Goal: Task Accomplishment & Management: Manage account settings

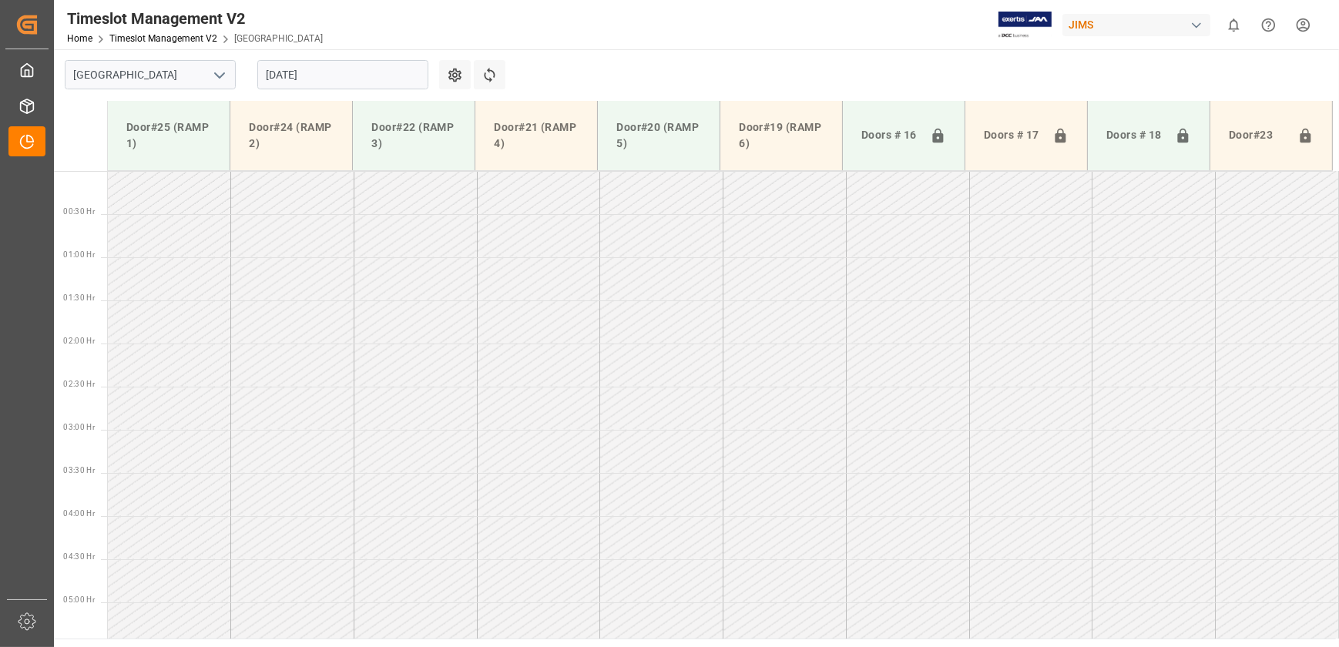
scroll to position [427, 0]
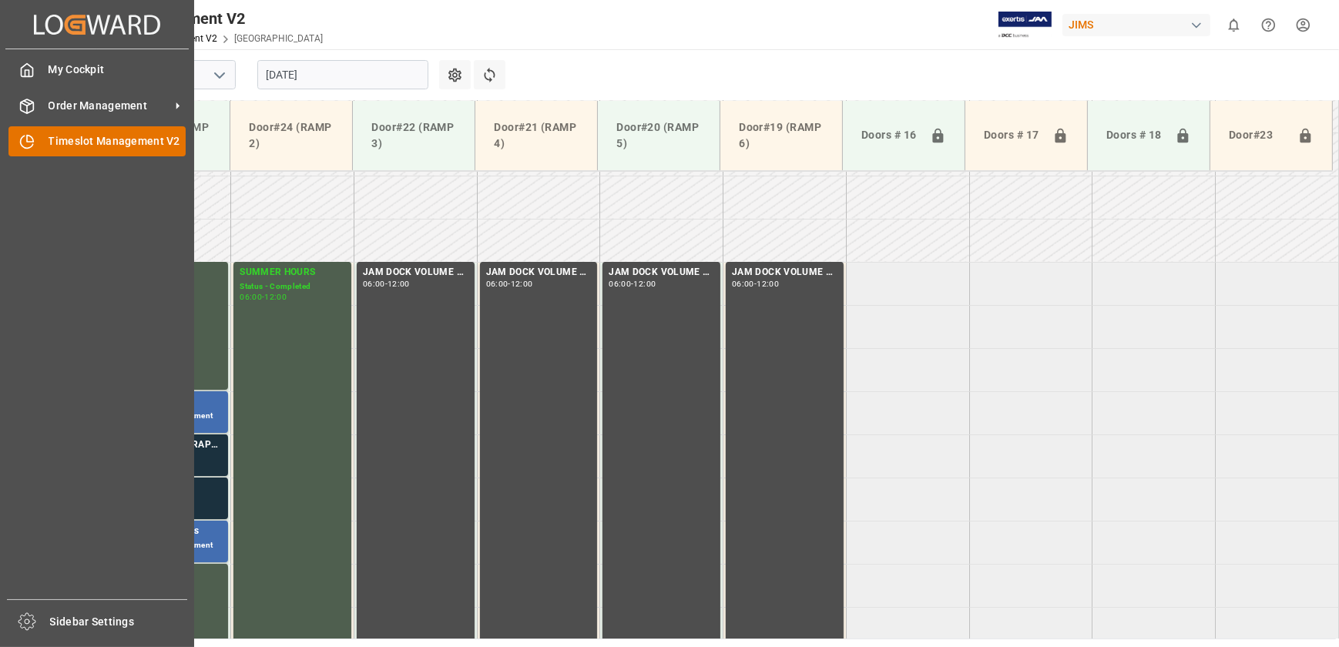
click at [45, 143] on div "Timeslot Management V2 Timeslot Management V2" at bounding box center [96, 141] width 177 height 30
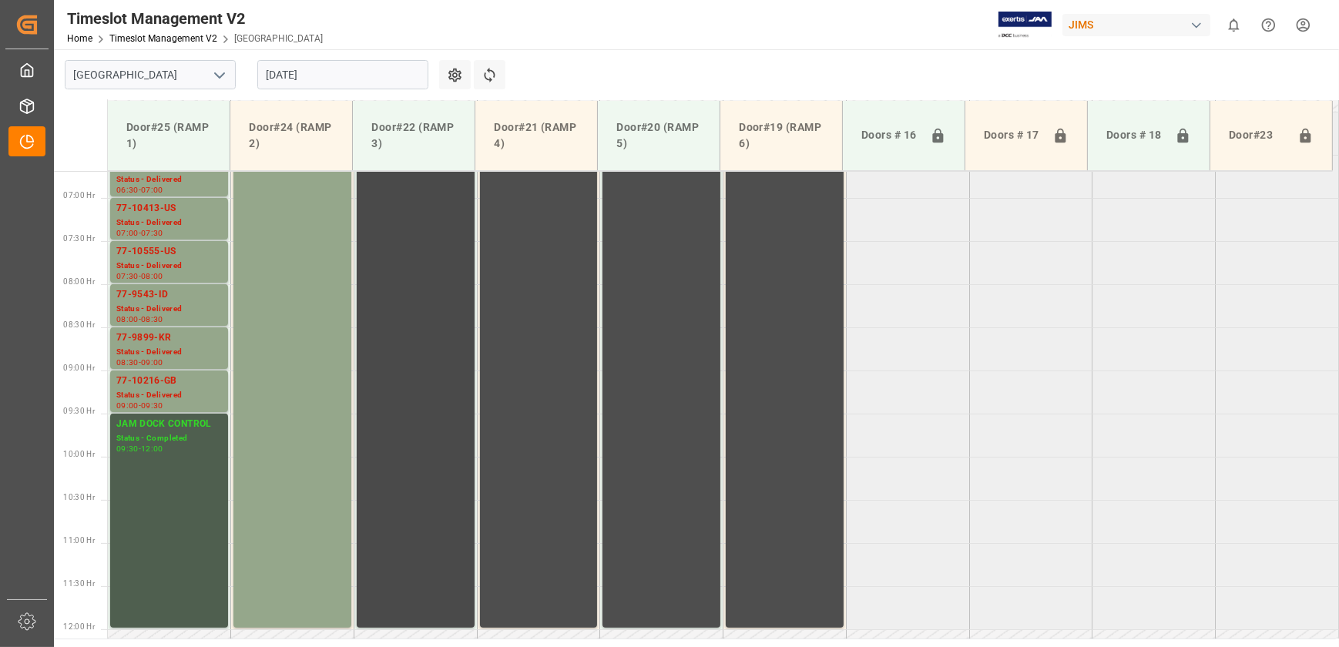
scroll to position [444, 0]
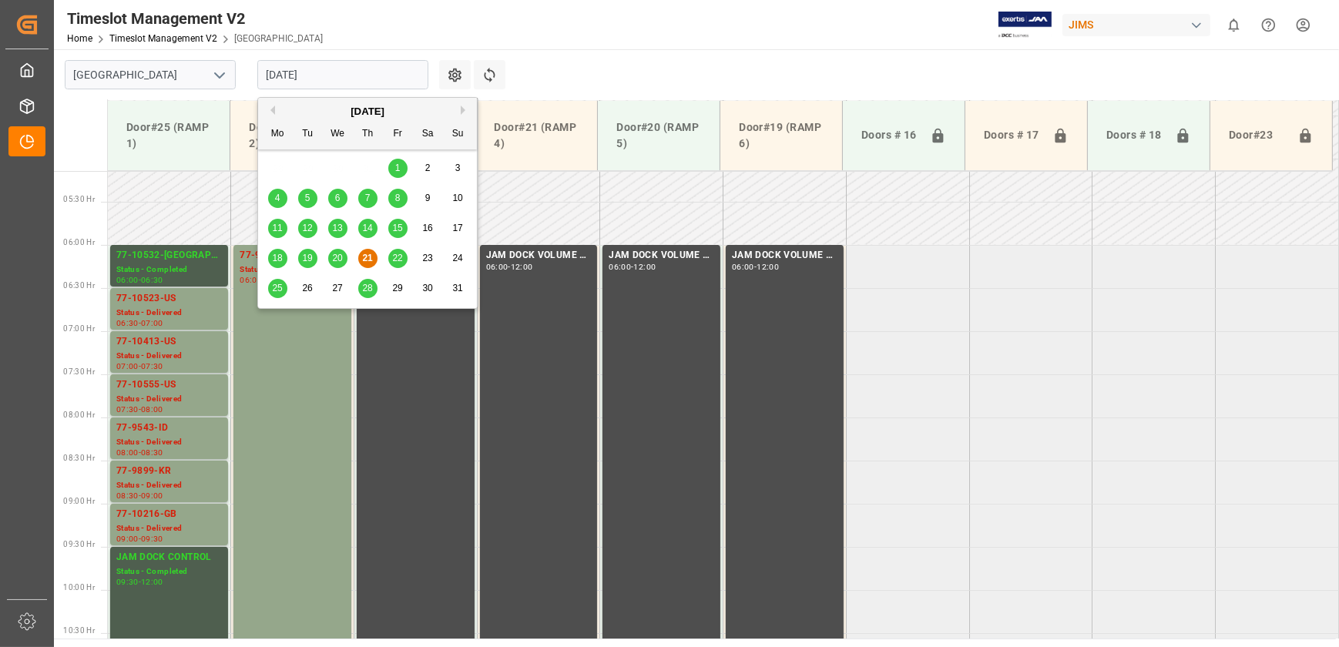
click at [348, 72] on input "[DATE]" at bounding box center [342, 74] width 171 height 29
click at [395, 260] on span "22" at bounding box center [397, 258] width 10 height 11
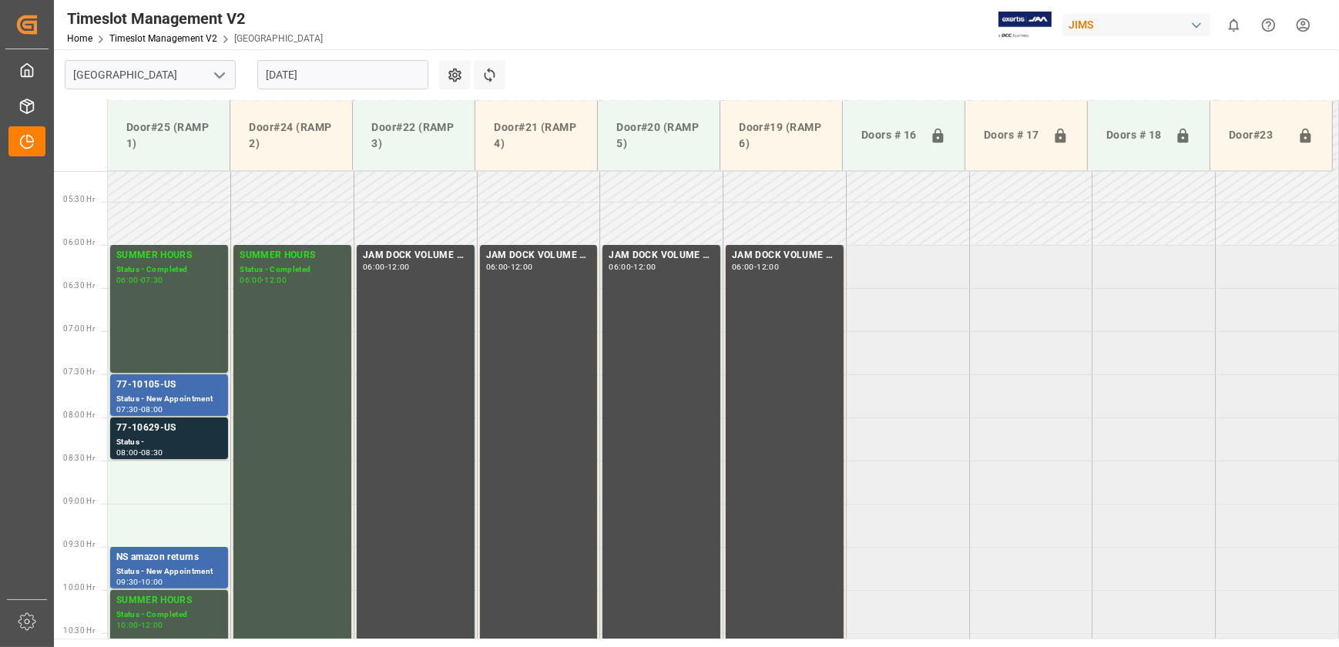
click at [338, 70] on input "[DATE]" at bounding box center [342, 74] width 171 height 29
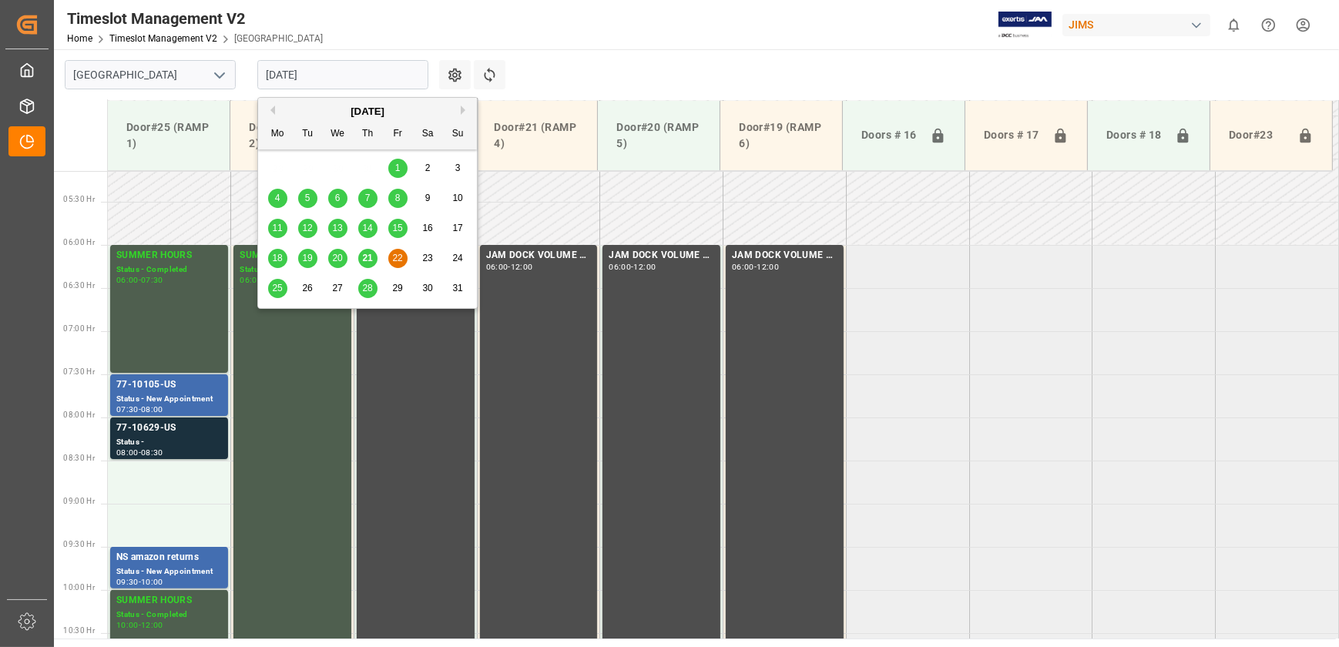
click at [273, 287] on span "25" at bounding box center [277, 288] width 10 height 11
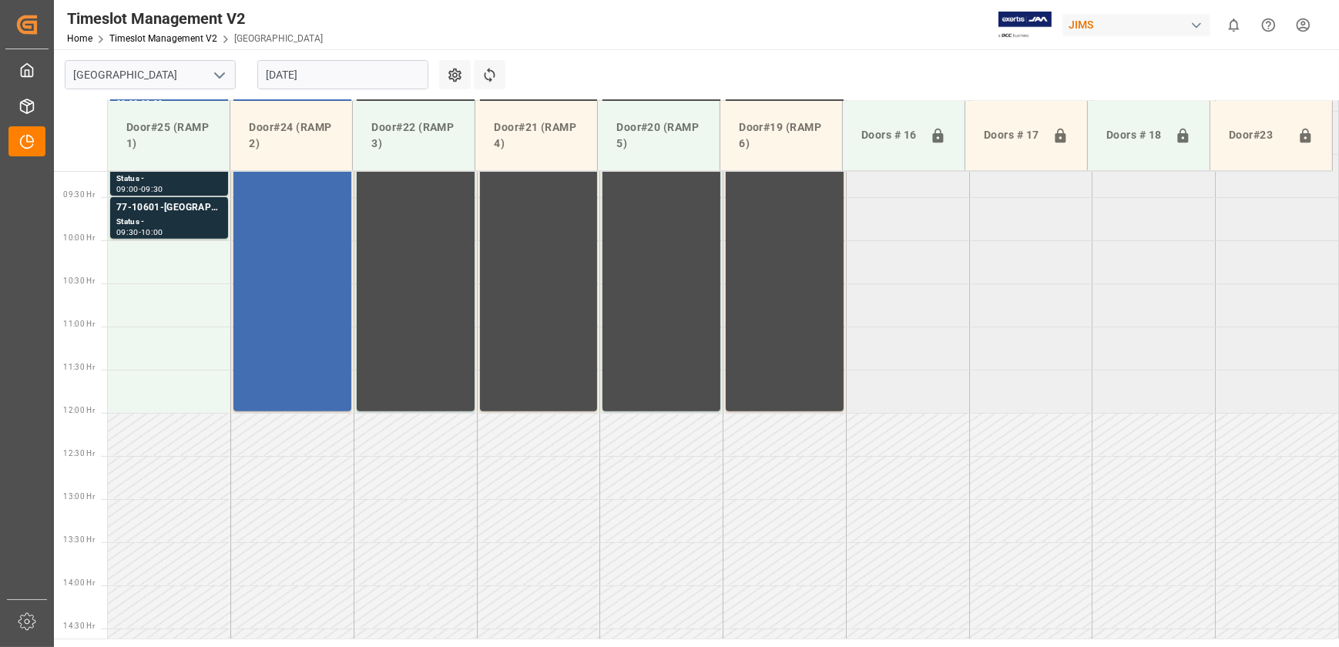
scroll to position [443, 0]
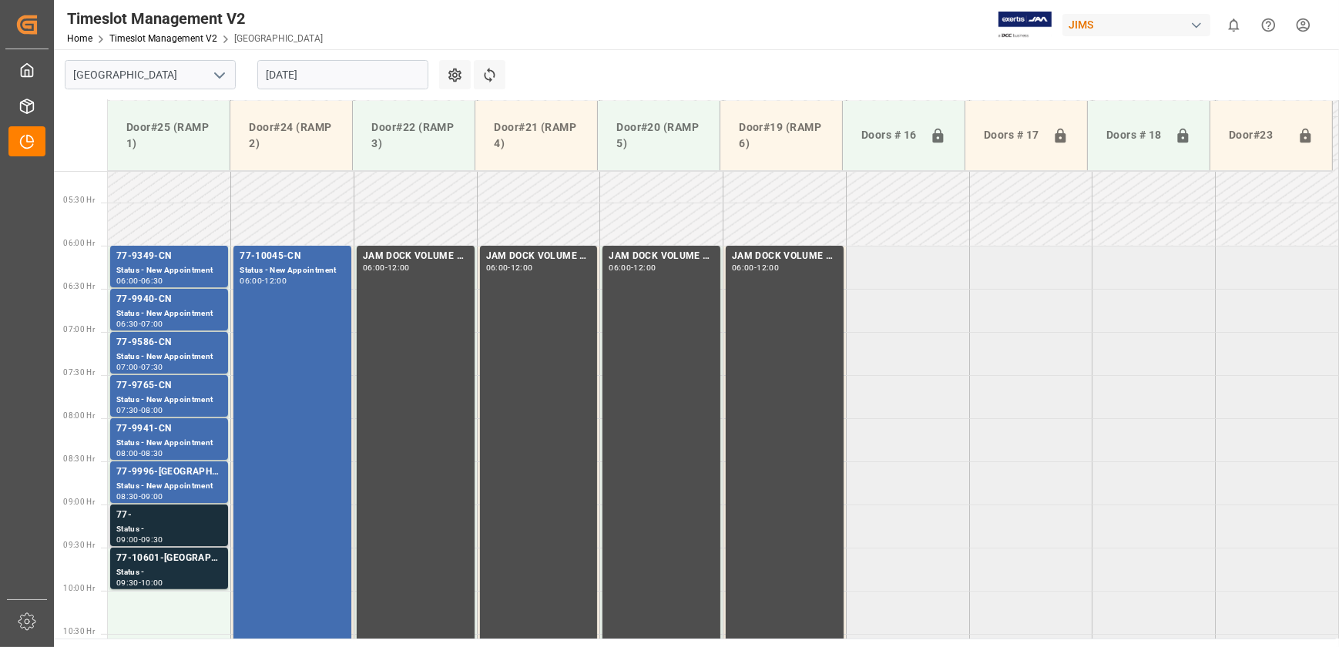
click at [162, 513] on div "77-" at bounding box center [169, 515] width 106 height 15
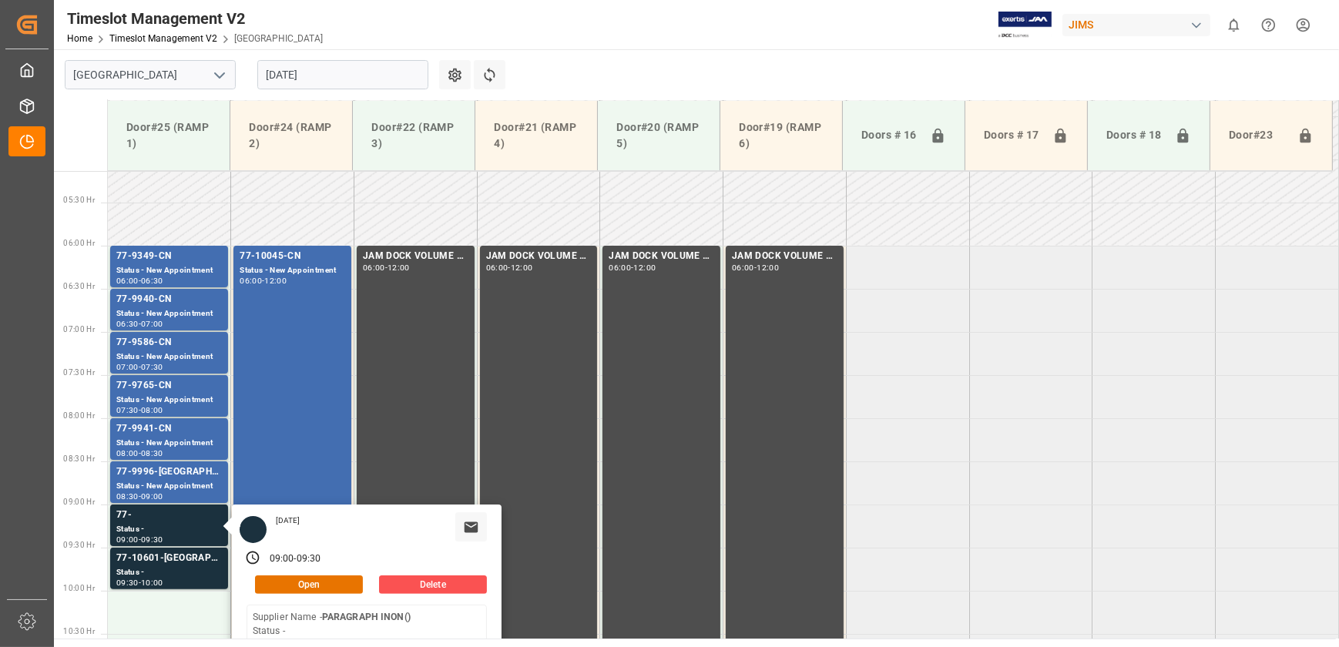
click at [358, 82] on input "[DATE]" at bounding box center [342, 74] width 171 height 29
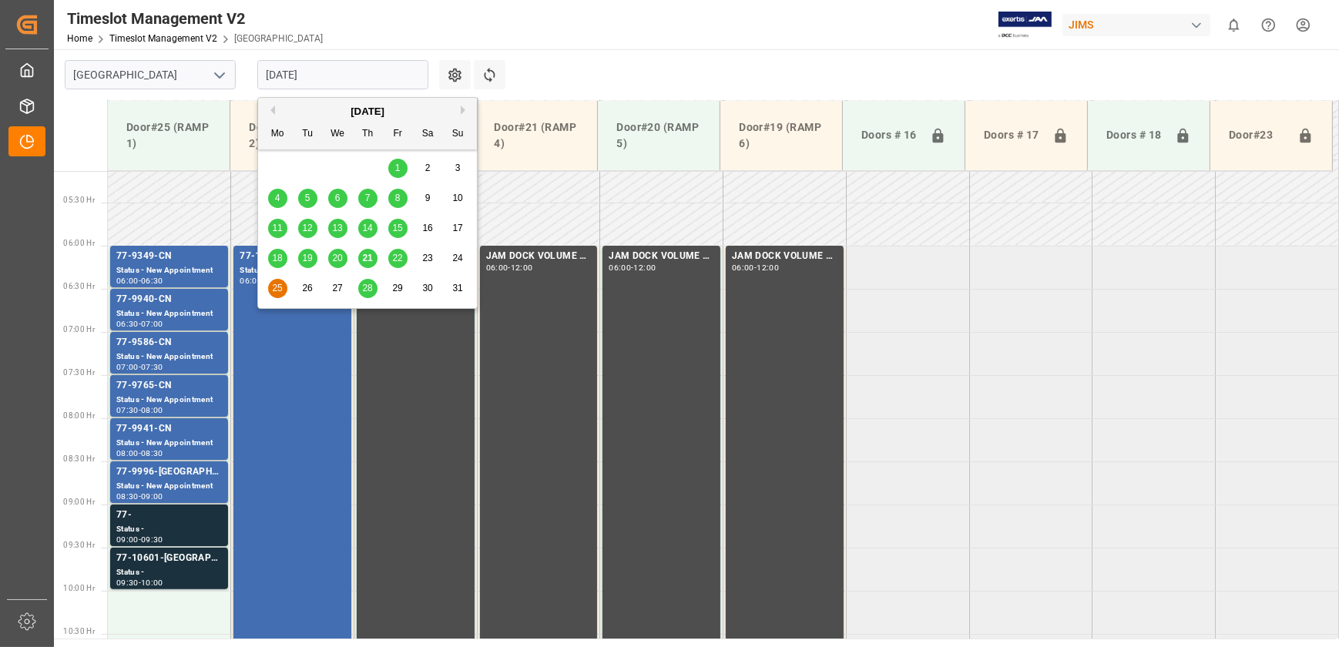
click at [393, 259] on span "22" at bounding box center [397, 258] width 10 height 11
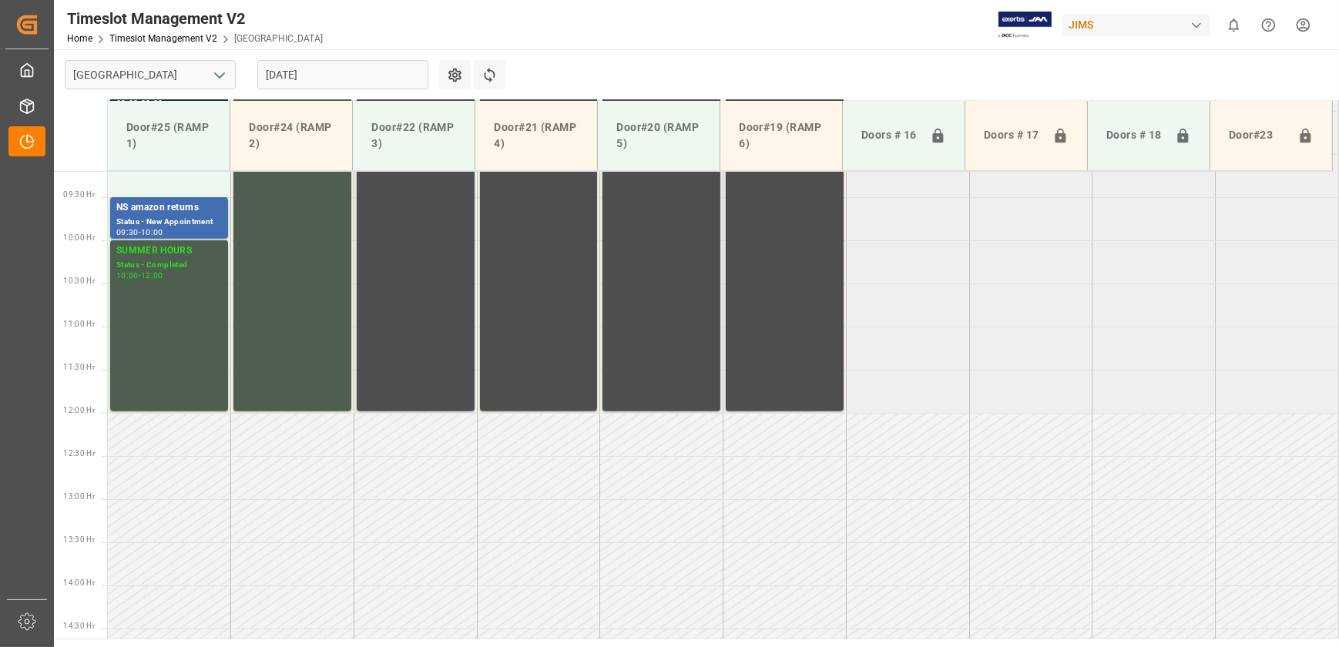
scroll to position [444, 0]
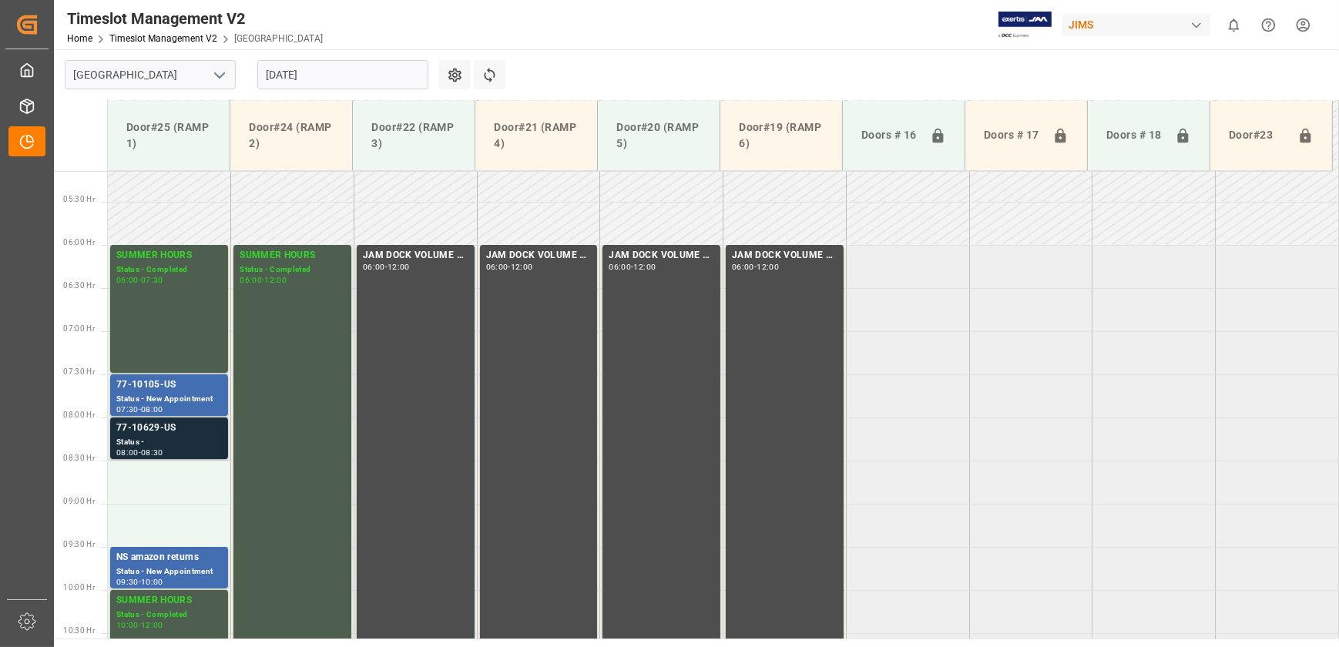
click at [183, 438] on div "Status -" at bounding box center [169, 442] width 106 height 13
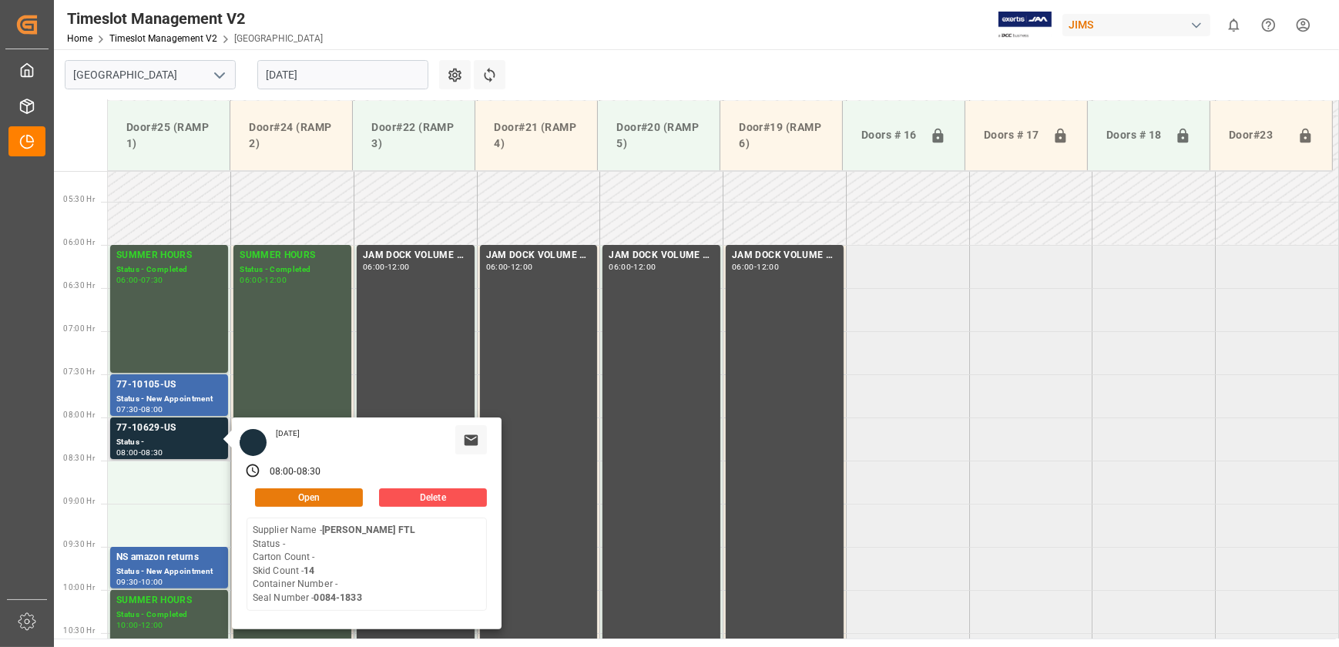
click at [330, 491] on button "Open" at bounding box center [309, 497] width 108 height 18
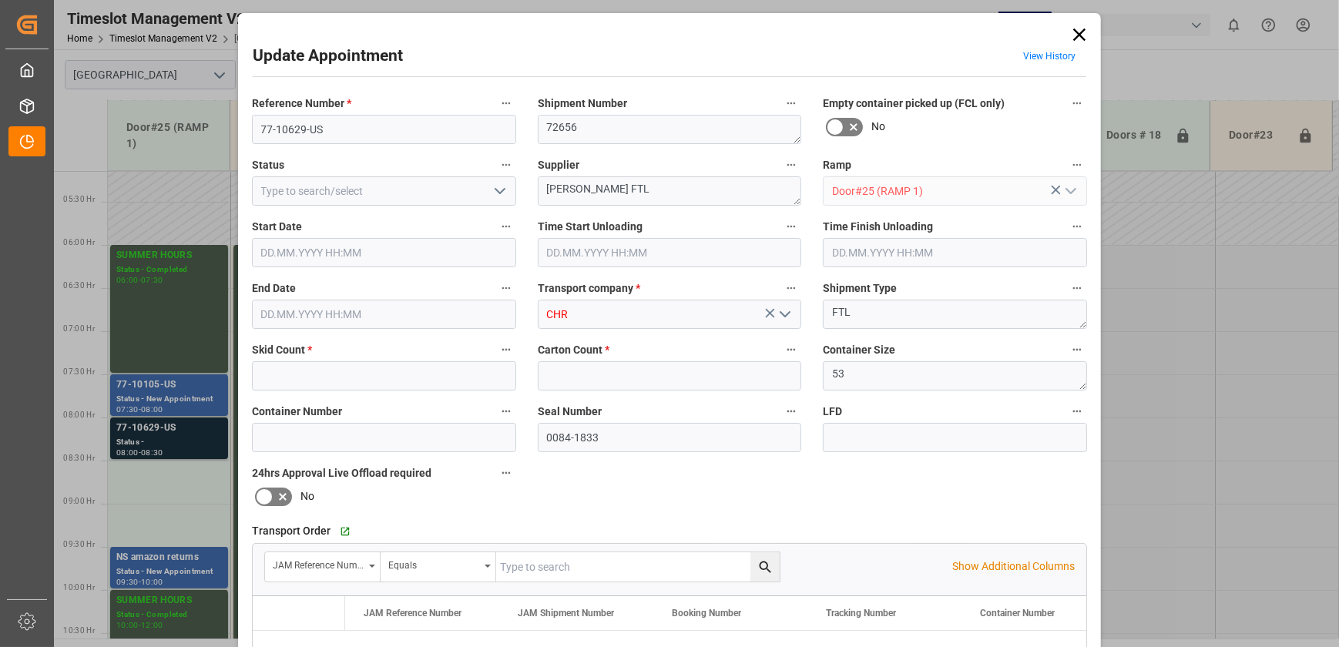
type input "14"
type input "0"
type input "[DATE] 08:00"
type input "[DATE] 08:30"
type input "[DATE] 18:01"
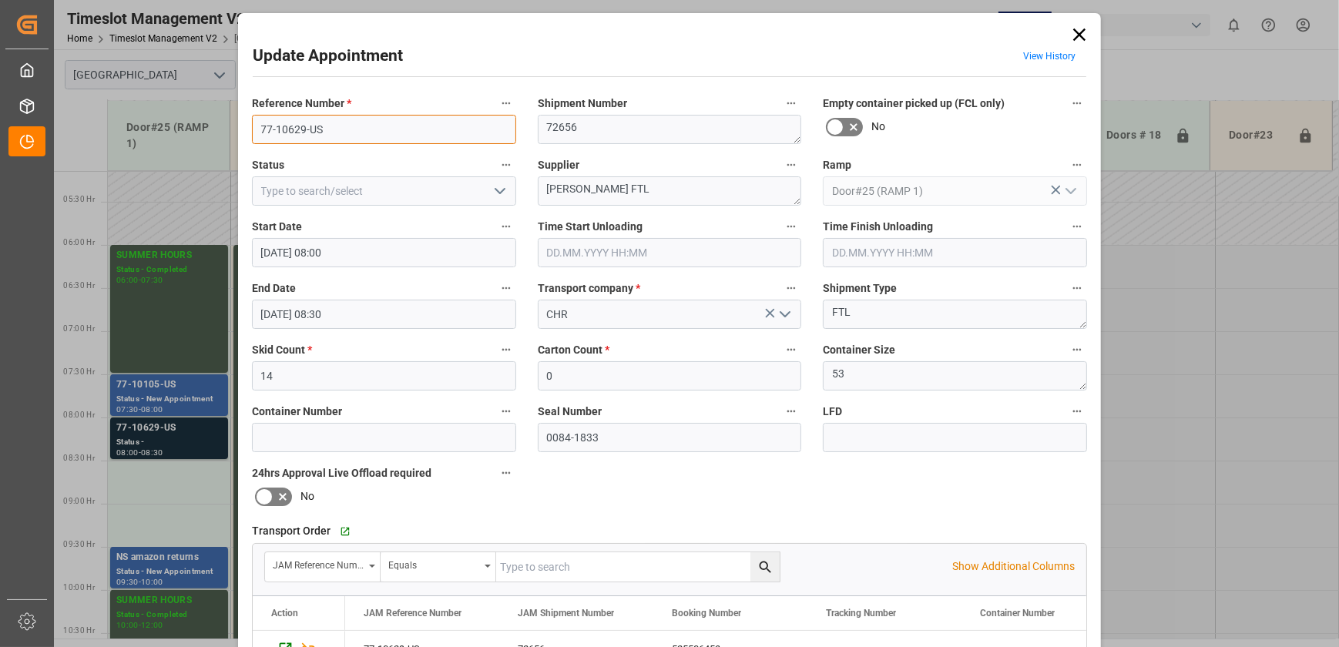
click at [341, 133] on input "77-10629-US" at bounding box center [384, 129] width 264 height 29
click at [626, 189] on textarea "[PERSON_NAME] FTL" at bounding box center [670, 190] width 264 height 29
click at [681, 189] on textarea "[PERSON_NAME] FTL INON (8) INO4(2)" at bounding box center [670, 190] width 264 height 29
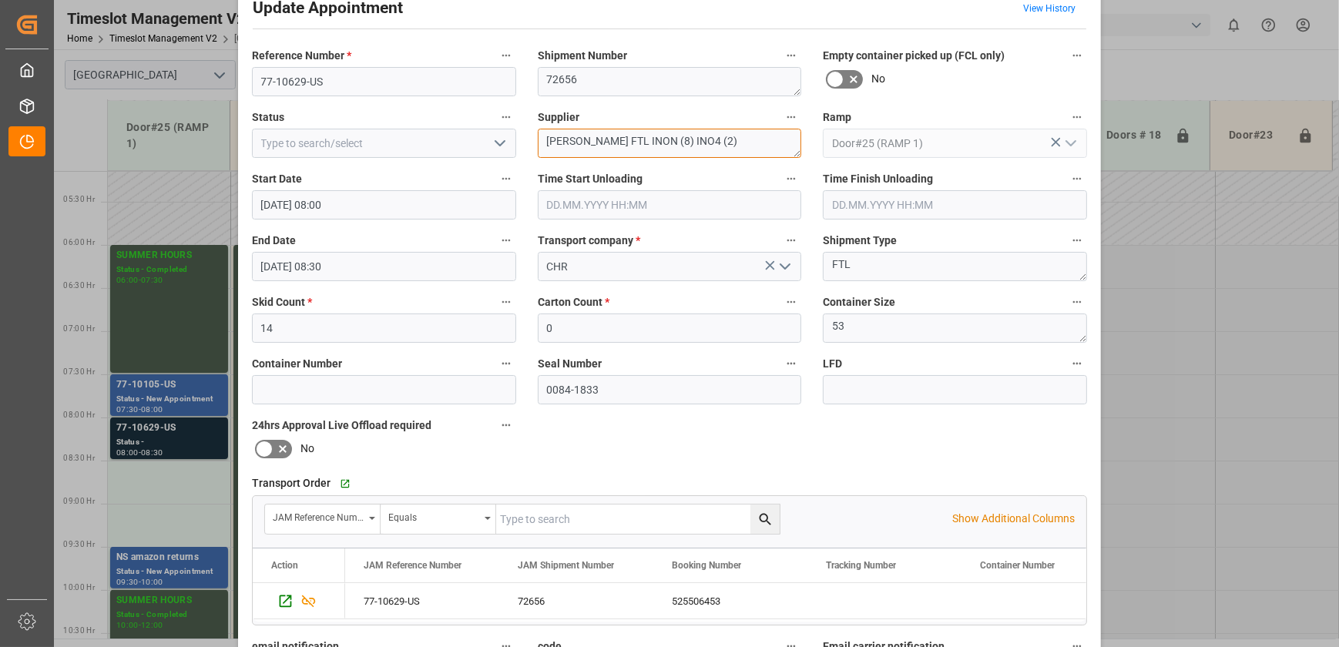
scroll to position [0, 0]
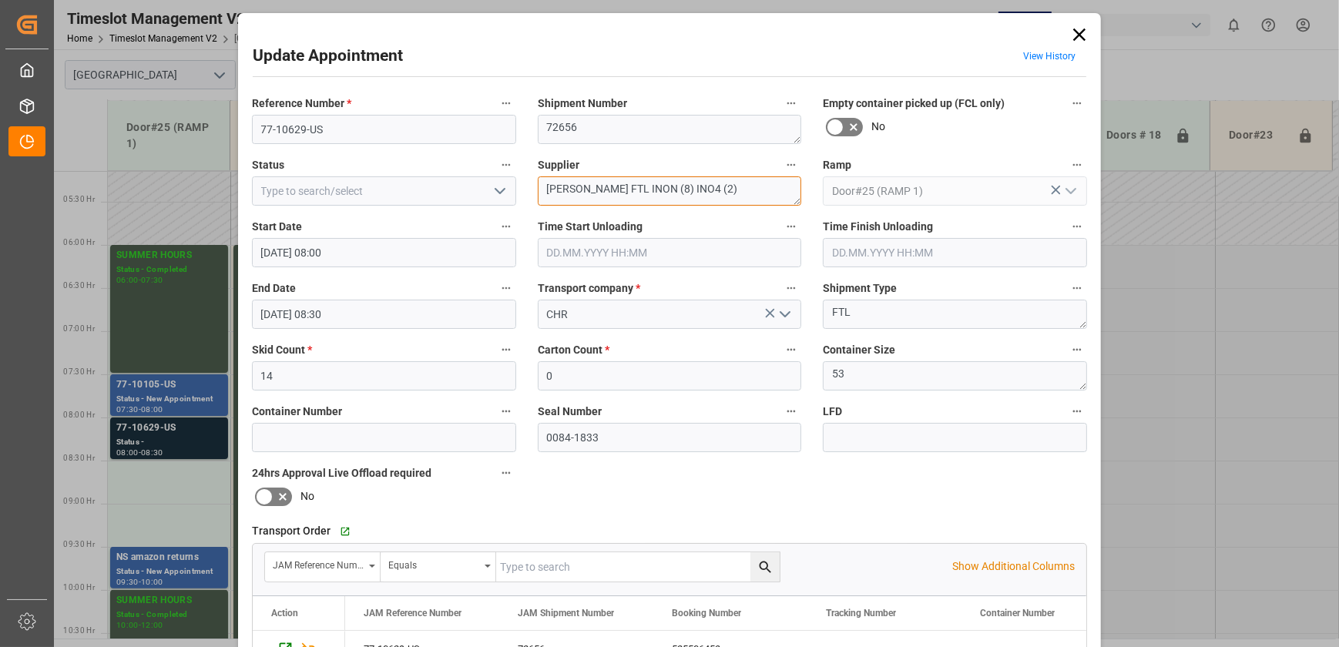
type textarea "[PERSON_NAME] FTL INON (8) INO4 (2)"
click at [499, 191] on polyline "open menu" at bounding box center [499, 191] width 9 height 5
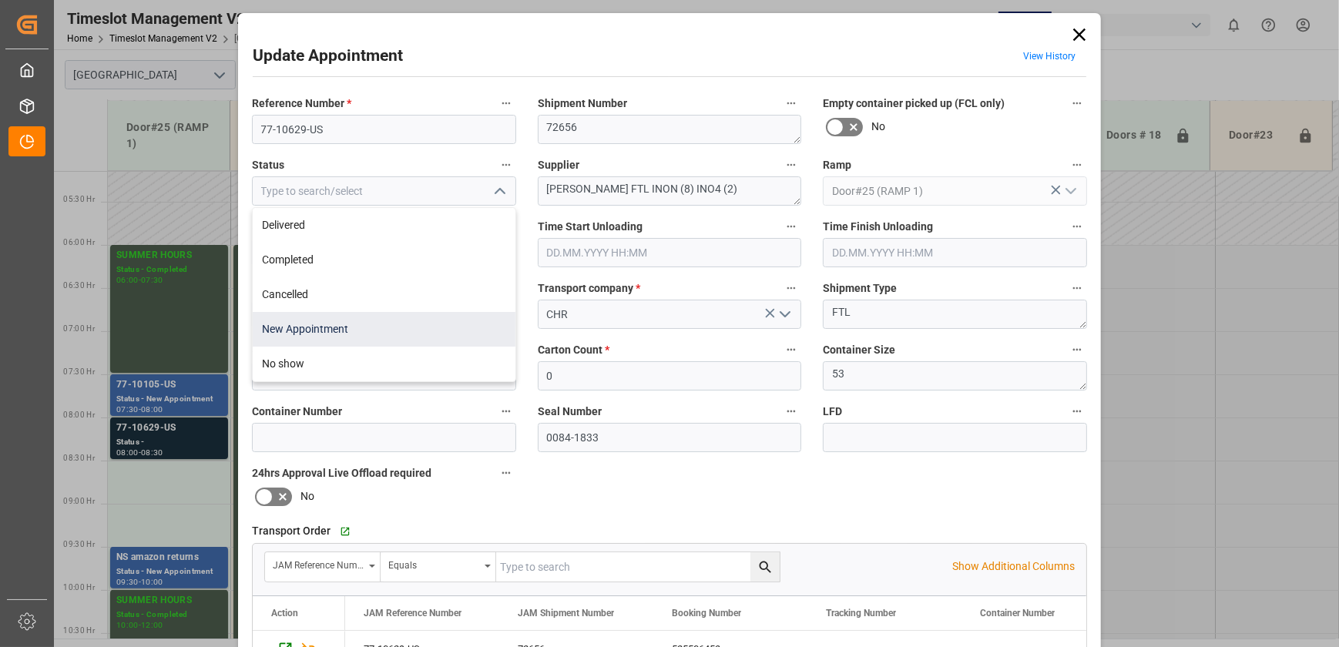
click at [405, 318] on div "New Appointment" at bounding box center [384, 329] width 263 height 35
type input "New Appointment"
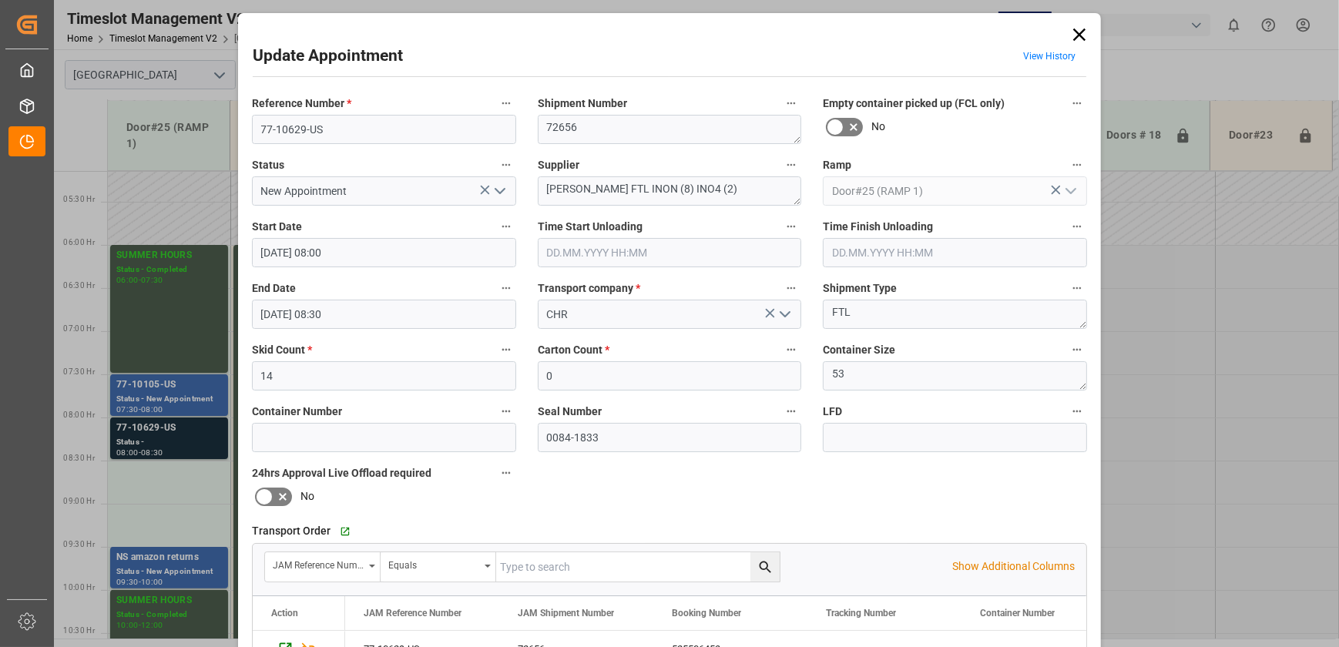
scroll to position [288, 0]
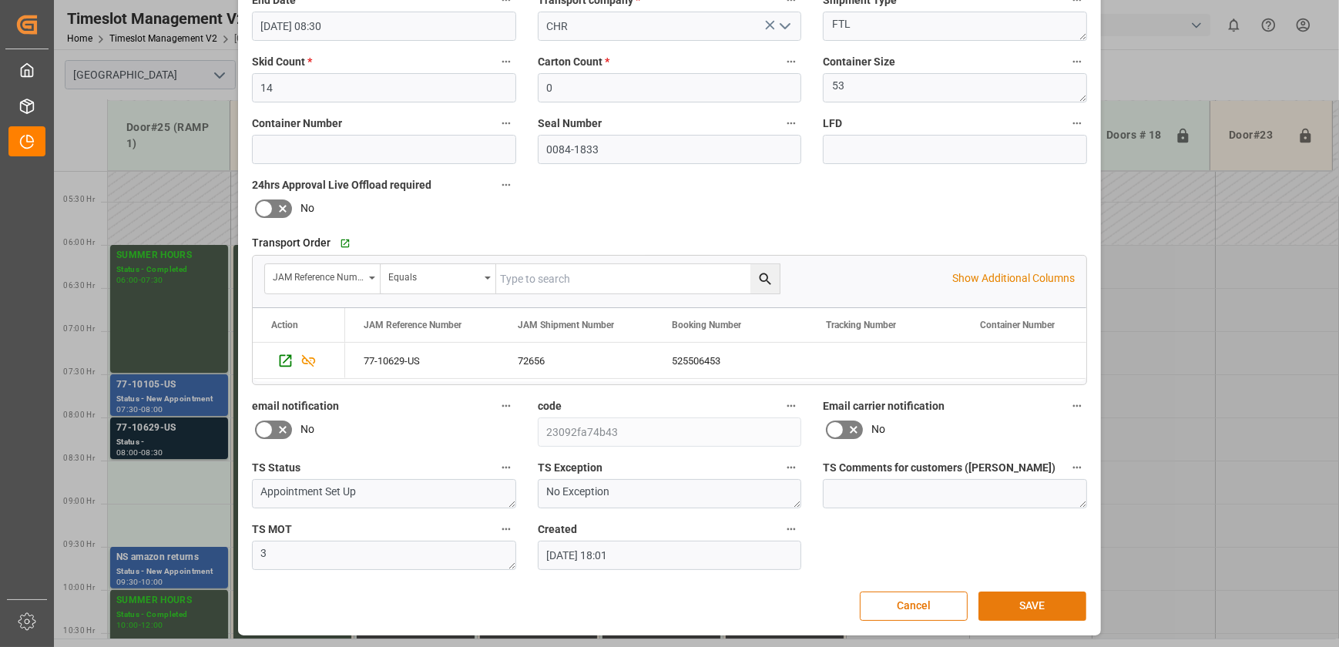
click at [1021, 608] on button "SAVE" at bounding box center [1032, 606] width 108 height 29
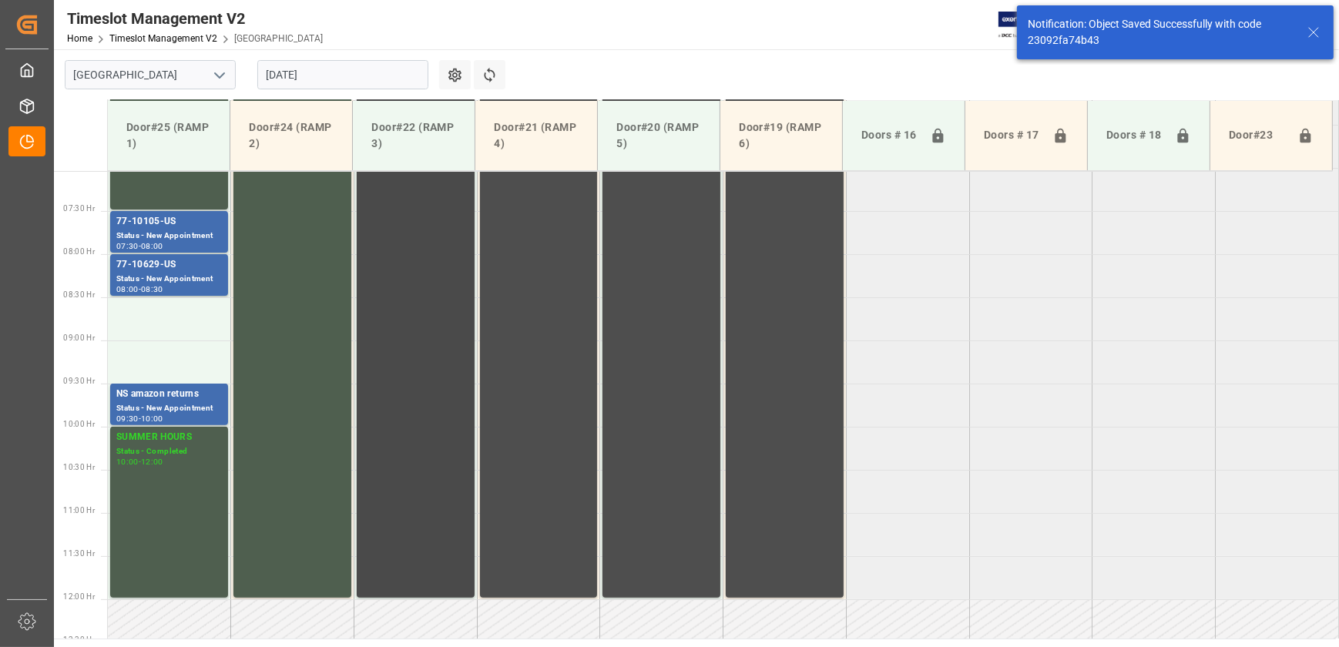
scroll to position [609, 0]
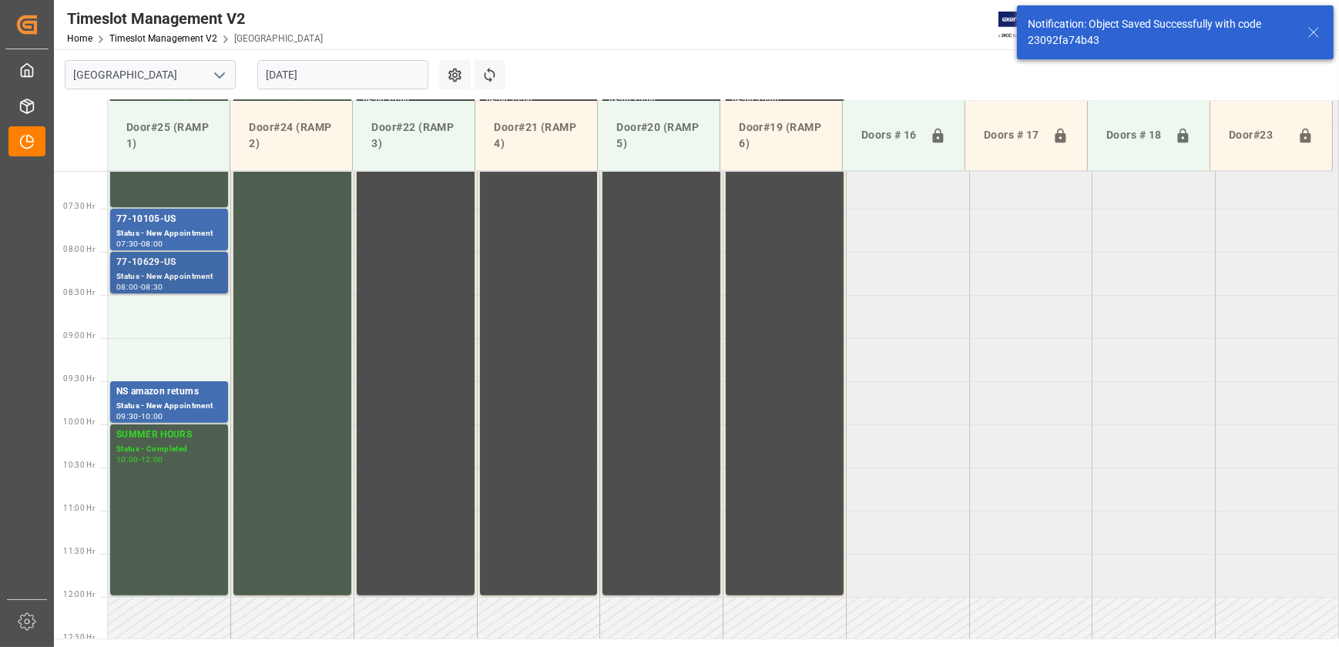
click at [182, 270] on div "Status - New Appointment" at bounding box center [169, 276] width 106 height 13
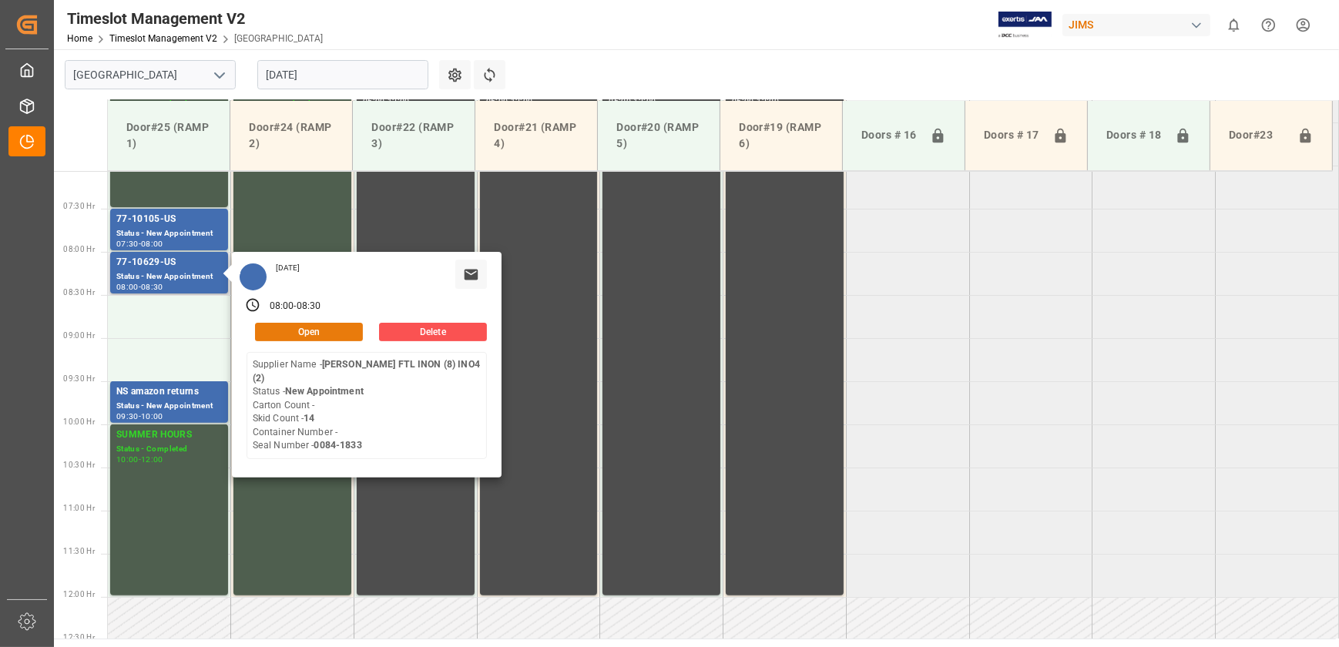
click at [307, 330] on button "Open" at bounding box center [309, 332] width 108 height 18
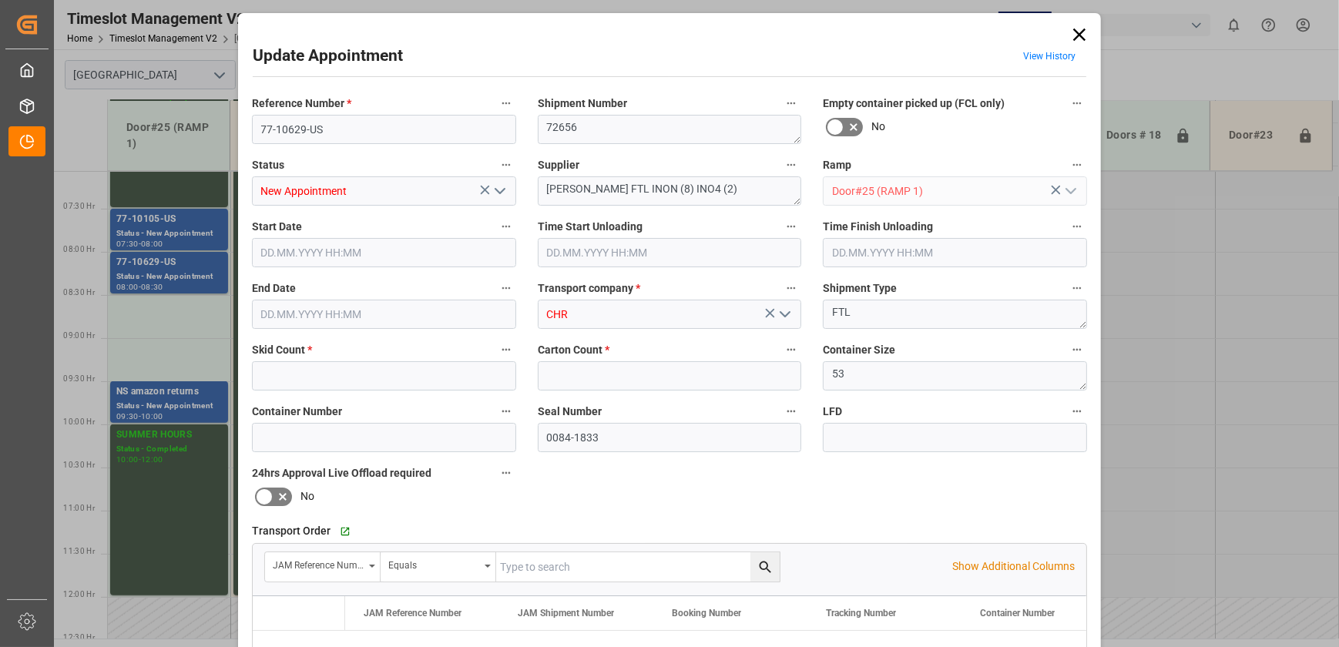
type input "14"
type input "0"
type input "[DATE] 08:00"
type input "[DATE] 08:30"
type input "[DATE] 18:01"
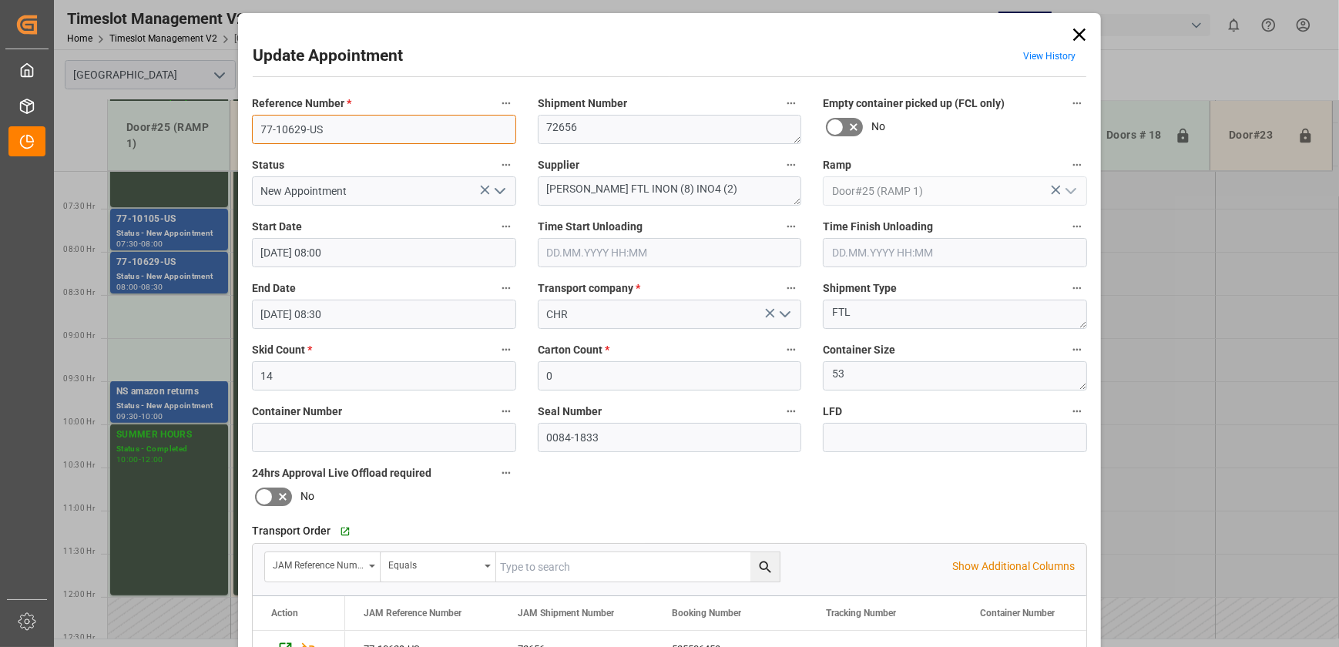
click at [345, 129] on input "77-10629-US" at bounding box center [384, 129] width 264 height 29
drag, startPoint x: 1075, startPoint y: 31, endPoint x: 1071, endPoint y: 47, distance: 16.8
click at [1075, 31] on icon at bounding box center [1079, 35] width 22 height 22
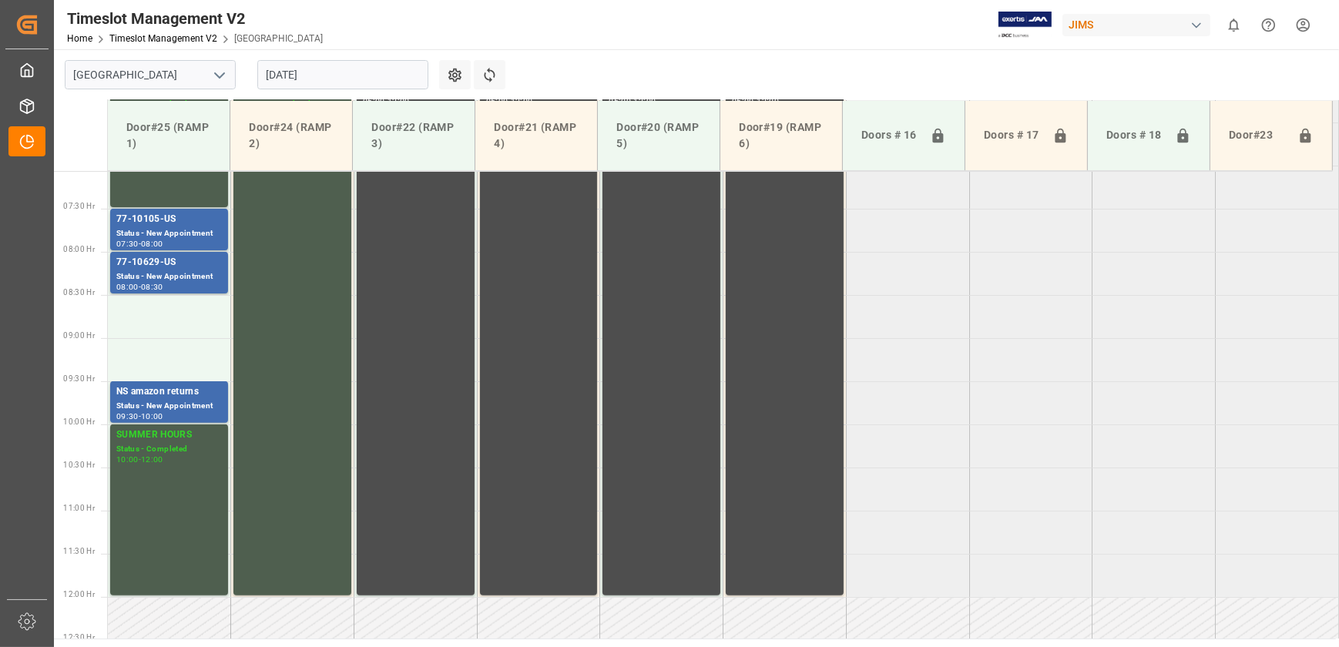
click at [330, 76] on input "[DATE]" at bounding box center [342, 74] width 171 height 29
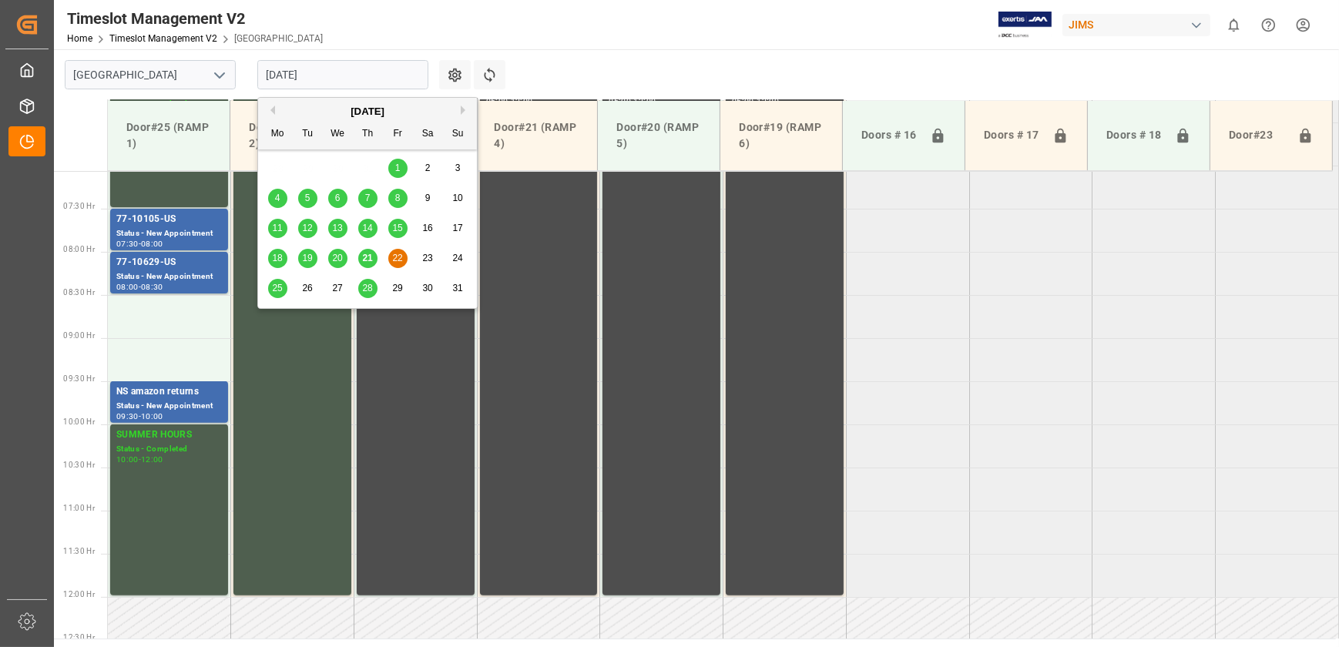
click at [275, 285] on span "25" at bounding box center [277, 288] width 10 height 11
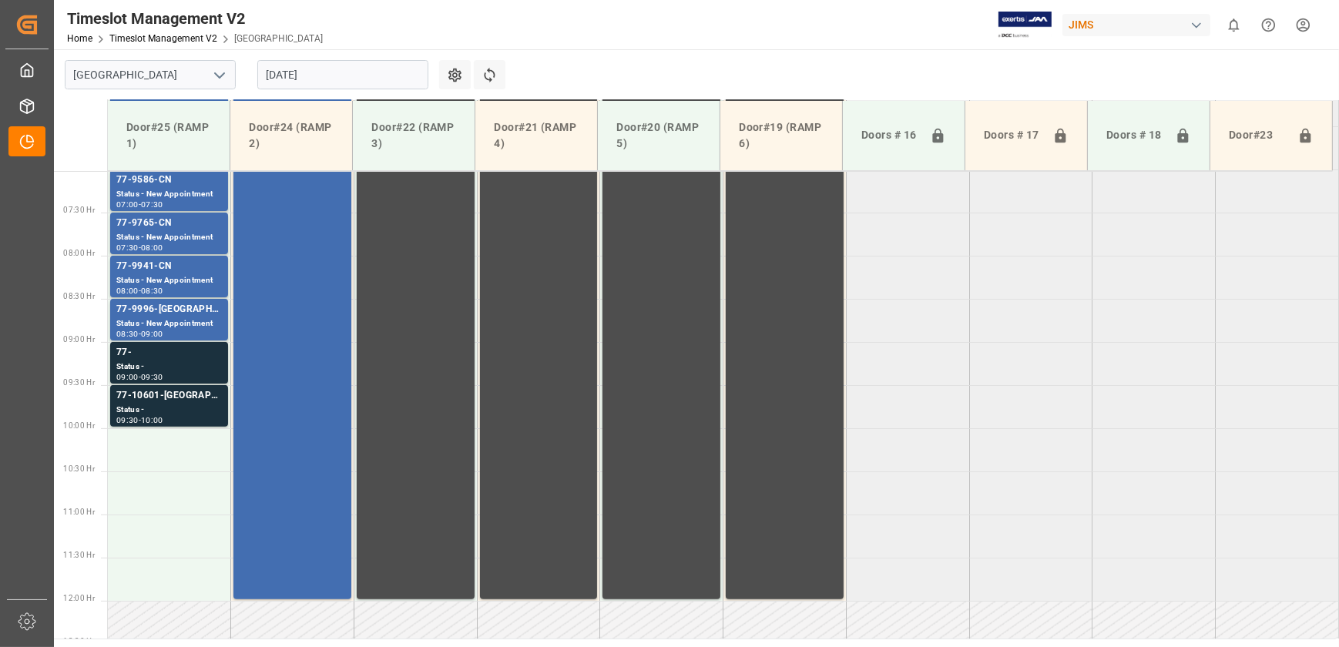
scroll to position [600, 0]
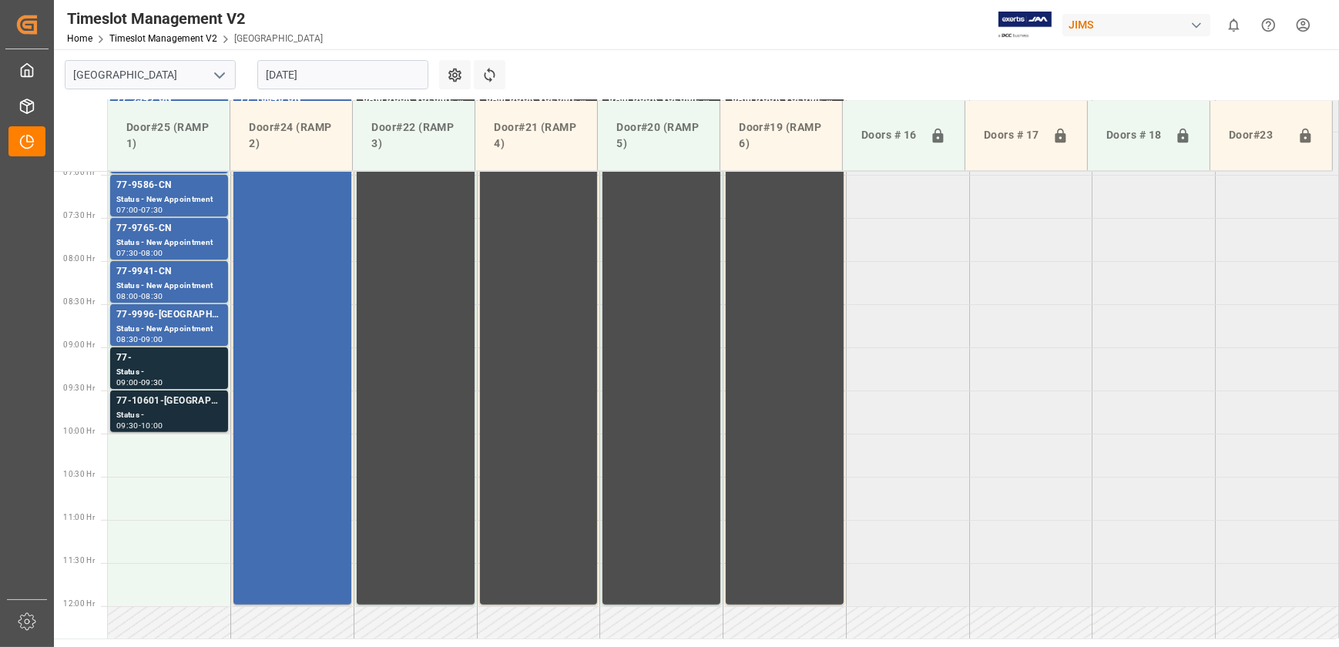
click at [179, 410] on div "Status -" at bounding box center [169, 415] width 106 height 13
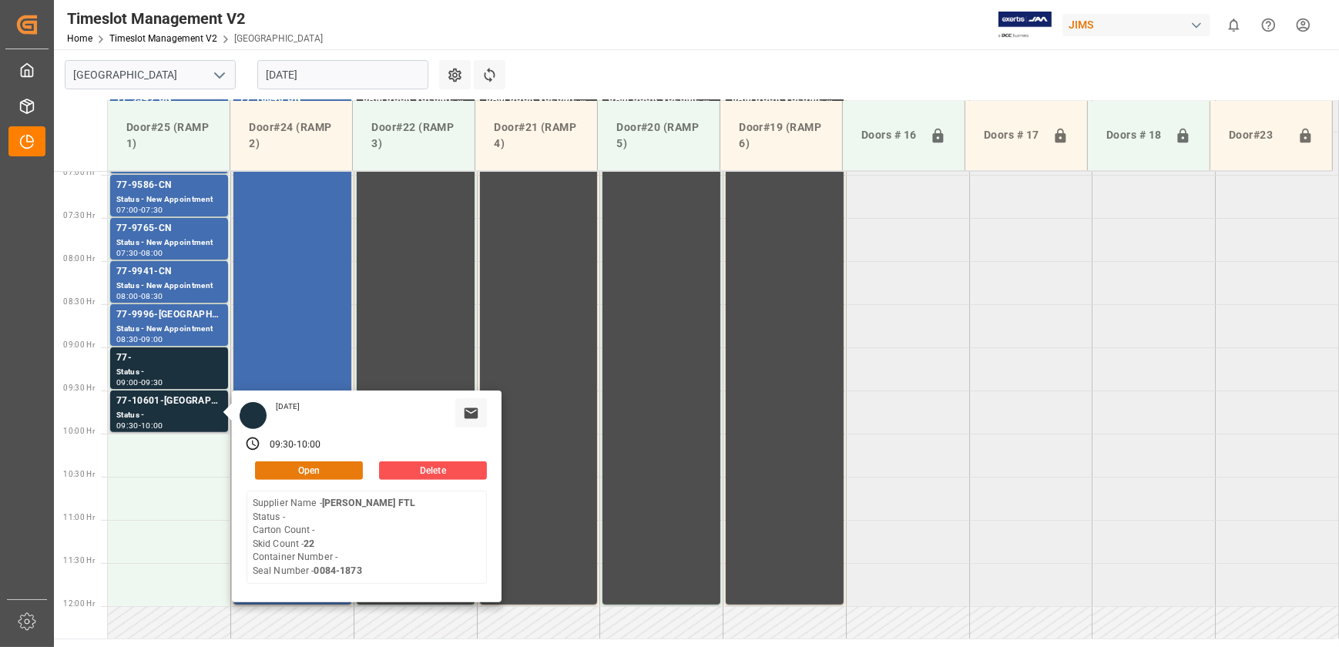
click at [327, 462] on button "Open" at bounding box center [309, 470] width 108 height 18
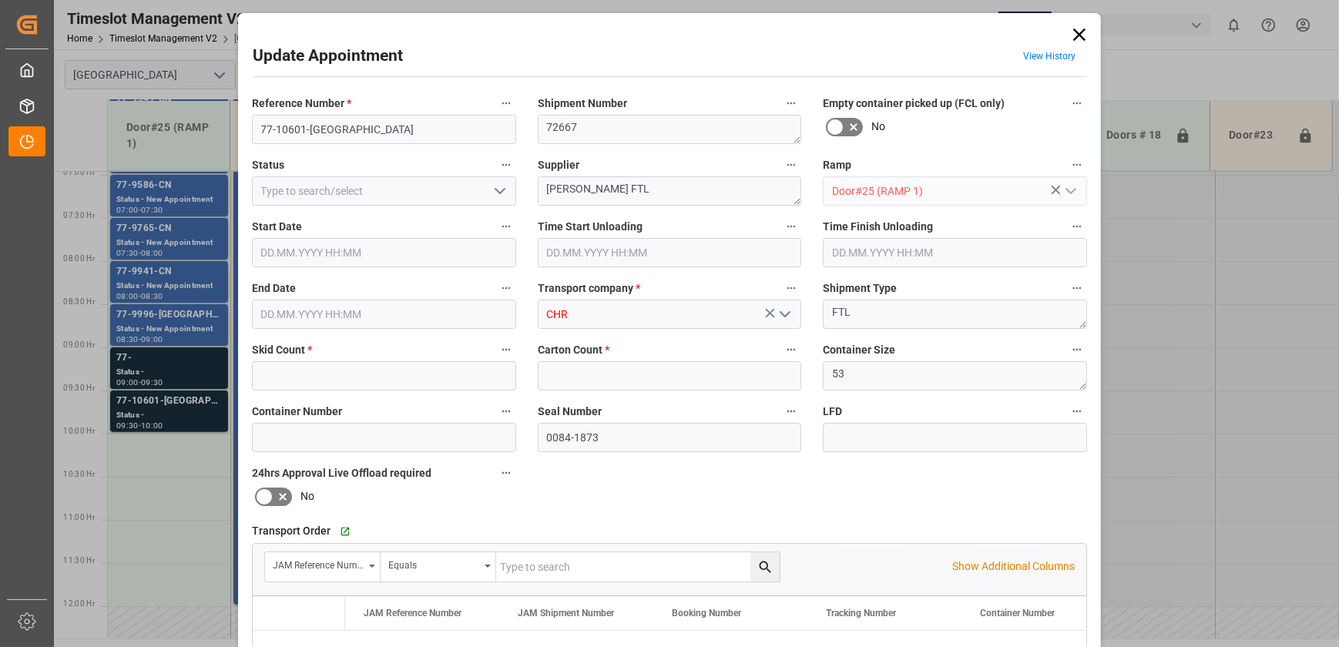
type input "22"
type input "0"
type input "[DATE] 09:30"
type input "[DATE] 10:00"
type input "[DATE] 18:00"
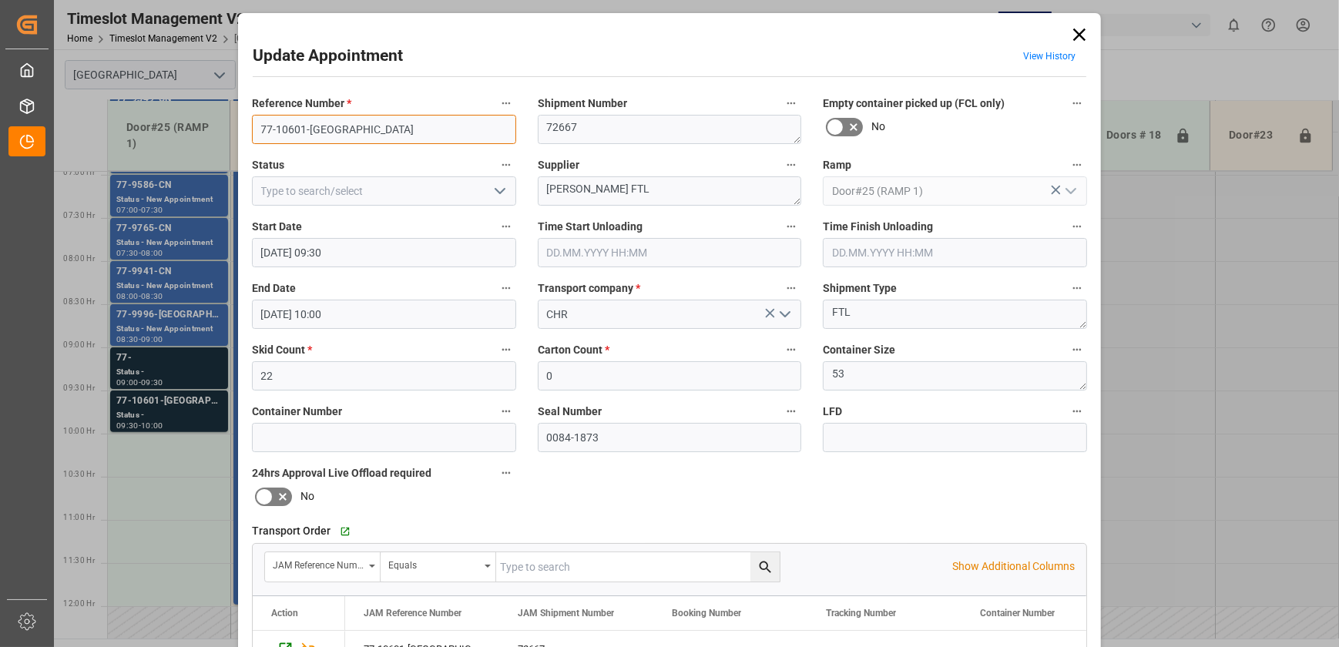
click at [387, 136] on input "77-10601-[GEOGRAPHIC_DATA]" at bounding box center [384, 129] width 264 height 29
drag, startPoint x: 387, startPoint y: 136, endPoint x: 384, endPoint y: 146, distance: 10.0
click at [387, 136] on input "77-10601-[GEOGRAPHIC_DATA]" at bounding box center [384, 129] width 264 height 29
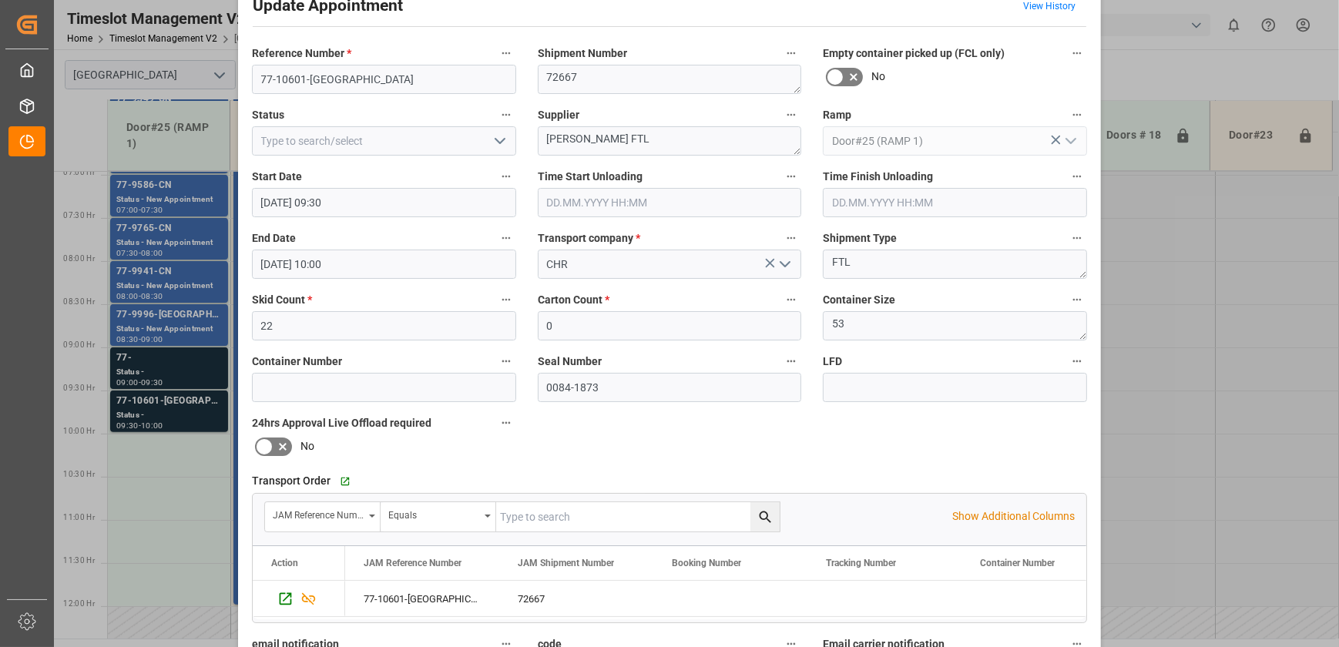
scroll to position [8, 0]
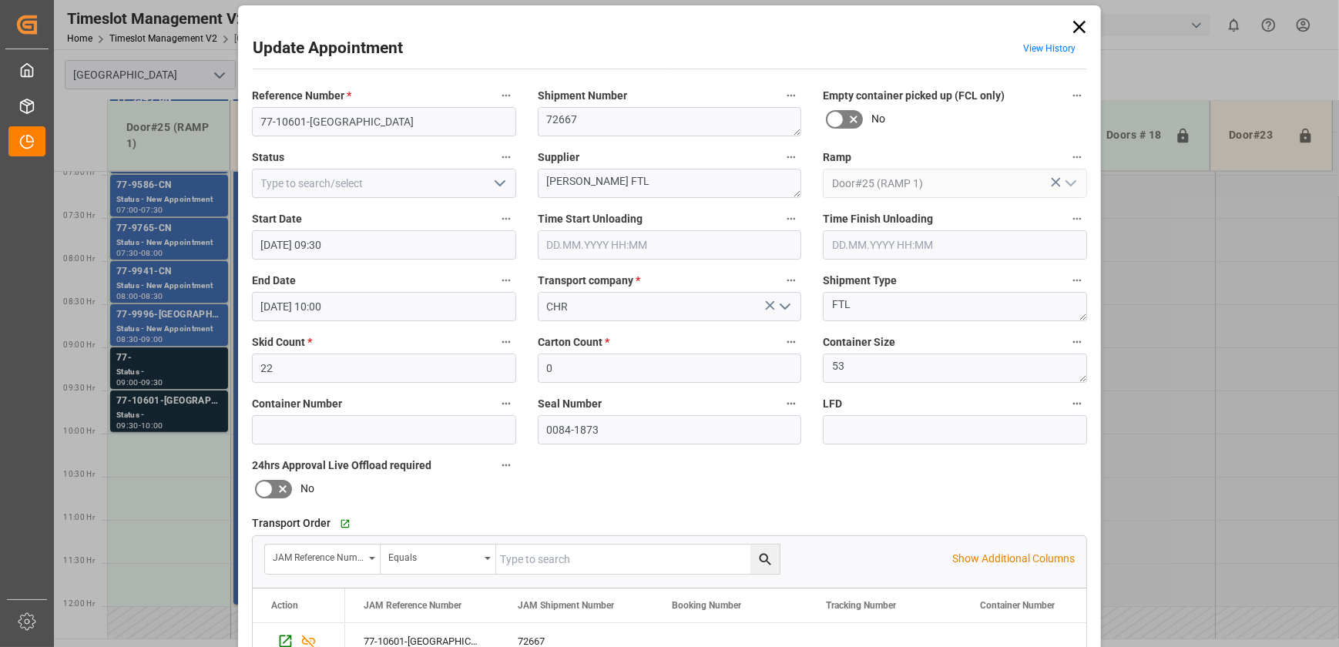
click at [495, 183] on polyline "open menu" at bounding box center [499, 183] width 9 height 5
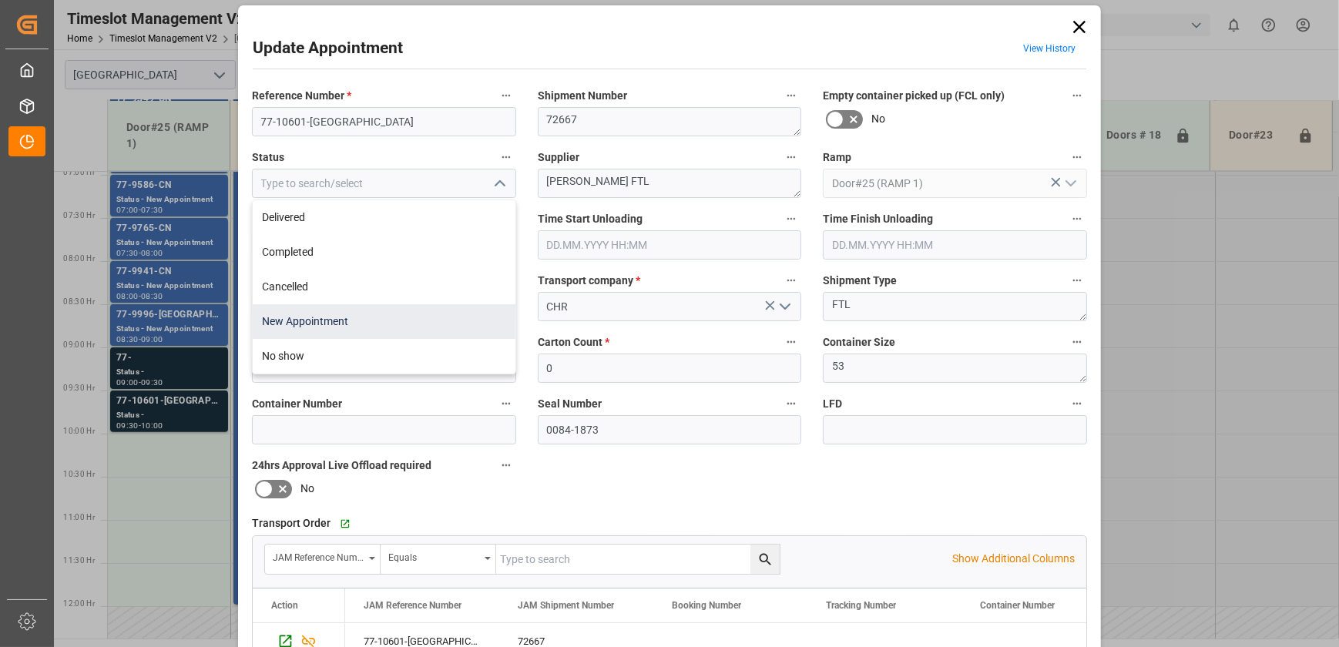
click at [393, 327] on div "New Appointment" at bounding box center [384, 321] width 263 height 35
type input "New Appointment"
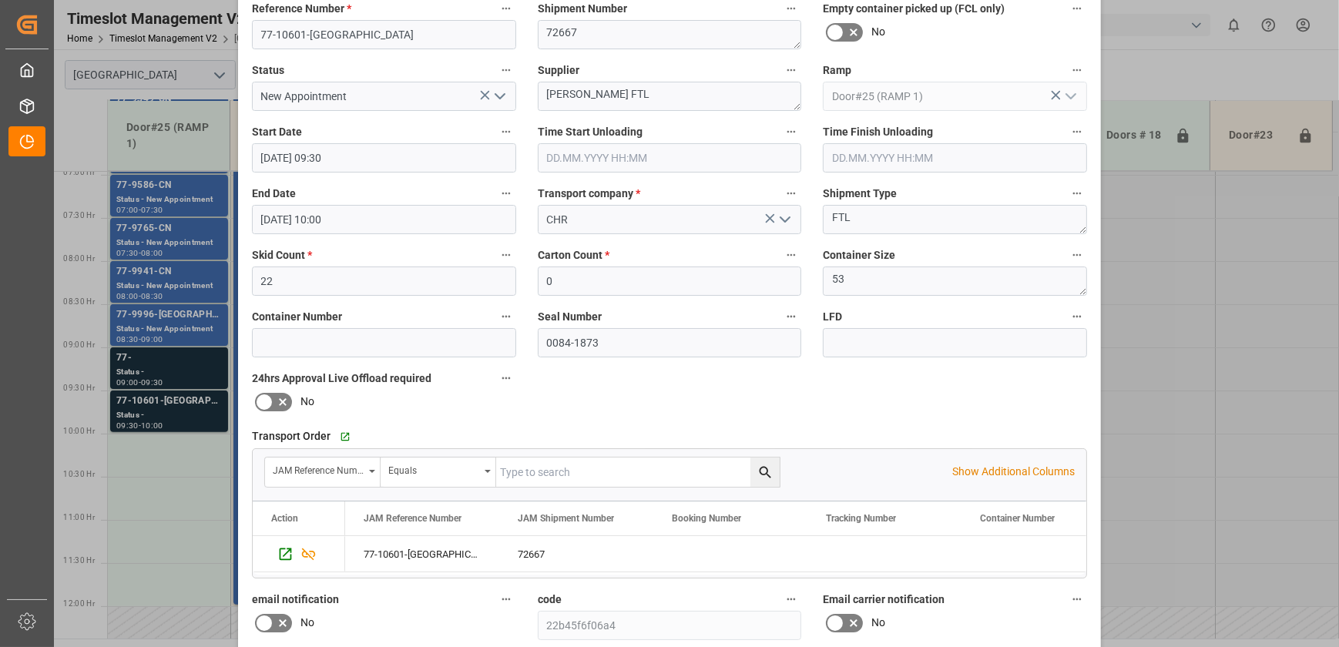
scroll to position [288, 0]
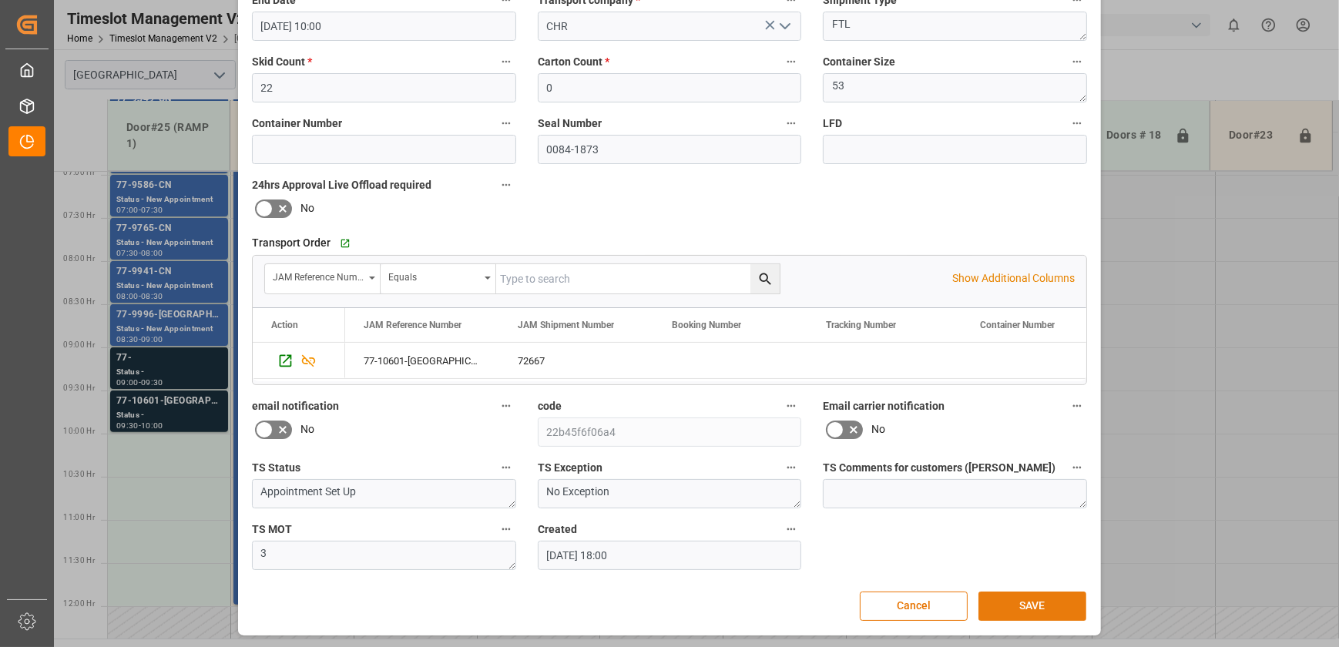
click at [1075, 602] on button "SAVE" at bounding box center [1032, 606] width 108 height 29
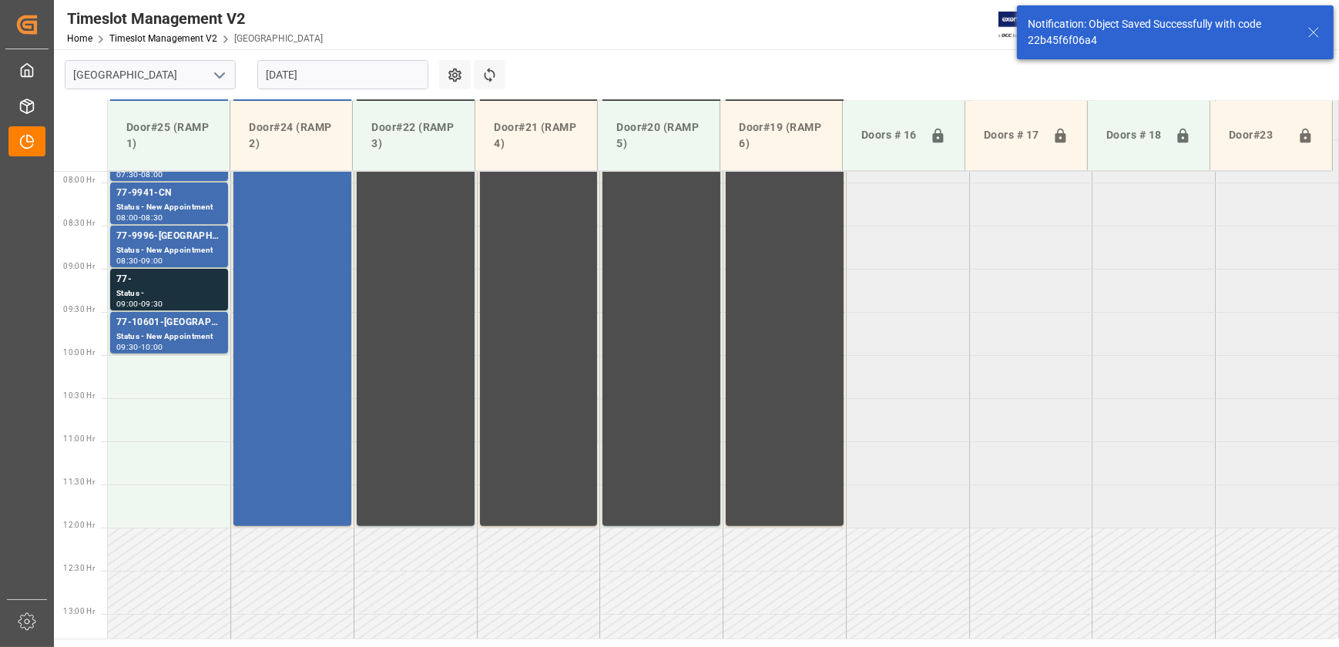
scroll to position [696, 0]
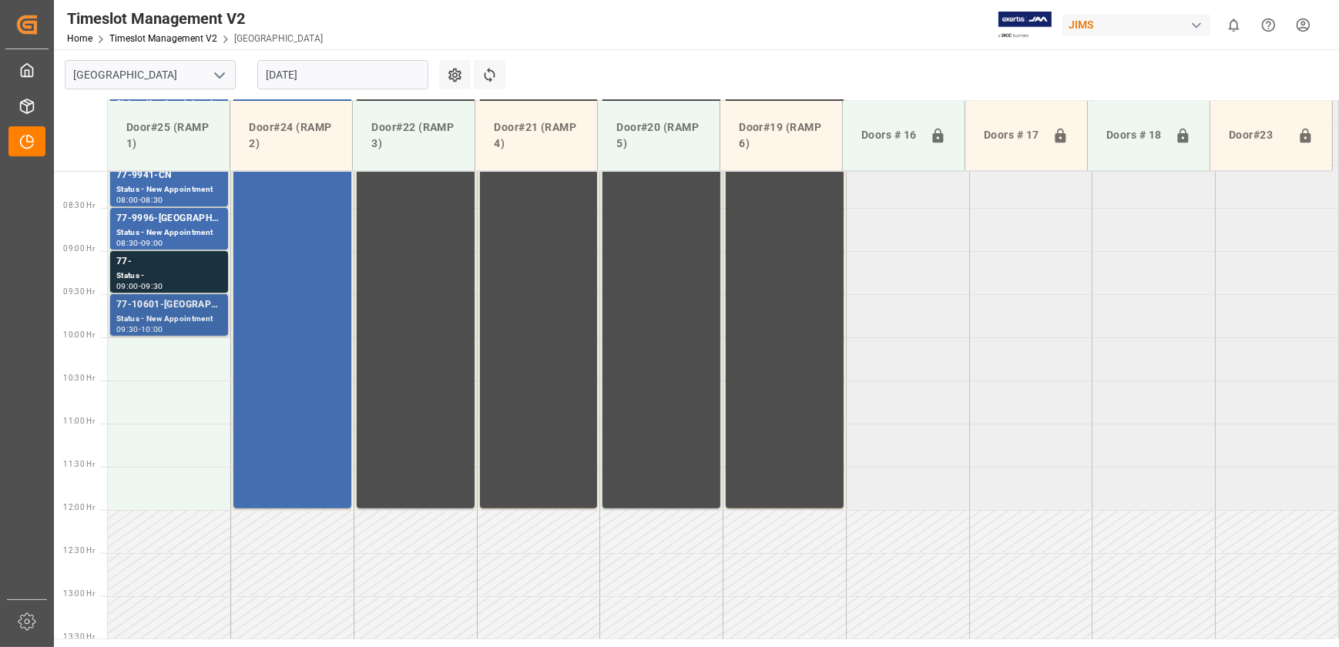
click at [162, 307] on div "77-10601-[GEOGRAPHIC_DATA]" at bounding box center [169, 304] width 106 height 15
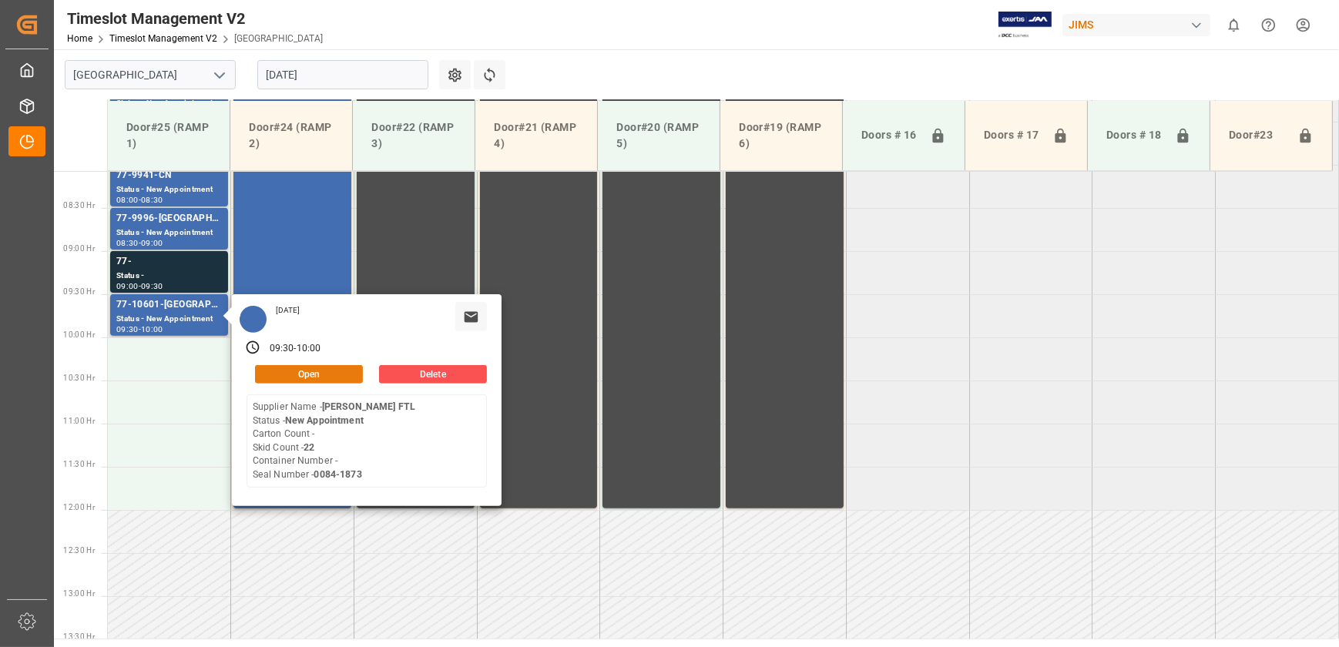
click at [337, 376] on button "Open" at bounding box center [309, 374] width 108 height 18
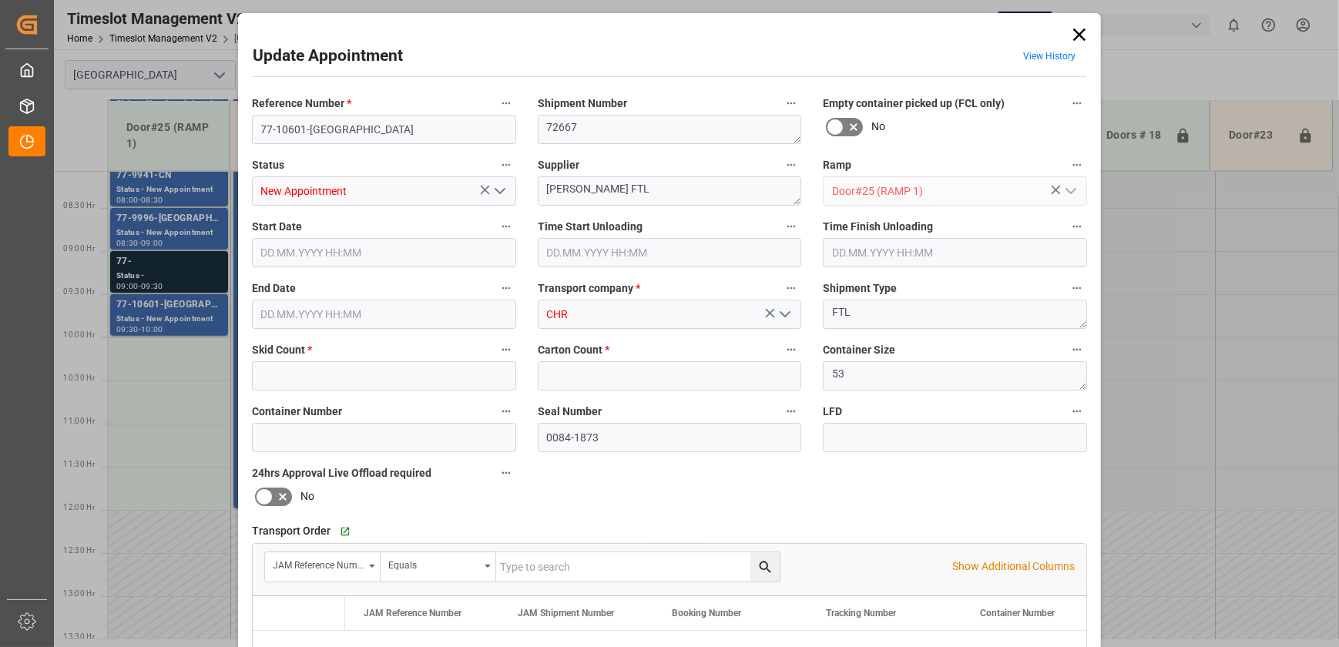
type input "22"
type input "0"
type input "[DATE] 09:30"
type input "[DATE] 10:00"
type input "[DATE] 18:00"
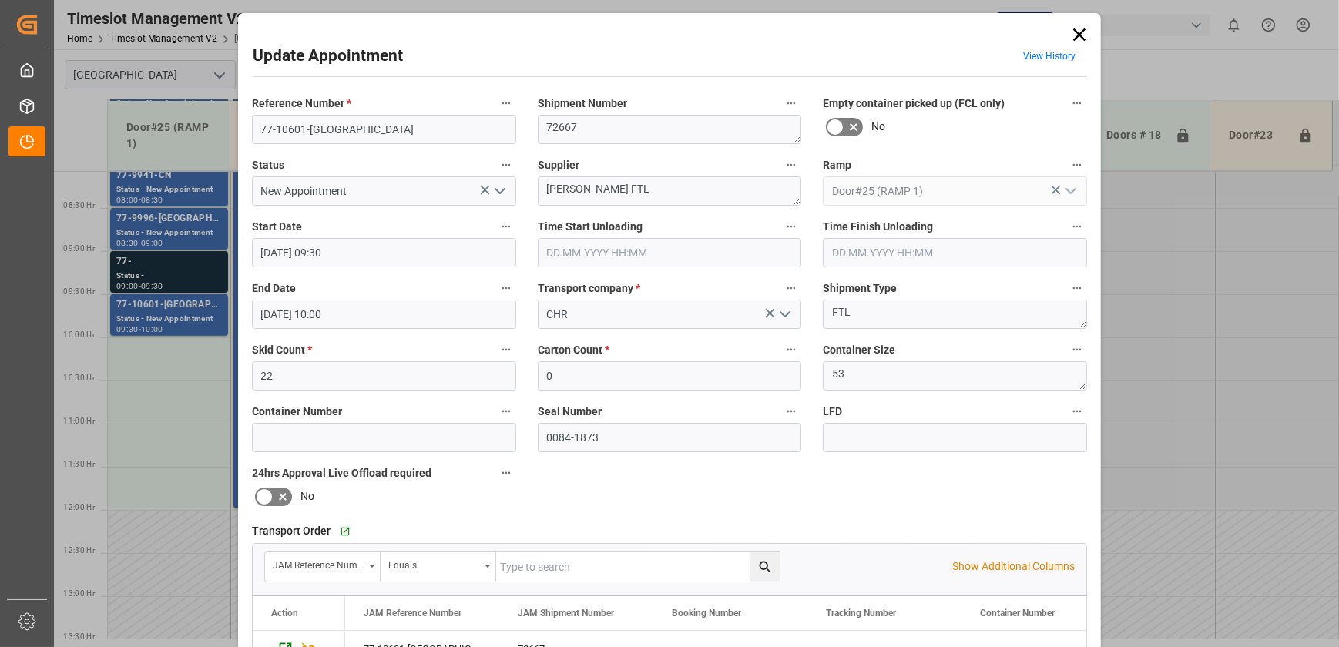
click at [1075, 35] on icon at bounding box center [1079, 34] width 12 height 12
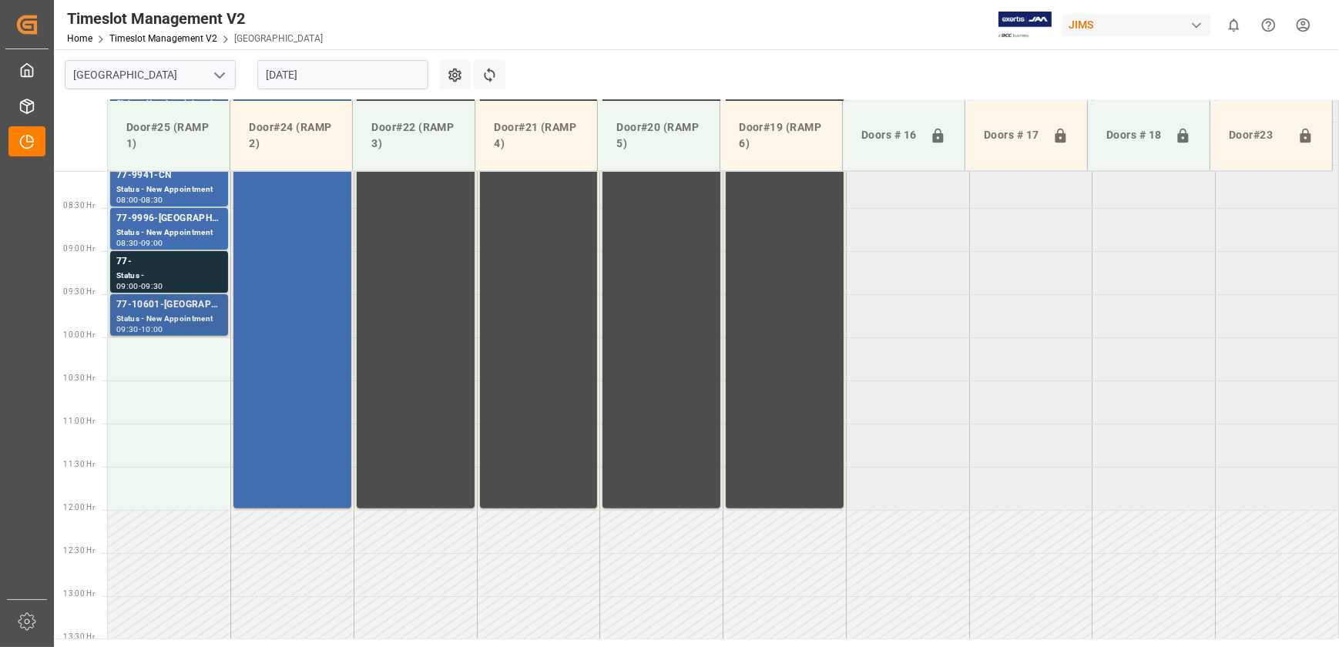
click at [179, 308] on div "77-10601-[GEOGRAPHIC_DATA]" at bounding box center [169, 304] width 106 height 15
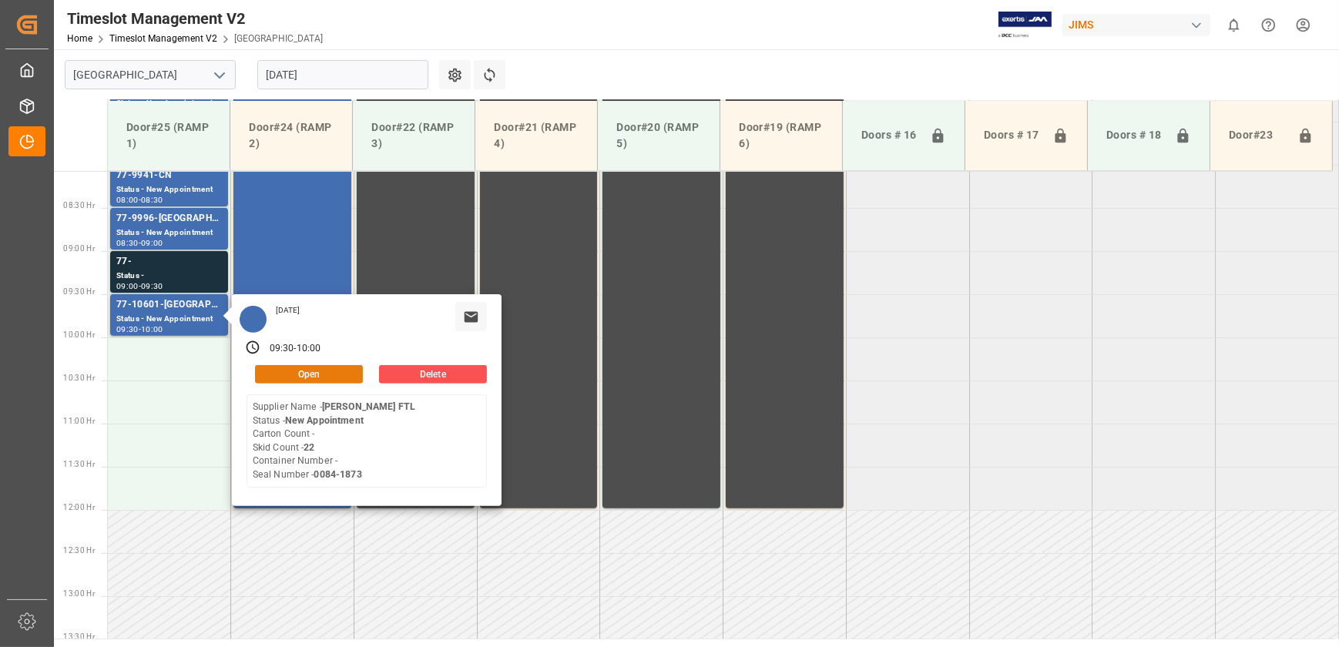
click at [295, 371] on button "Open" at bounding box center [309, 374] width 108 height 18
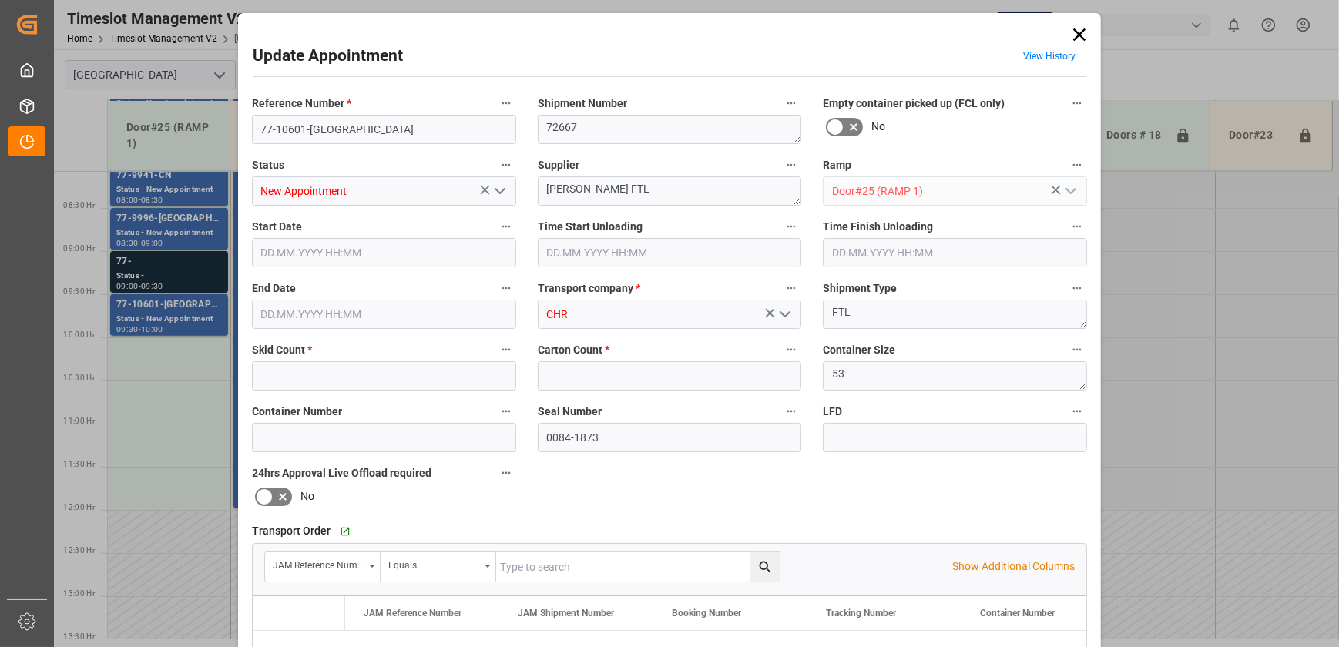
type input "22"
type input "0"
type input "[DATE] 09:30"
type input "[DATE] 10:00"
type input "[DATE] 18:00"
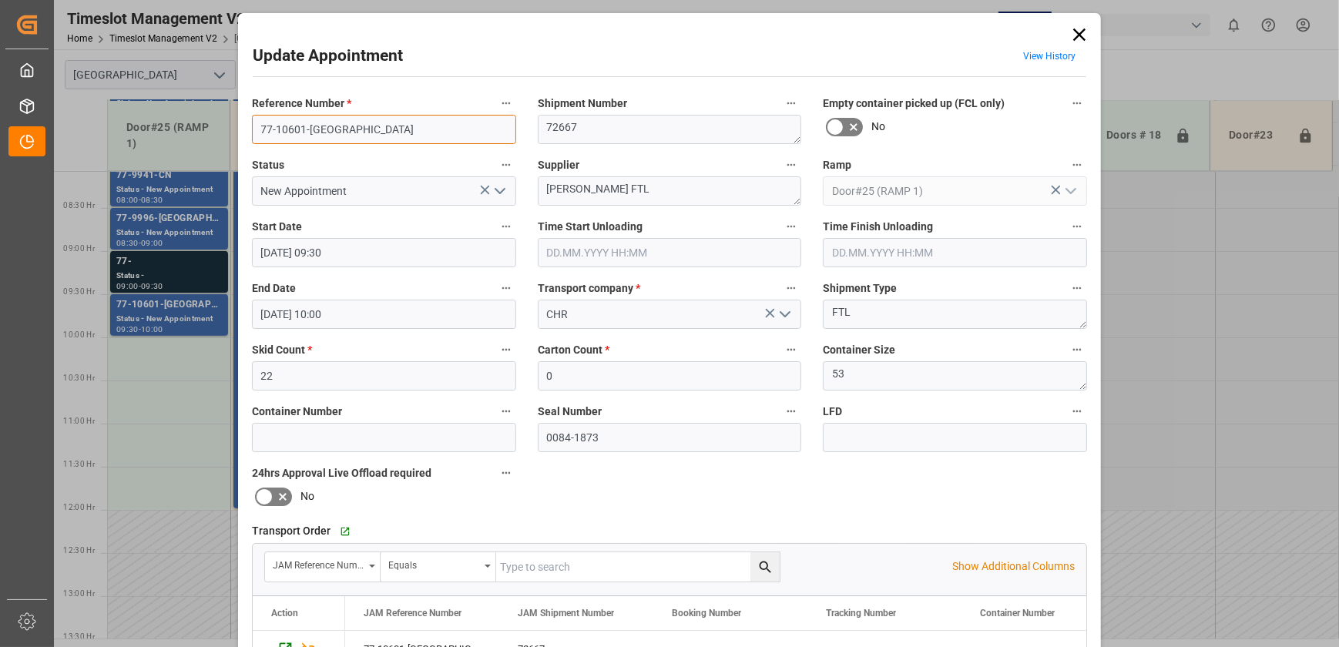
click at [365, 132] on input "77-10601-[GEOGRAPHIC_DATA]" at bounding box center [384, 129] width 264 height 29
click at [666, 191] on textarea "[PERSON_NAME] FTL" at bounding box center [670, 190] width 264 height 29
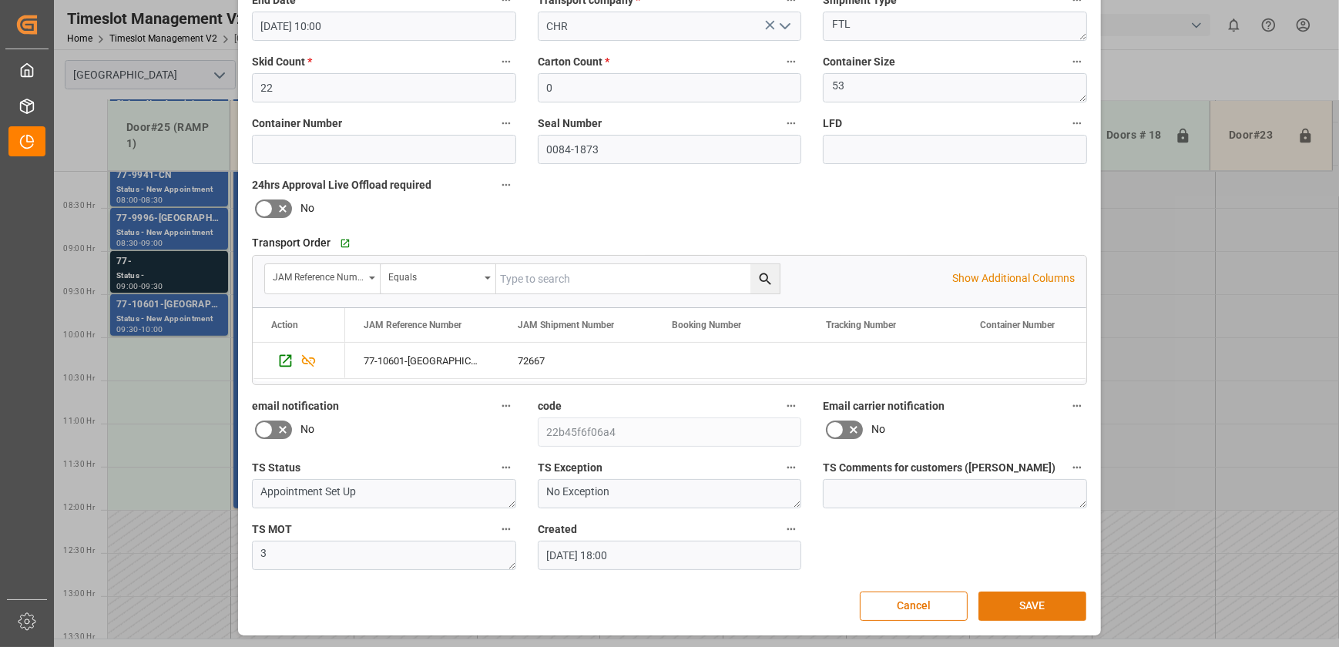
type textarea "[PERSON_NAME] FTL INON(17)"
click at [1012, 595] on button "SAVE" at bounding box center [1032, 606] width 108 height 29
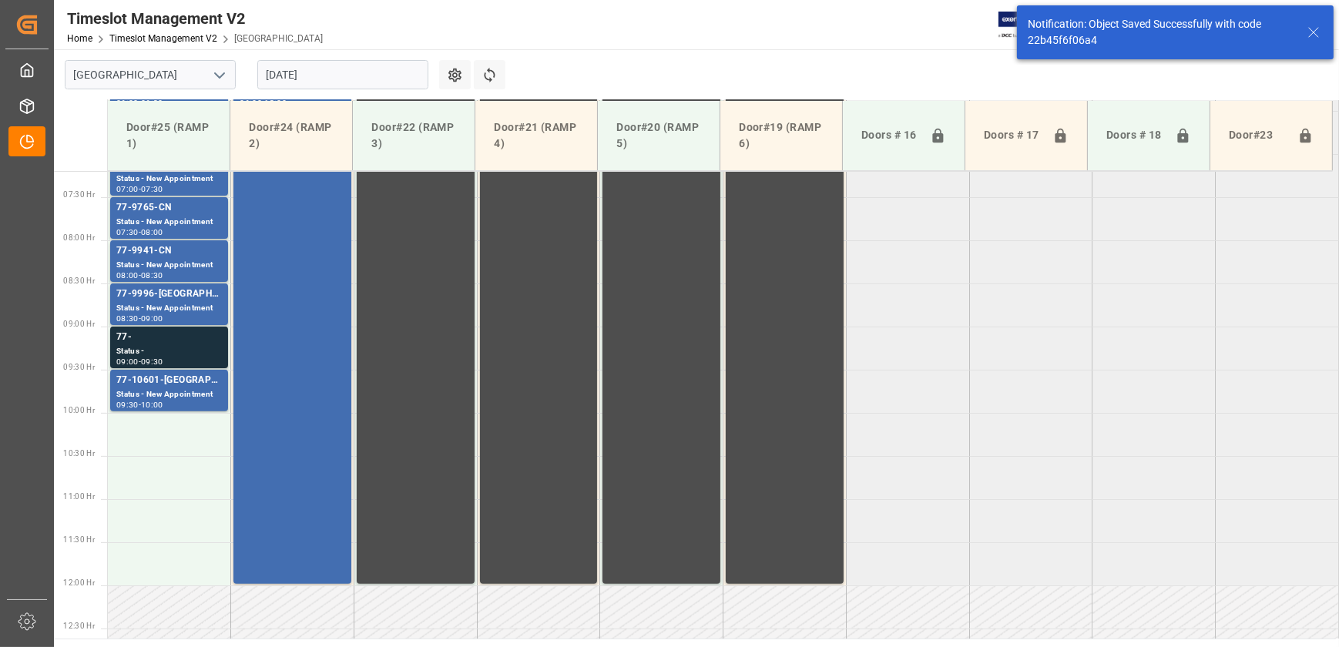
scroll to position [625, 0]
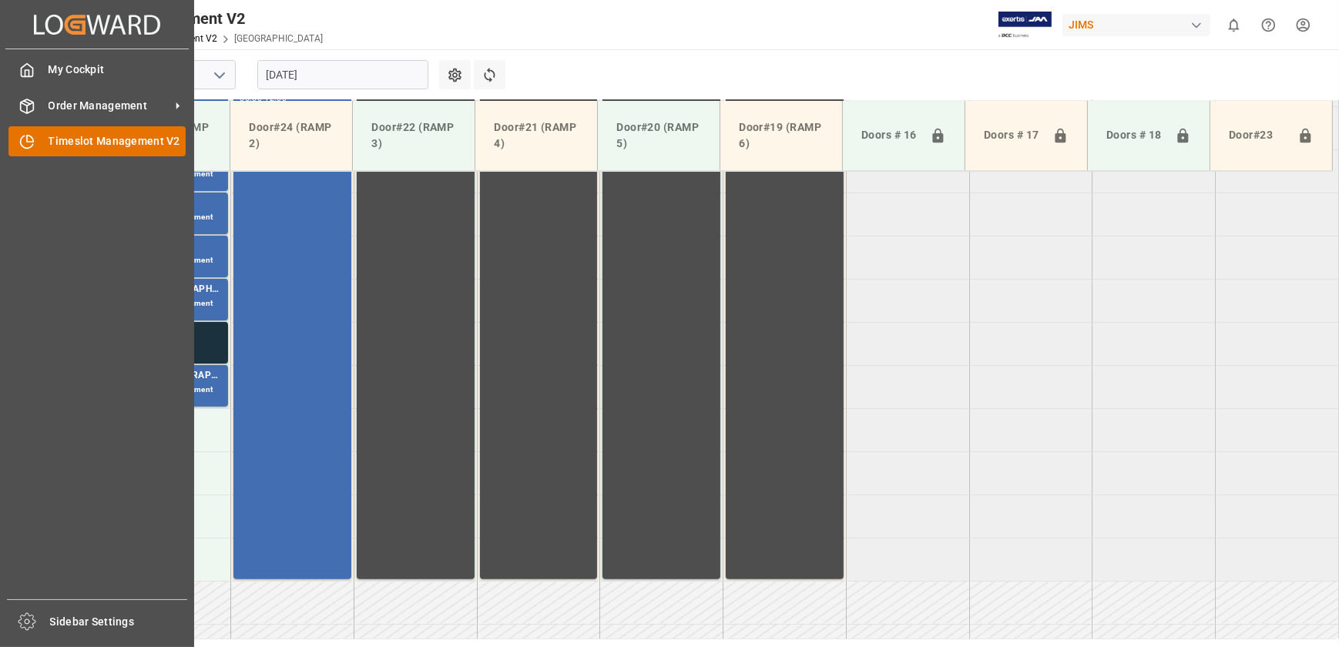
click at [25, 136] on icon at bounding box center [26, 141] width 15 height 15
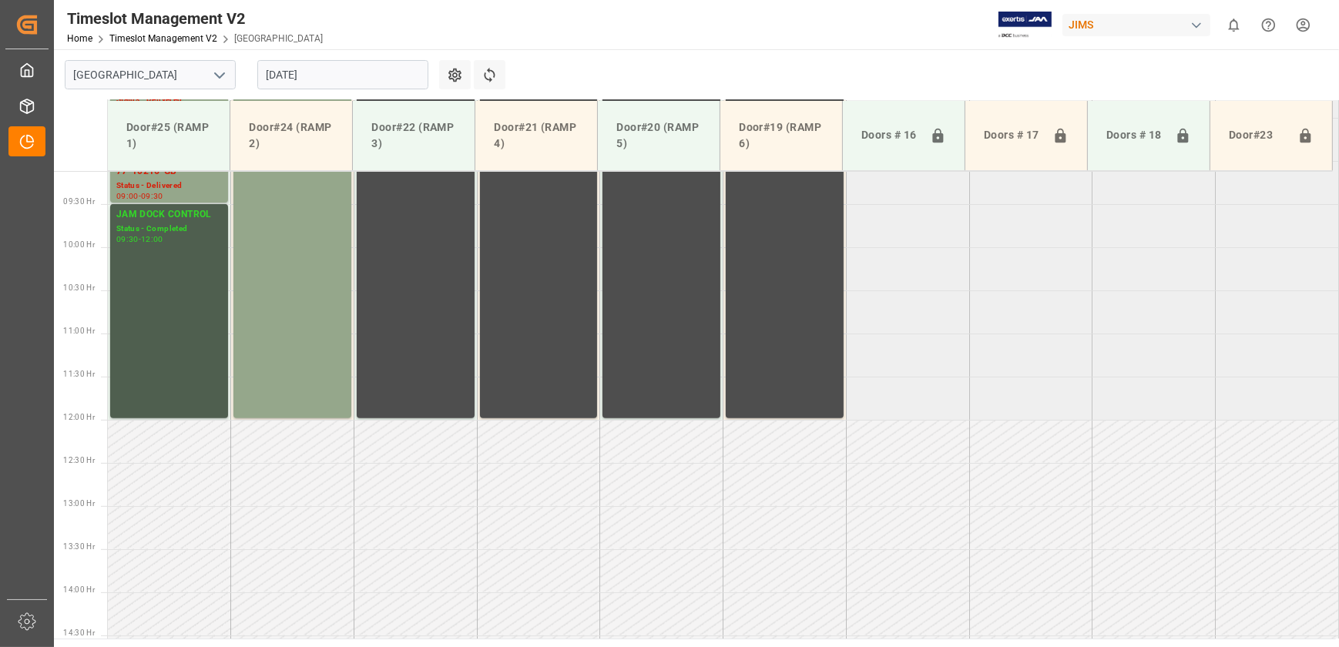
scroll to position [367, 0]
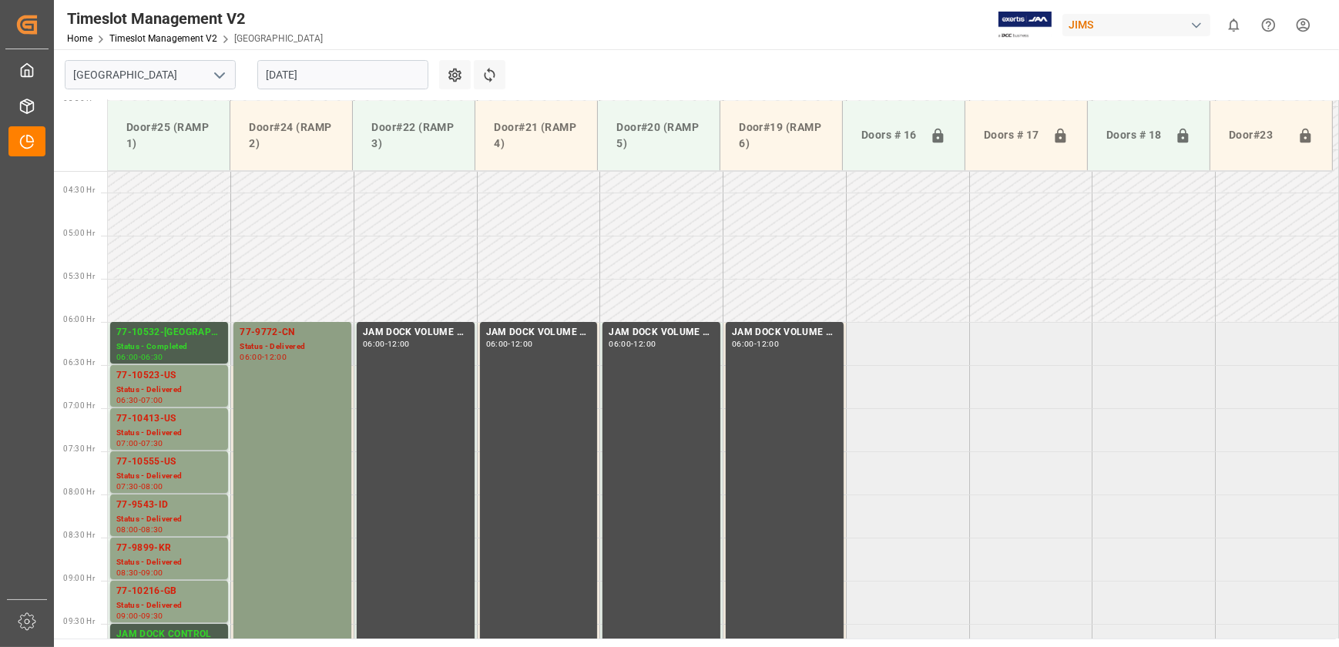
click at [283, 338] on div "77-9772-CN" at bounding box center [293, 332] width 106 height 15
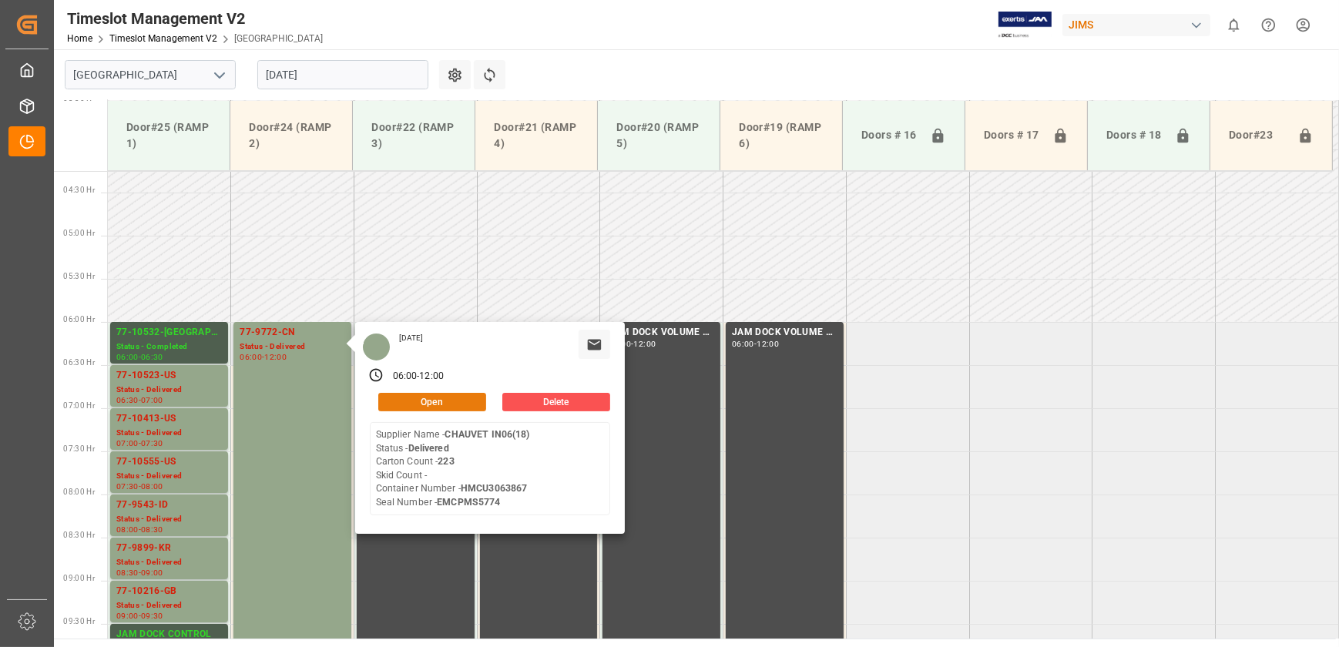
click at [459, 403] on button "Open" at bounding box center [432, 402] width 108 height 18
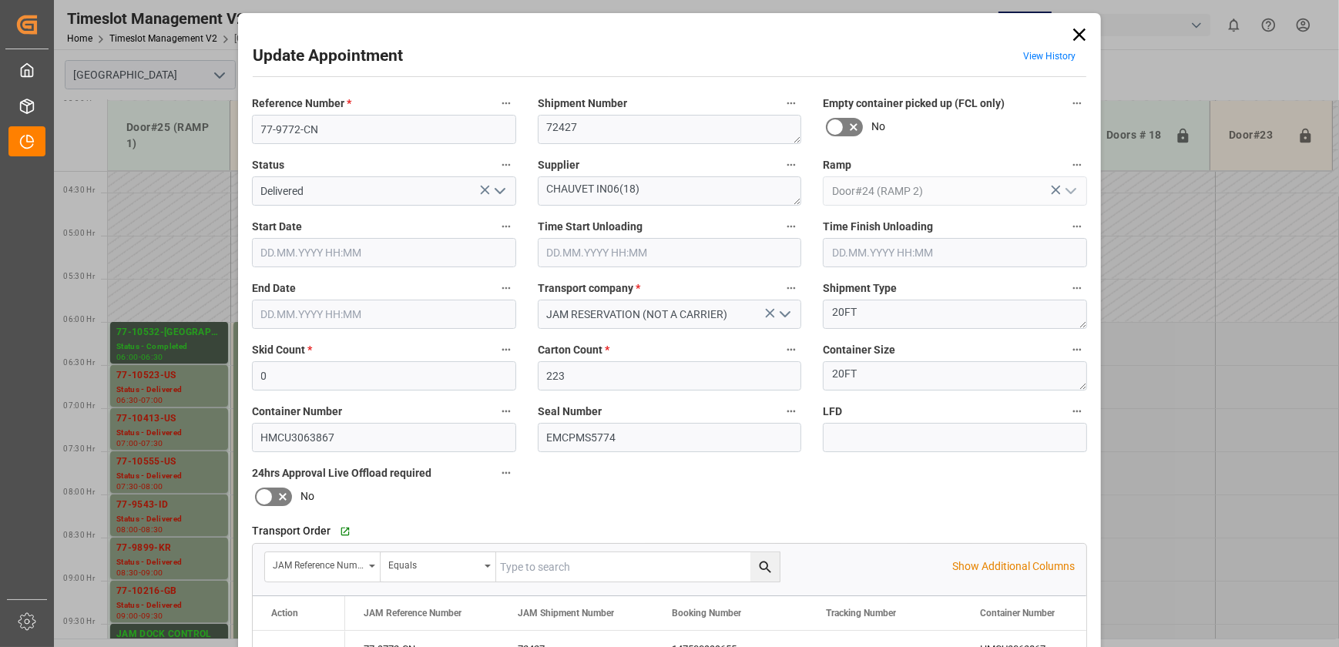
type input "[DATE] 06:00"
type input "[DATE] 06:30"
type input "[DATE] 12:00"
type input "[DATE] 16:39"
click at [501, 192] on icon "open menu" at bounding box center [500, 191] width 18 height 18
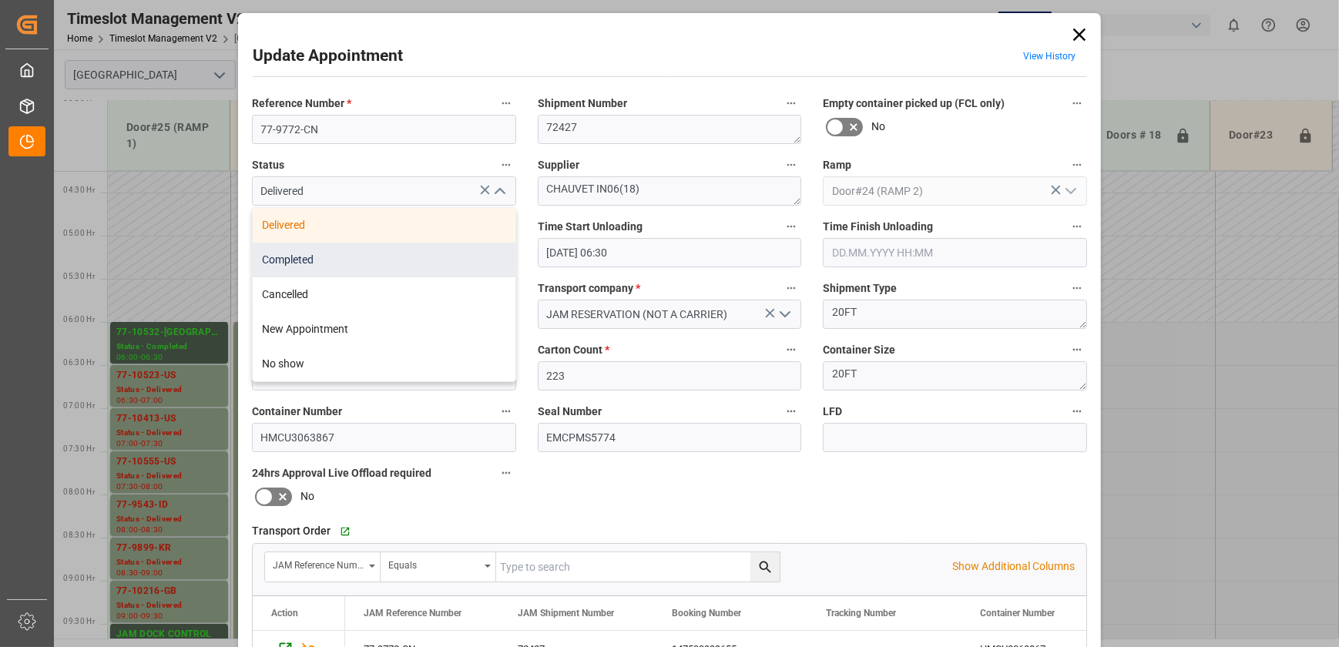
click at [452, 257] on div "Completed" at bounding box center [384, 260] width 263 height 35
type input "Completed"
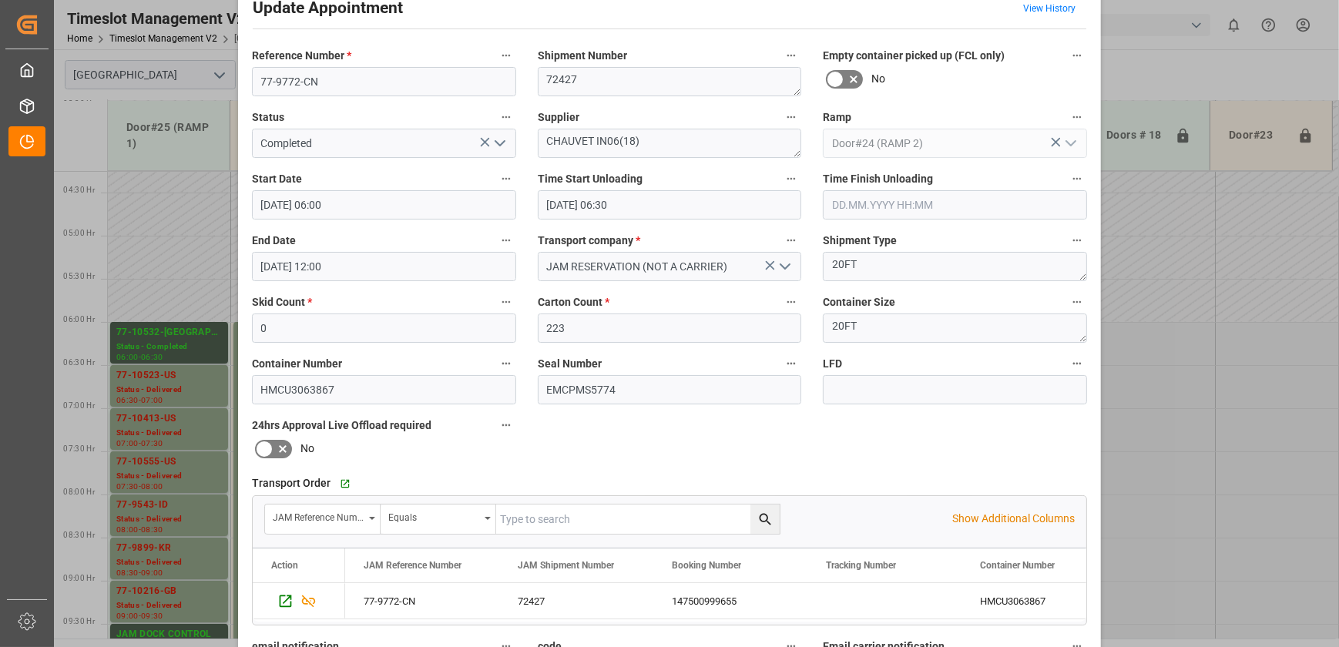
scroll to position [288, 0]
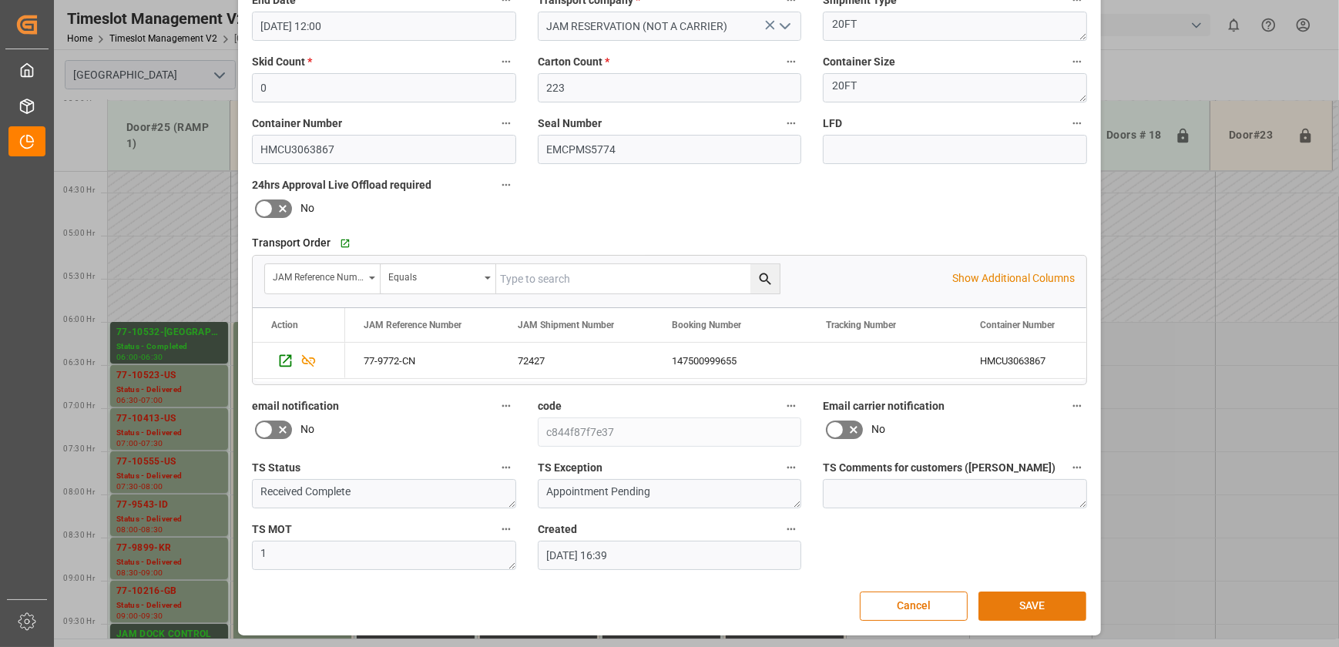
click at [1024, 606] on button "SAVE" at bounding box center [1032, 606] width 108 height 29
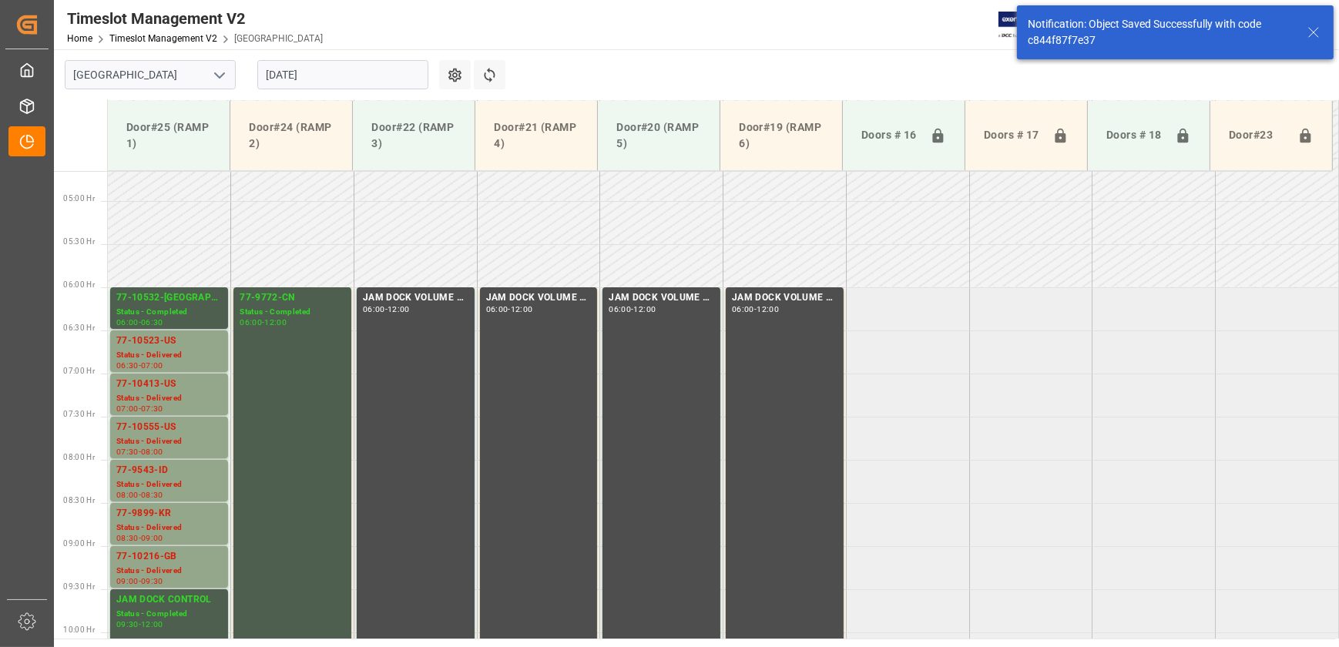
scroll to position [438, 0]
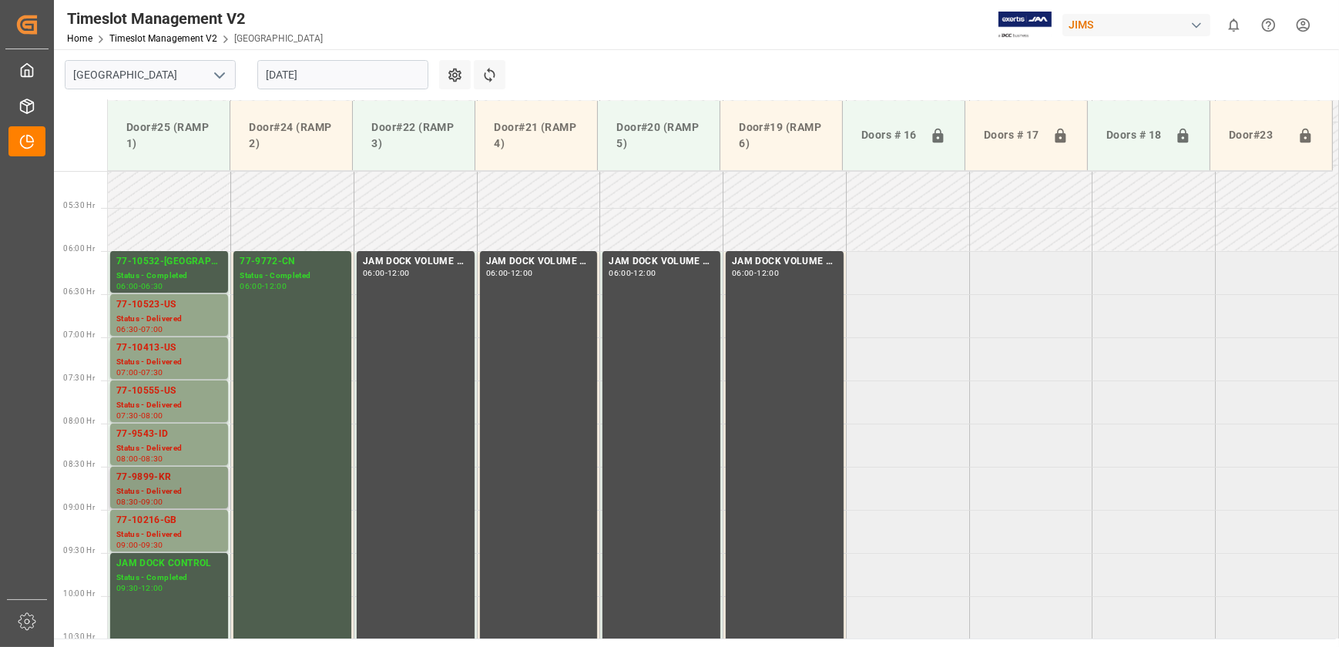
click at [163, 486] on div "Status - Delivered" at bounding box center [169, 491] width 106 height 13
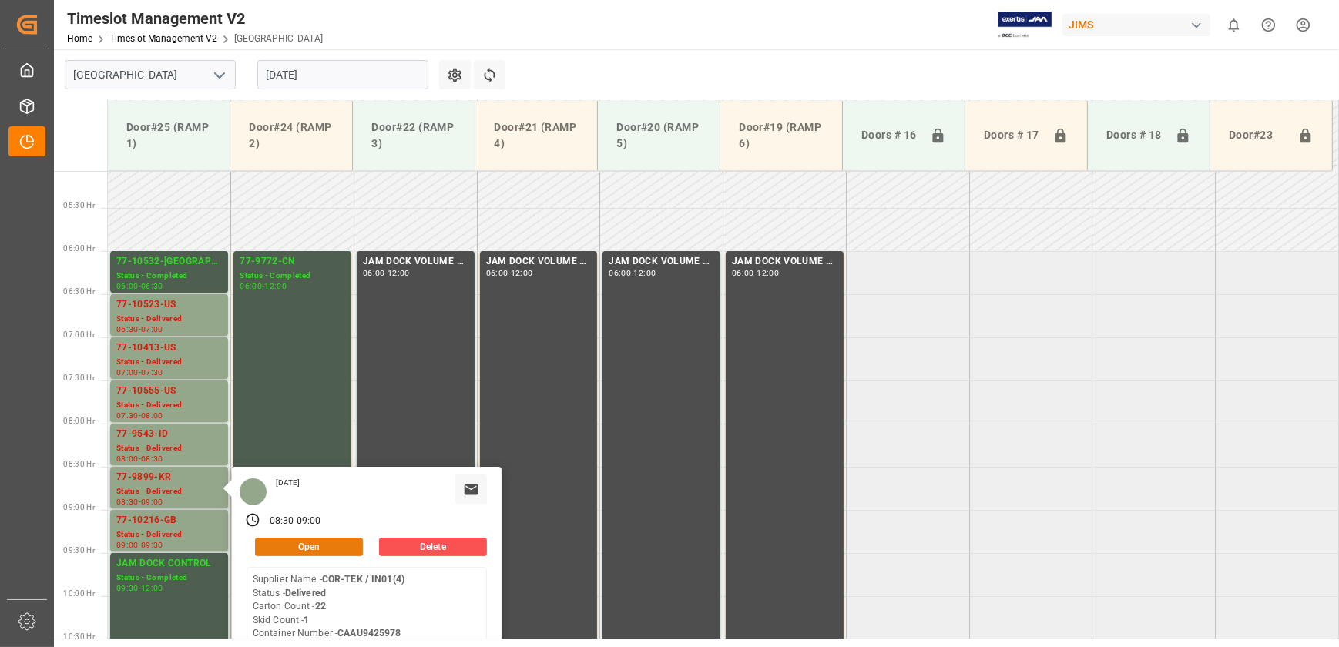
click at [321, 547] on button "Open" at bounding box center [309, 547] width 108 height 18
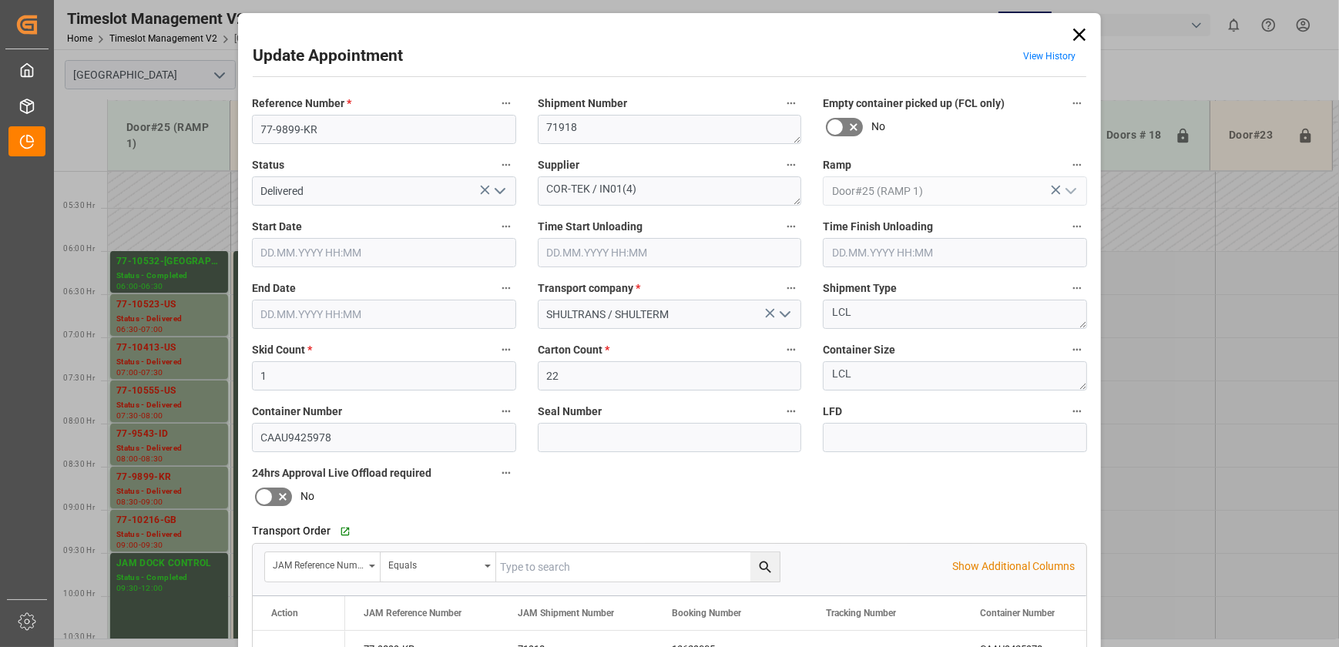
type input "[DATE] 08:30"
type input "[DATE] 10:15"
type input "[DATE] 09:00"
type input "[DATE] 11:15"
click at [501, 193] on icon "open menu" at bounding box center [500, 191] width 18 height 18
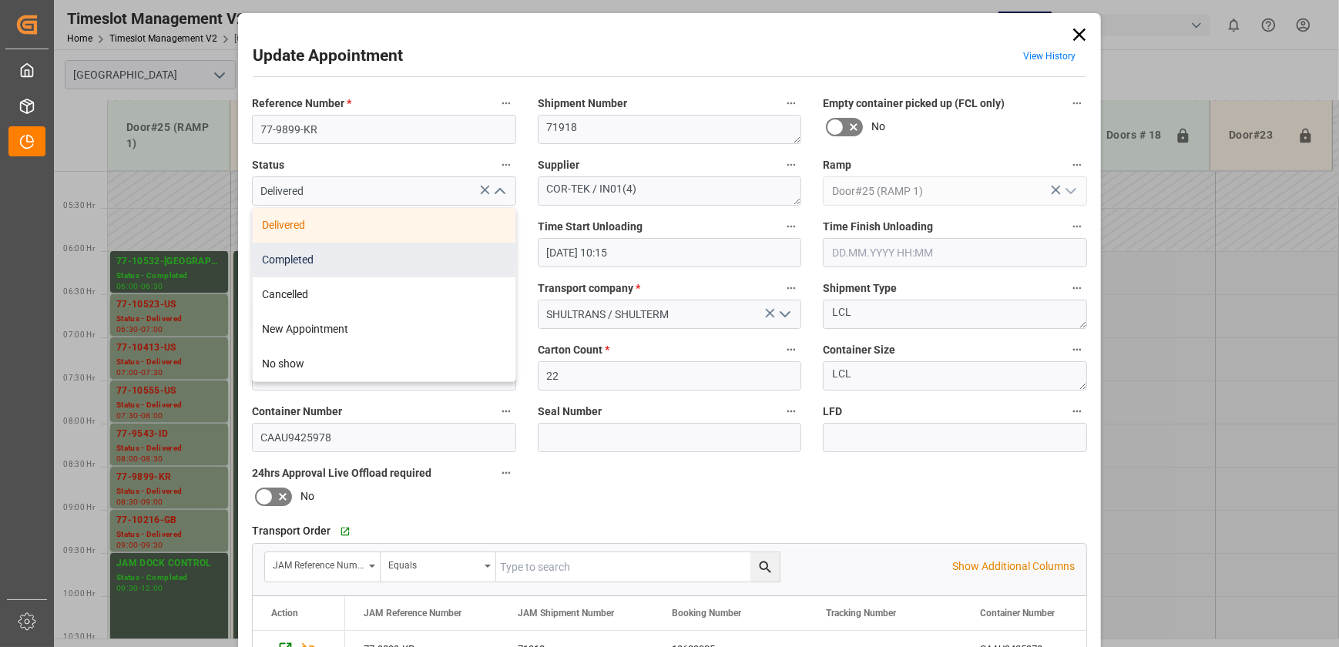
click at [456, 273] on div "Completed" at bounding box center [384, 260] width 263 height 35
type input "Completed"
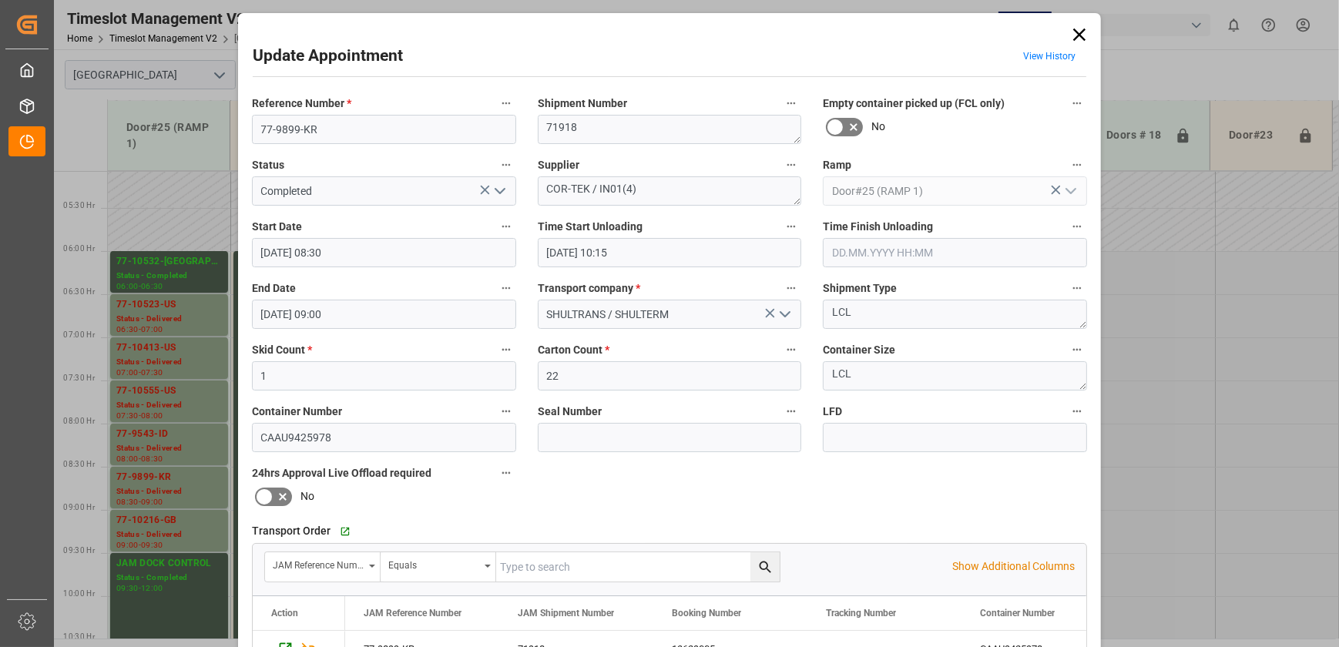
scroll to position [288, 0]
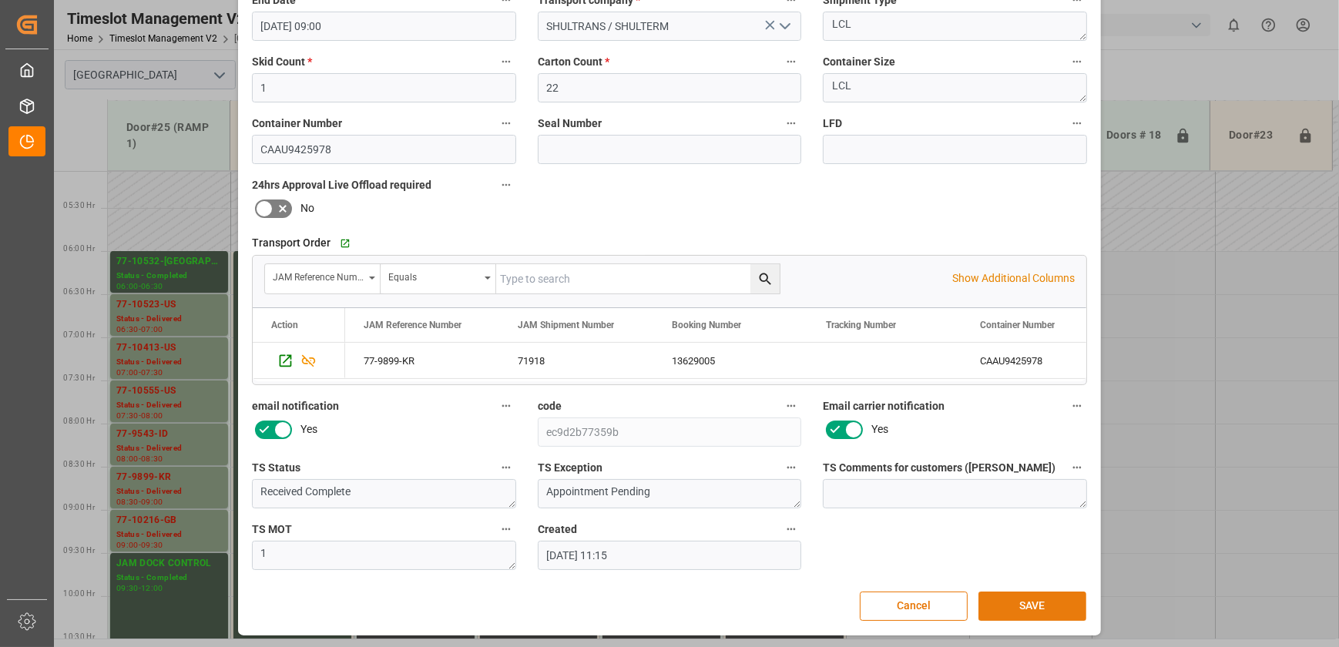
click at [1060, 598] on button "SAVE" at bounding box center [1032, 606] width 108 height 29
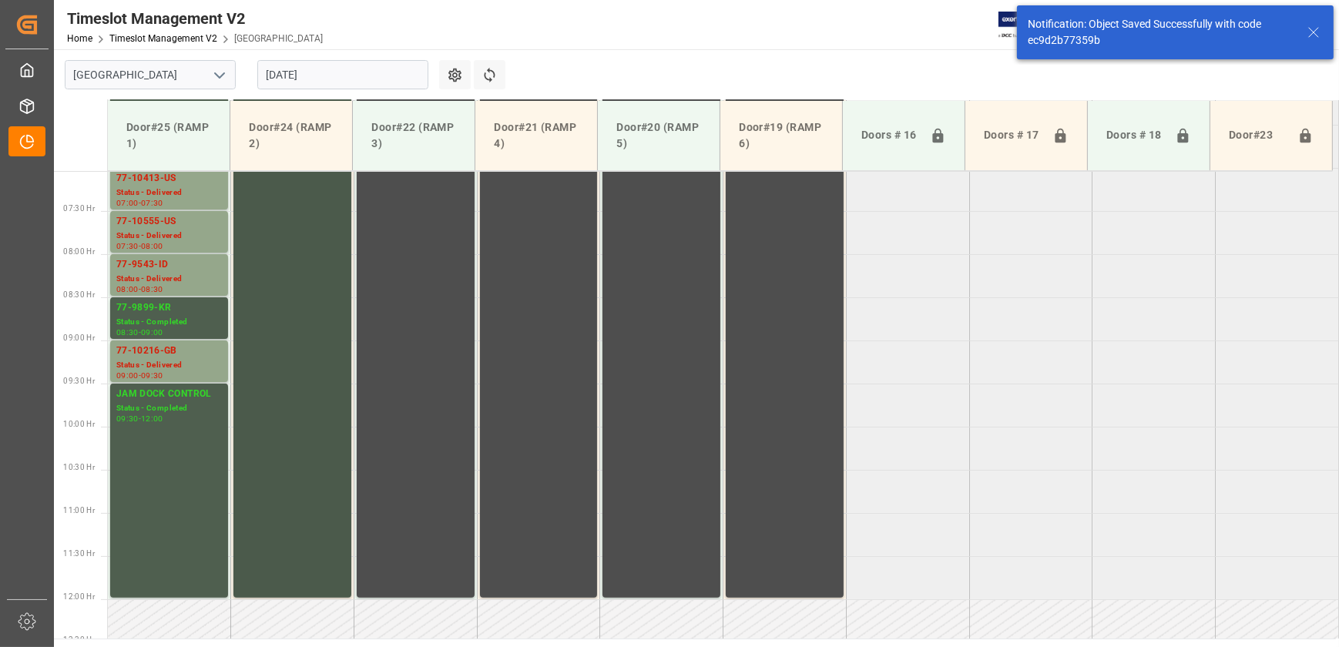
scroll to position [609, 0]
click at [173, 359] on div "Status - Delivered" at bounding box center [169, 363] width 106 height 13
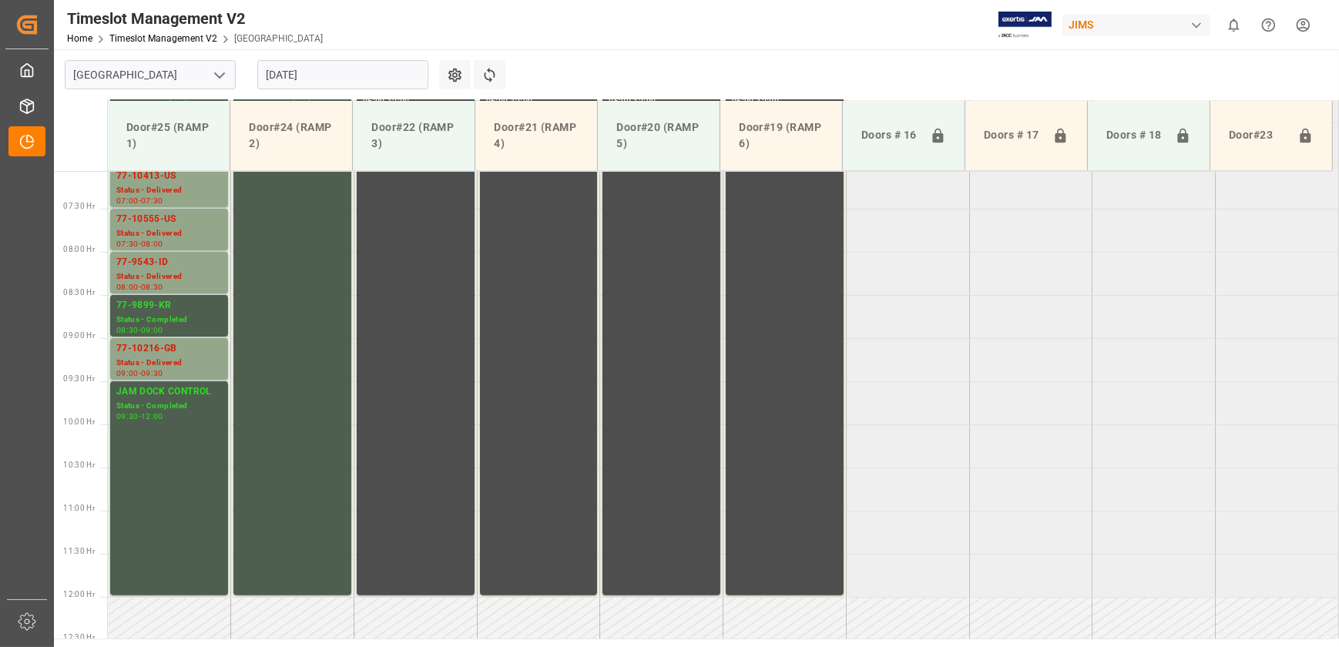
click at [175, 264] on div "77-9543-ID" at bounding box center [169, 262] width 106 height 15
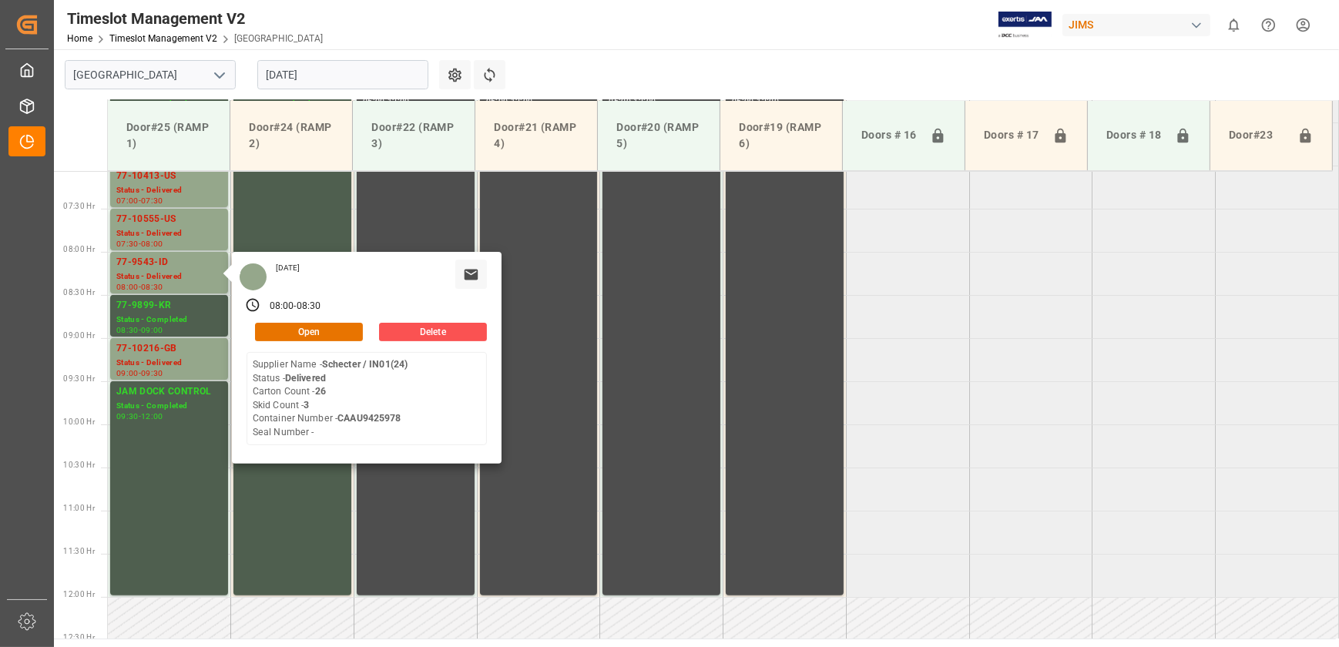
click at [912, 360] on tabel "77-10532-[GEOGRAPHIC_DATA] Status - Completed 06:00 - 06:30 77-9772-CN Status -…" at bounding box center [723, 597] width 1231 height 2071
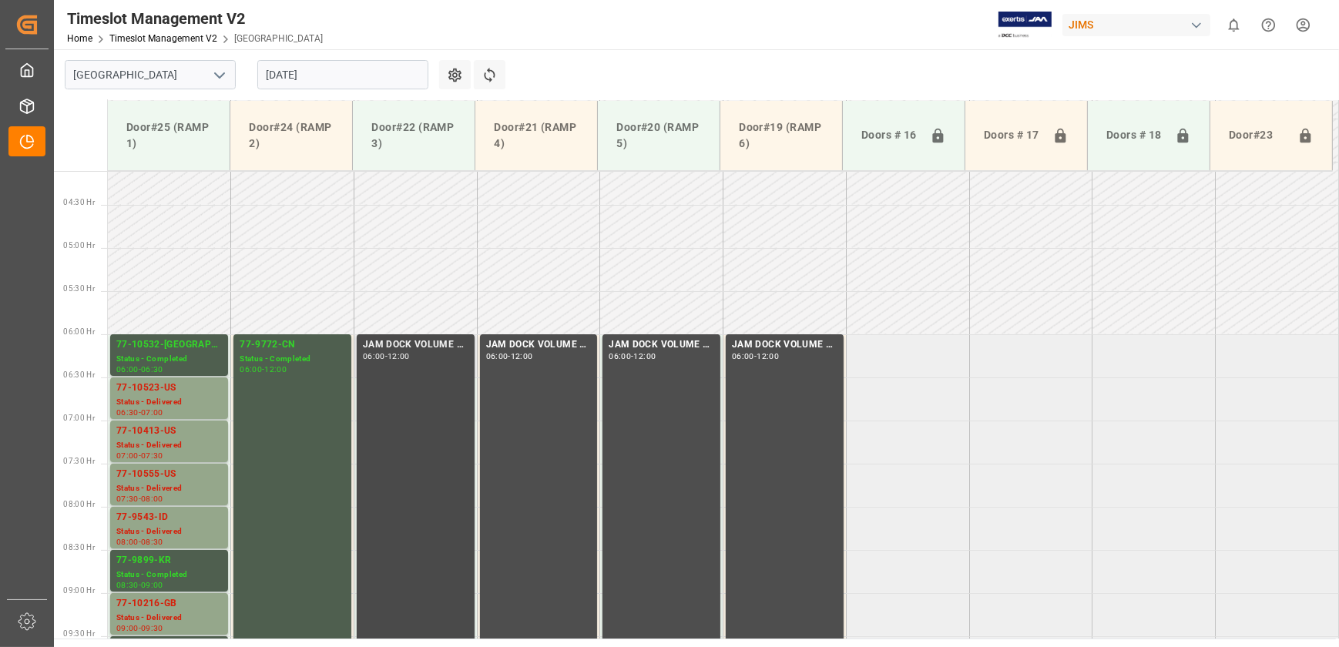
scroll to position [470, 0]
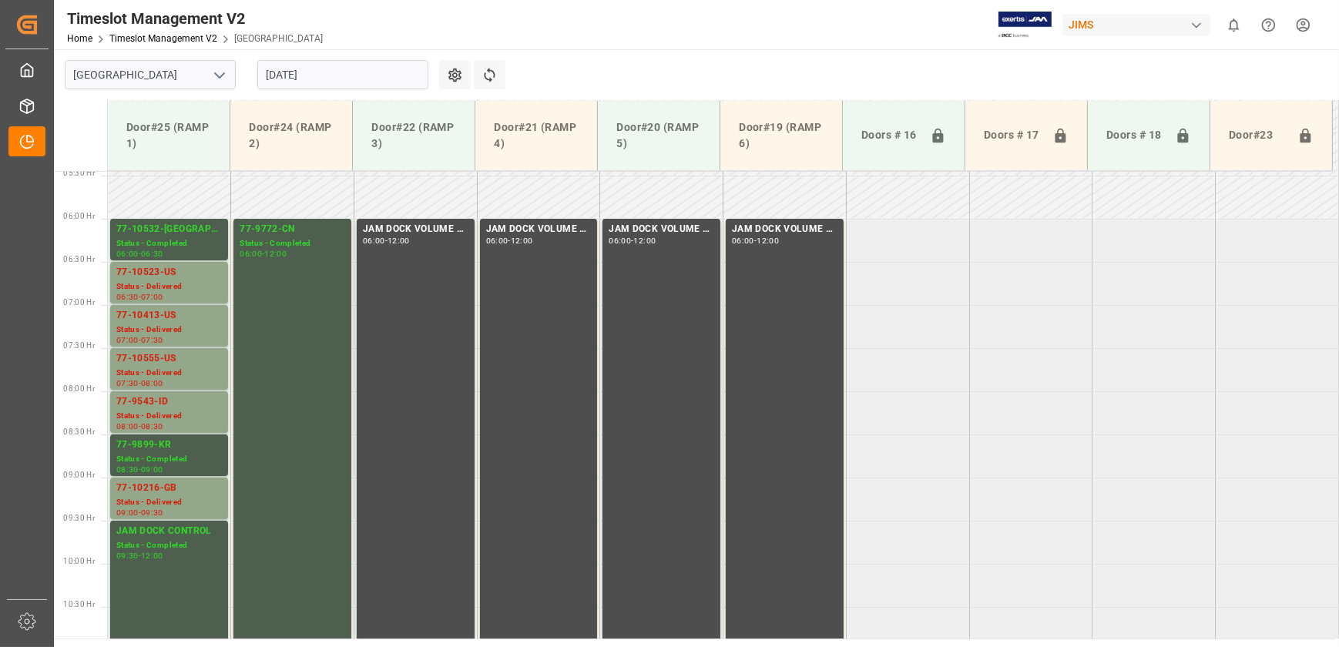
click at [330, 69] on input "[DATE]" at bounding box center [342, 74] width 171 height 29
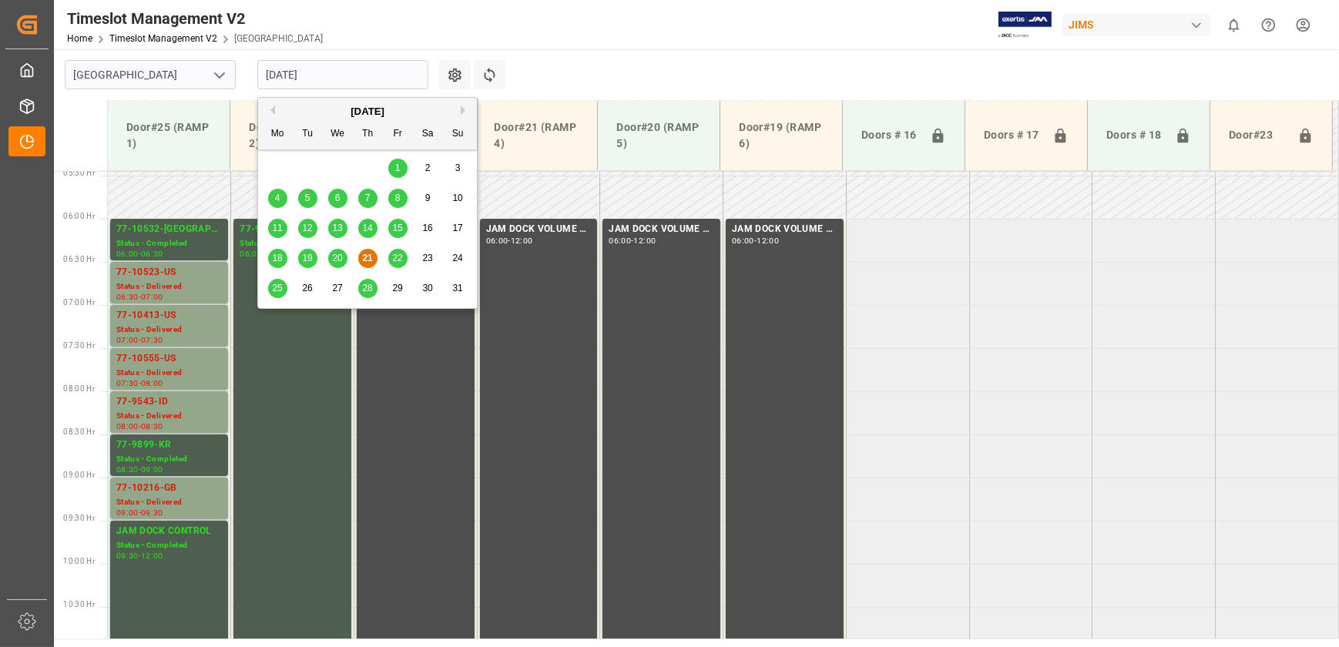
click at [374, 256] on div "21" at bounding box center [367, 259] width 19 height 18
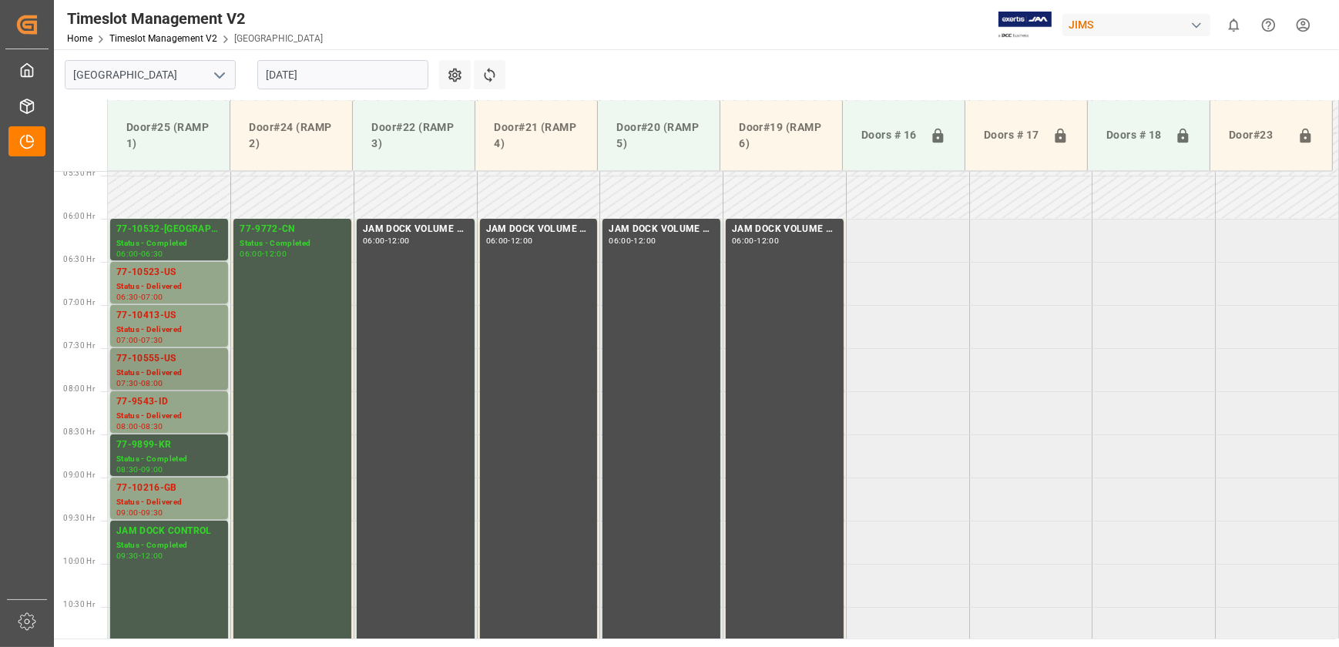
click at [173, 363] on div "77-10555-US" at bounding box center [169, 358] width 106 height 15
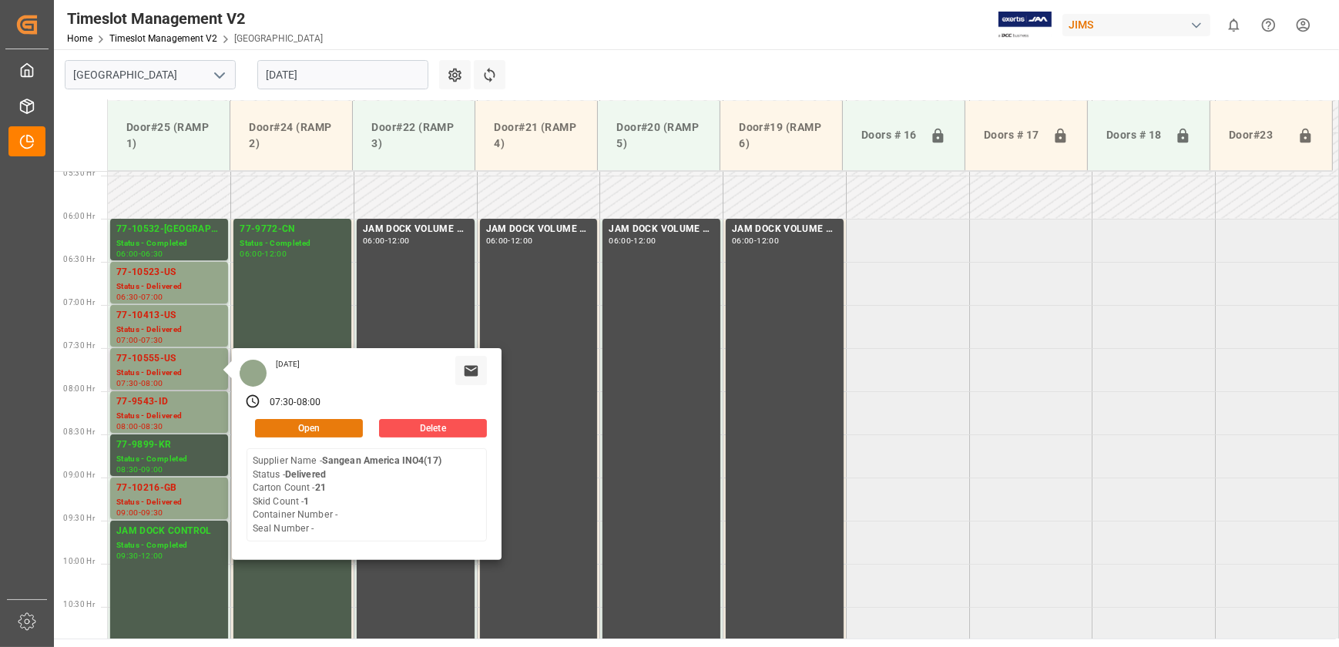
click at [306, 425] on button "Open" at bounding box center [309, 428] width 108 height 18
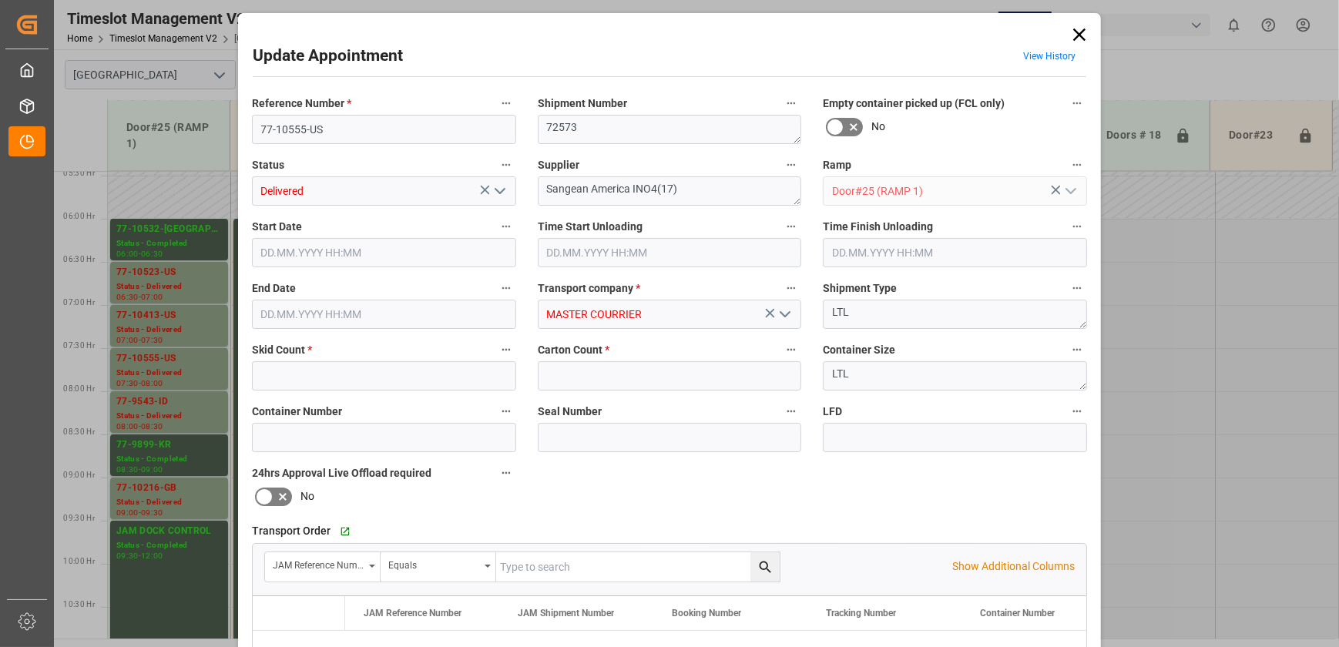
type input "1"
type input "21"
type input "[DATE] 07:30"
type input "[DATE] 08:30"
type input "[DATE] 09:15"
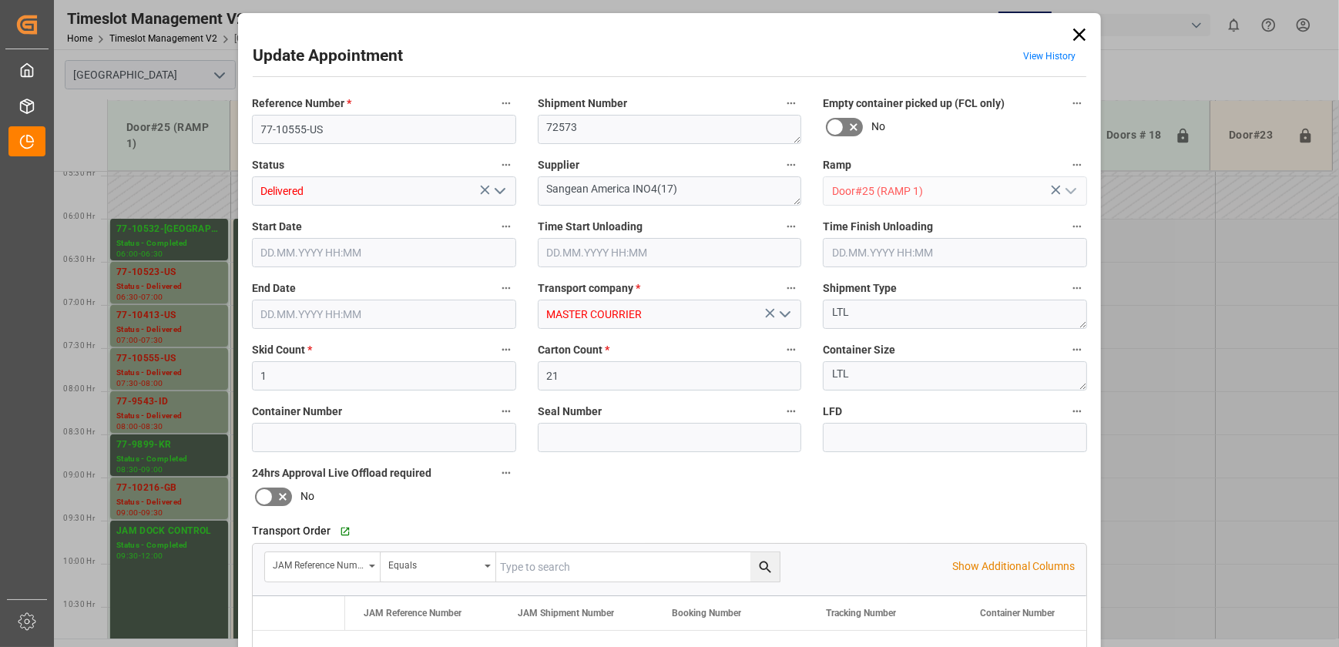
type input "[DATE] 08:00"
type input "[DATE] 13:35"
click at [507, 194] on button "open menu" at bounding box center [498, 191] width 23 height 24
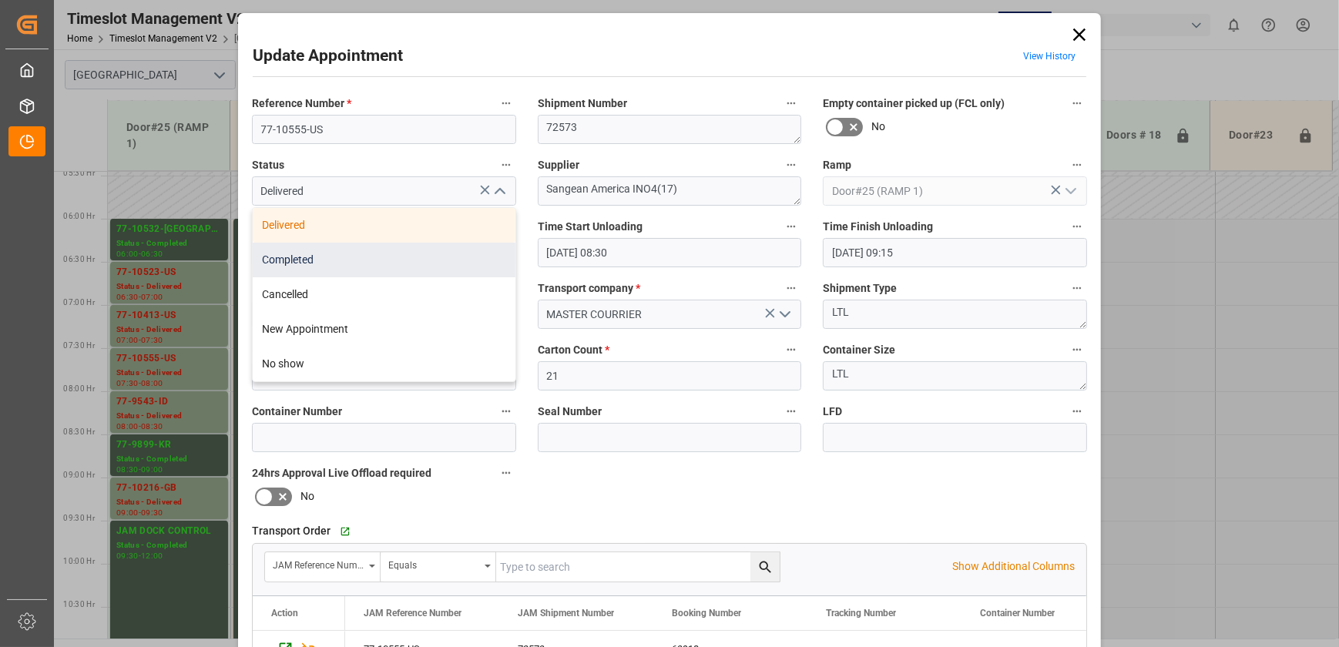
click at [414, 261] on div "Completed" at bounding box center [384, 260] width 263 height 35
type input "Completed"
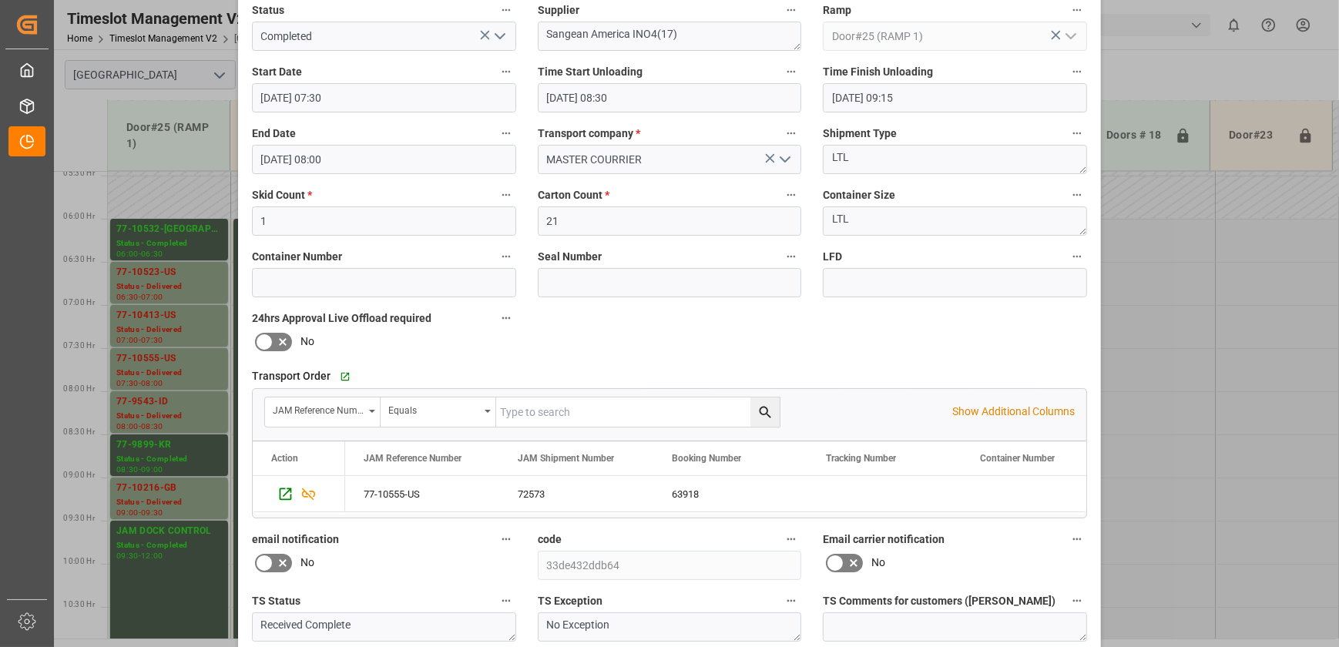
scroll to position [288, 0]
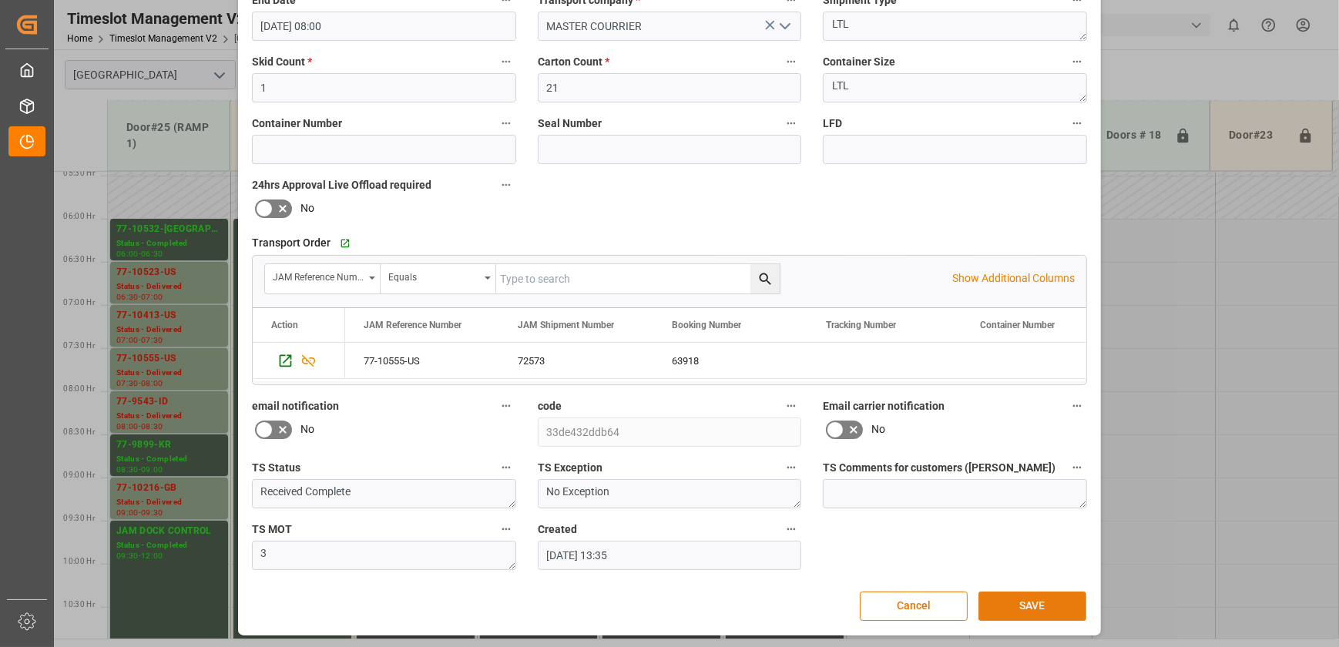
click at [1004, 615] on button "SAVE" at bounding box center [1032, 606] width 108 height 29
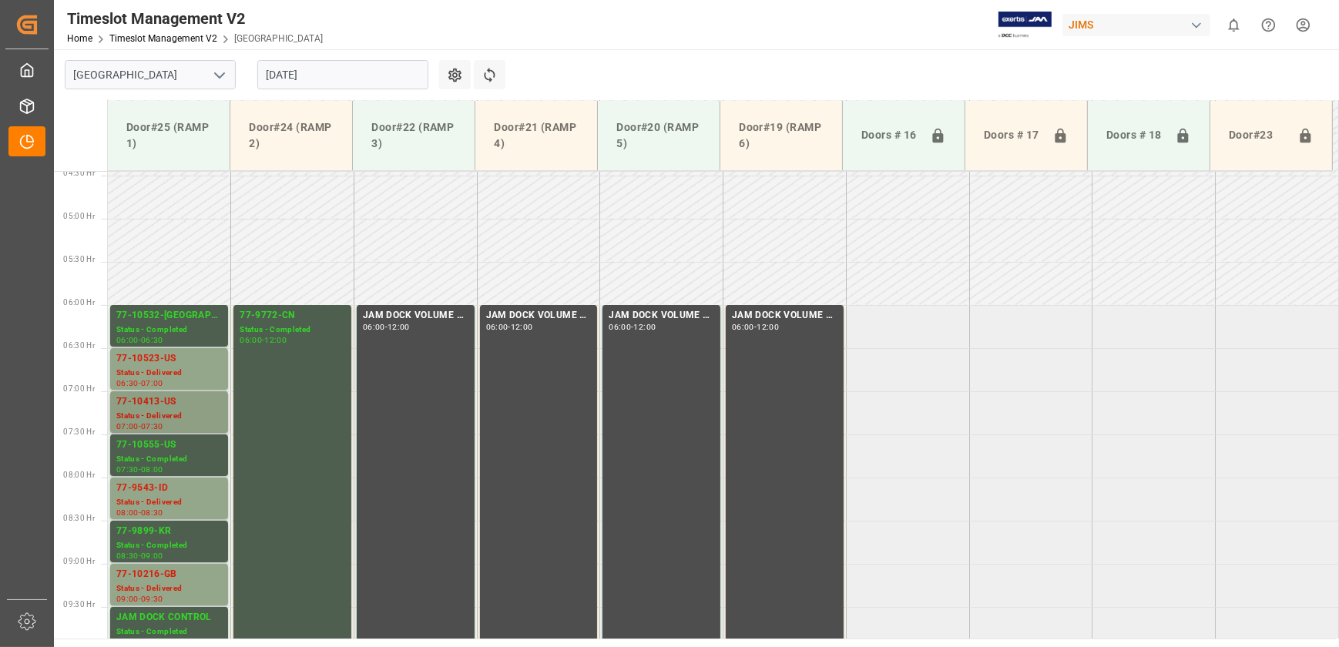
scroll to position [454, 0]
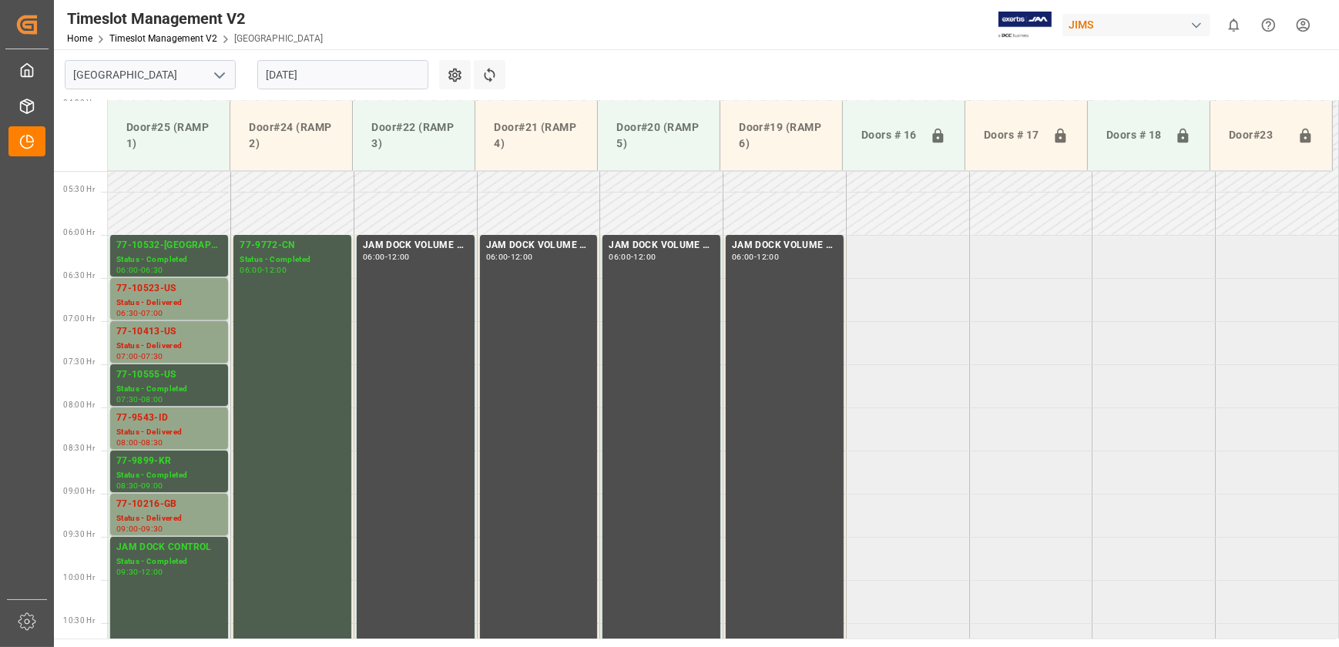
drag, startPoint x: 286, startPoint y: 54, endPoint x: 287, endPoint y: 62, distance: 8.5
click at [286, 54] on div "[DATE]" at bounding box center [342, 74] width 193 height 51
click at [287, 68] on input "[DATE]" at bounding box center [342, 74] width 171 height 29
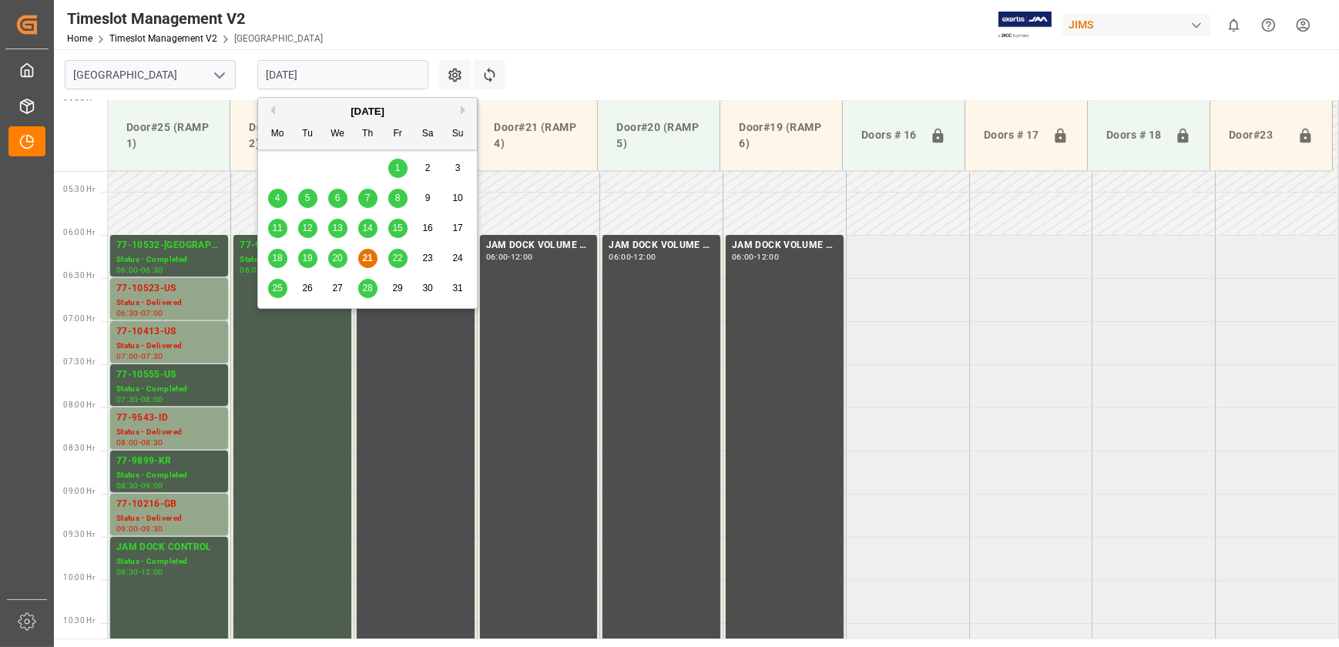
click at [279, 290] on span "25" at bounding box center [277, 288] width 10 height 11
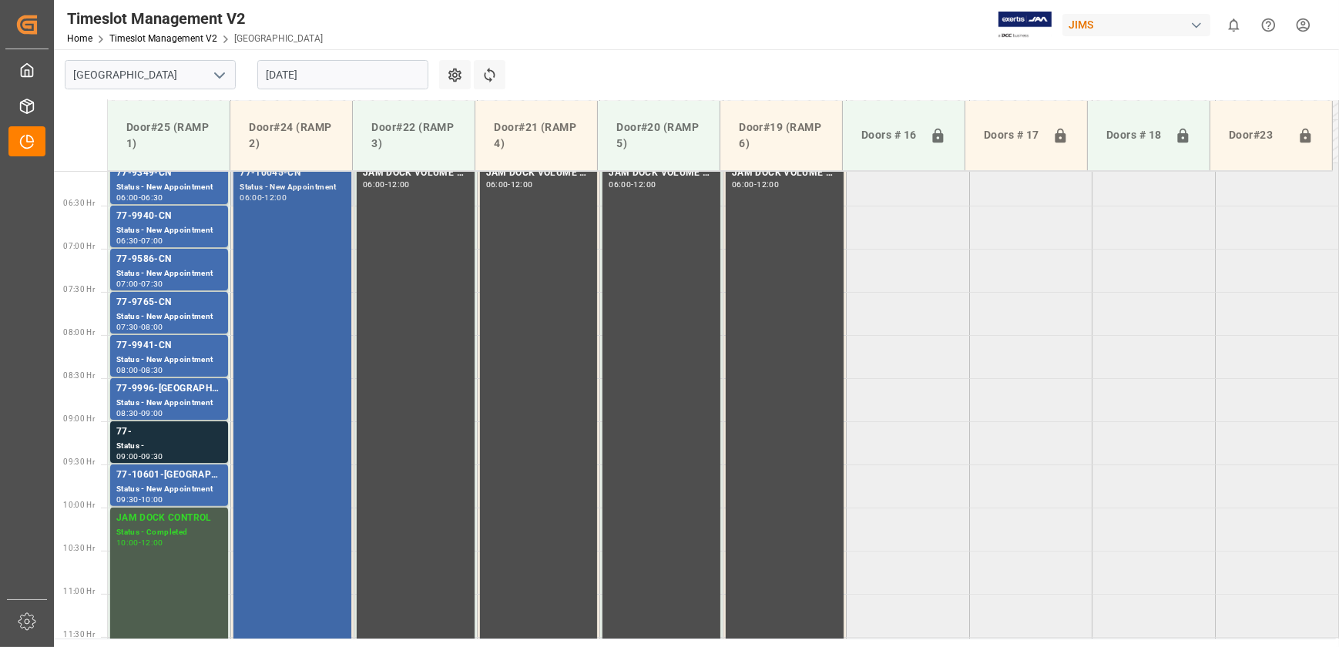
scroll to position [530, 0]
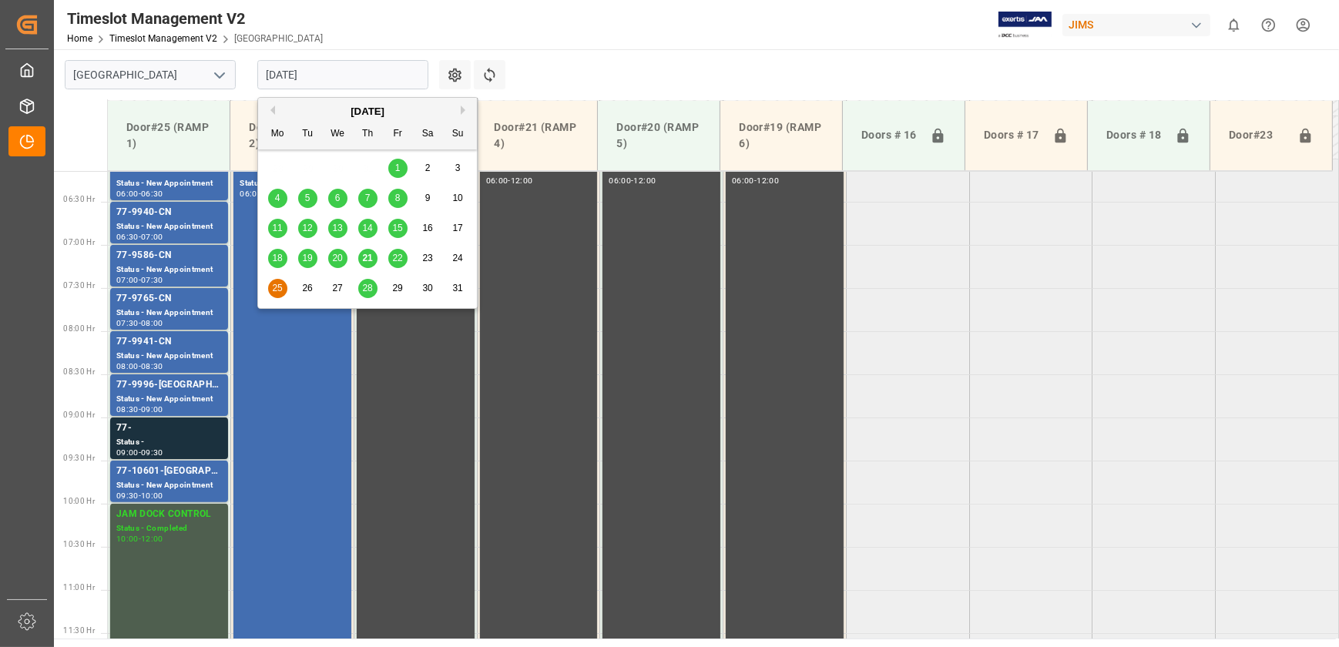
click at [330, 79] on input "[DATE]" at bounding box center [342, 74] width 171 height 29
click at [310, 285] on span "26" at bounding box center [307, 288] width 10 height 11
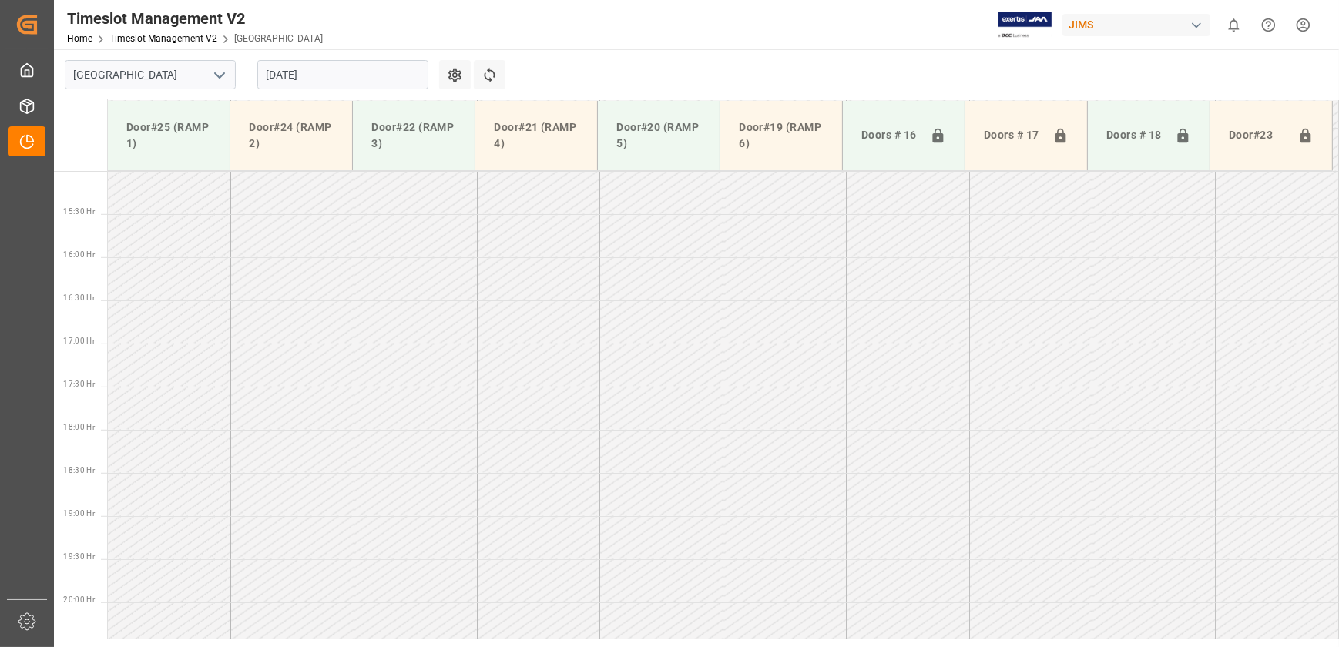
scroll to position [1300, 0]
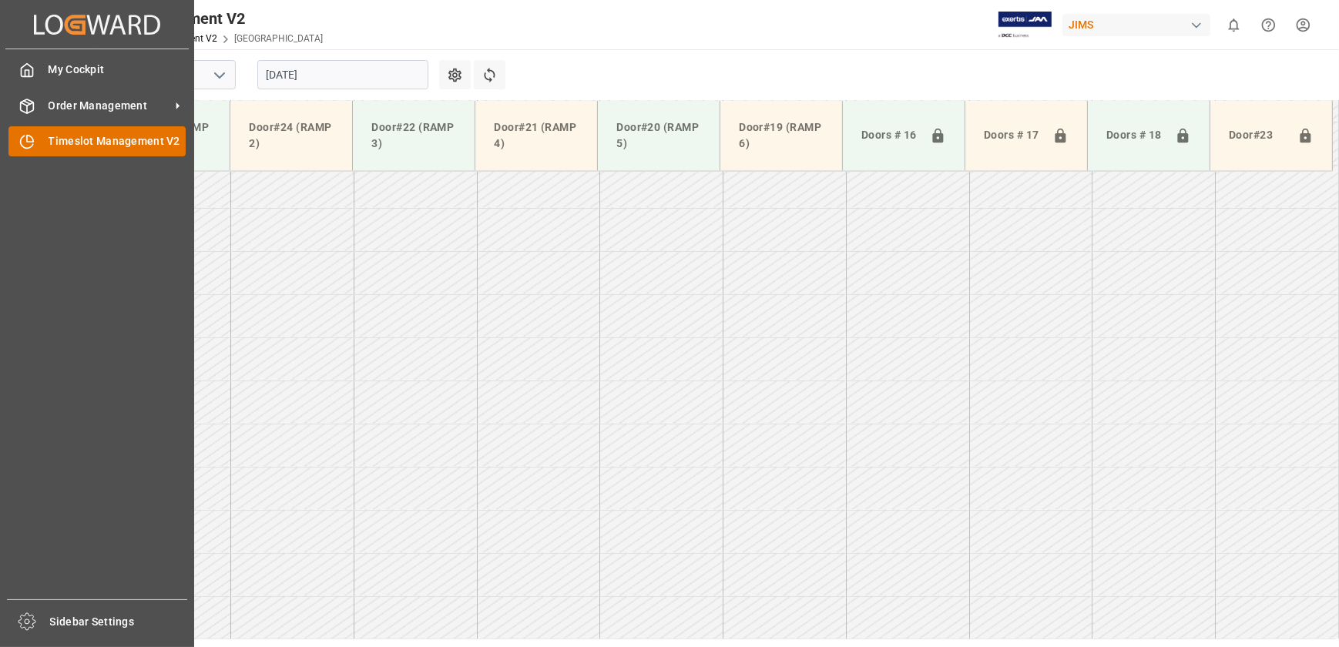
click at [35, 140] on div "Timeslot Management V2 Timeslot Management V2" at bounding box center [96, 141] width 177 height 30
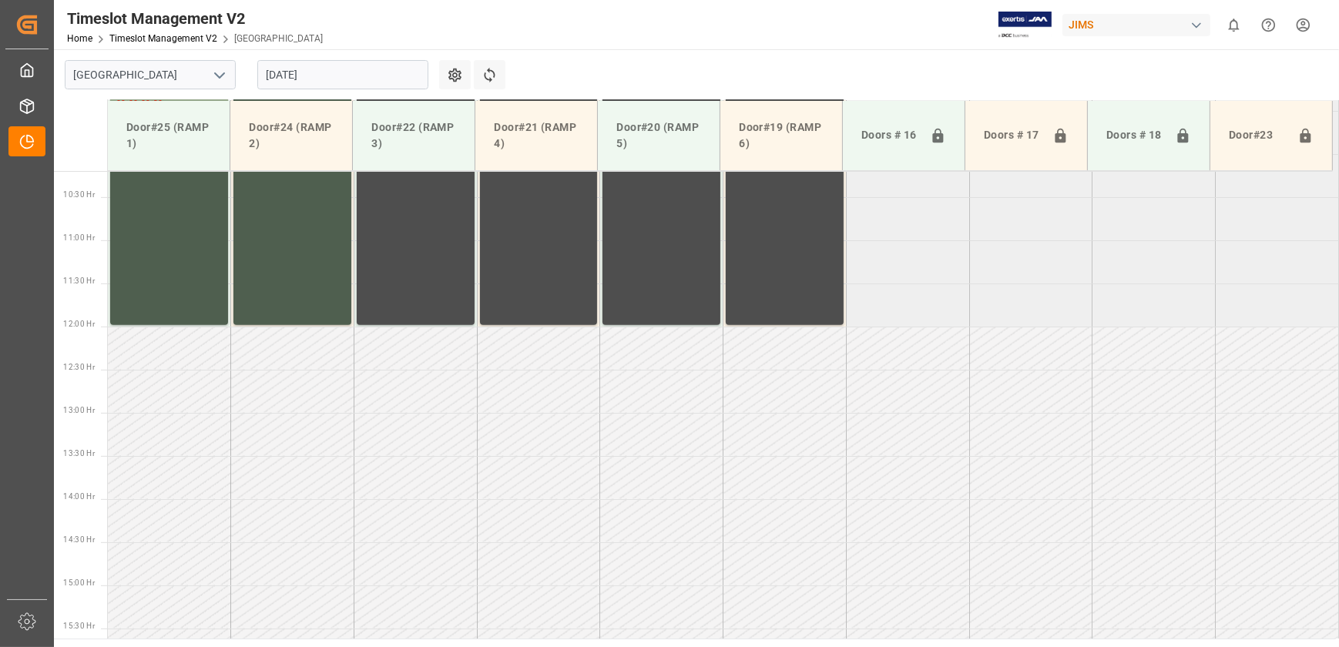
scroll to position [390, 0]
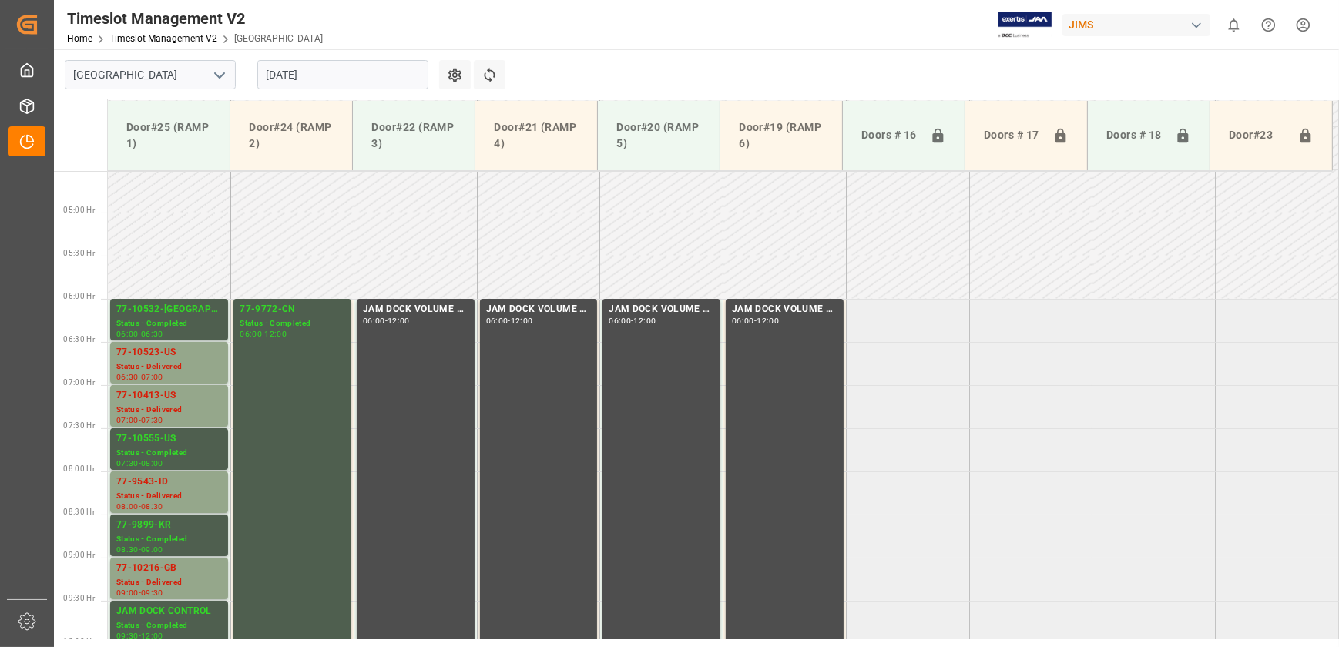
click at [296, 56] on div "[DATE]" at bounding box center [342, 74] width 193 height 51
click at [300, 71] on input "[DATE]" at bounding box center [342, 74] width 171 height 29
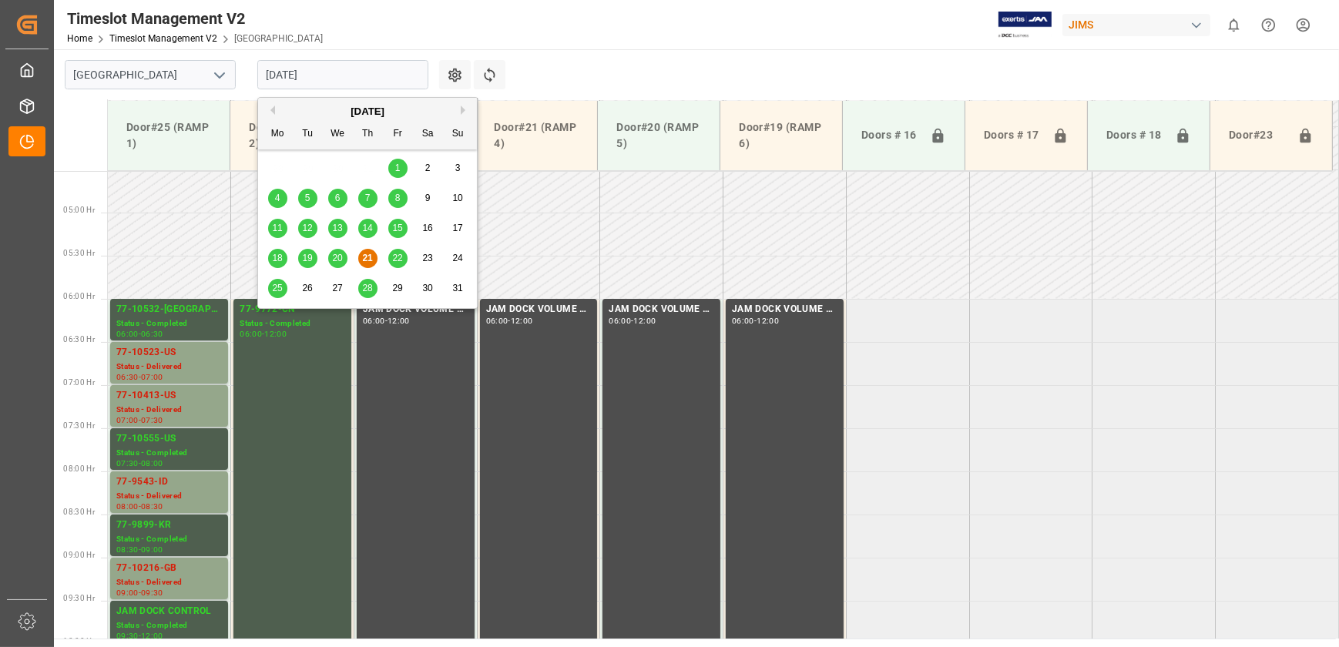
click at [279, 289] on span "25" at bounding box center [277, 288] width 10 height 11
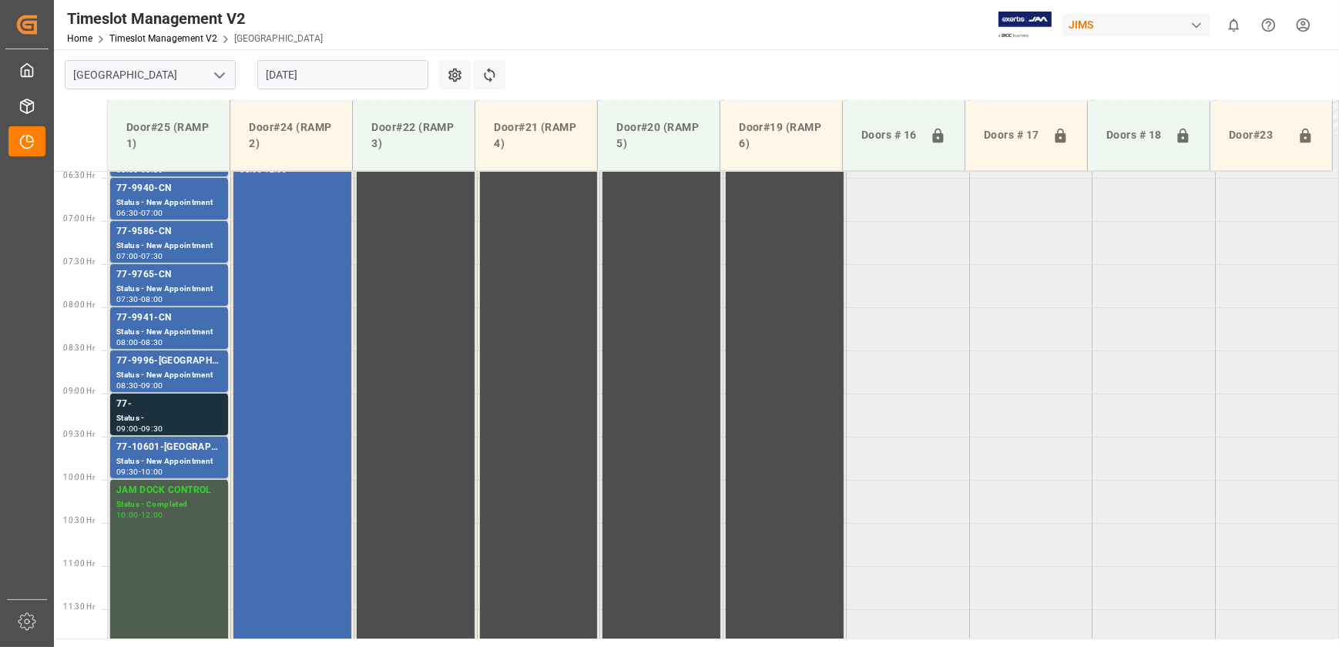
scroll to position [530, 0]
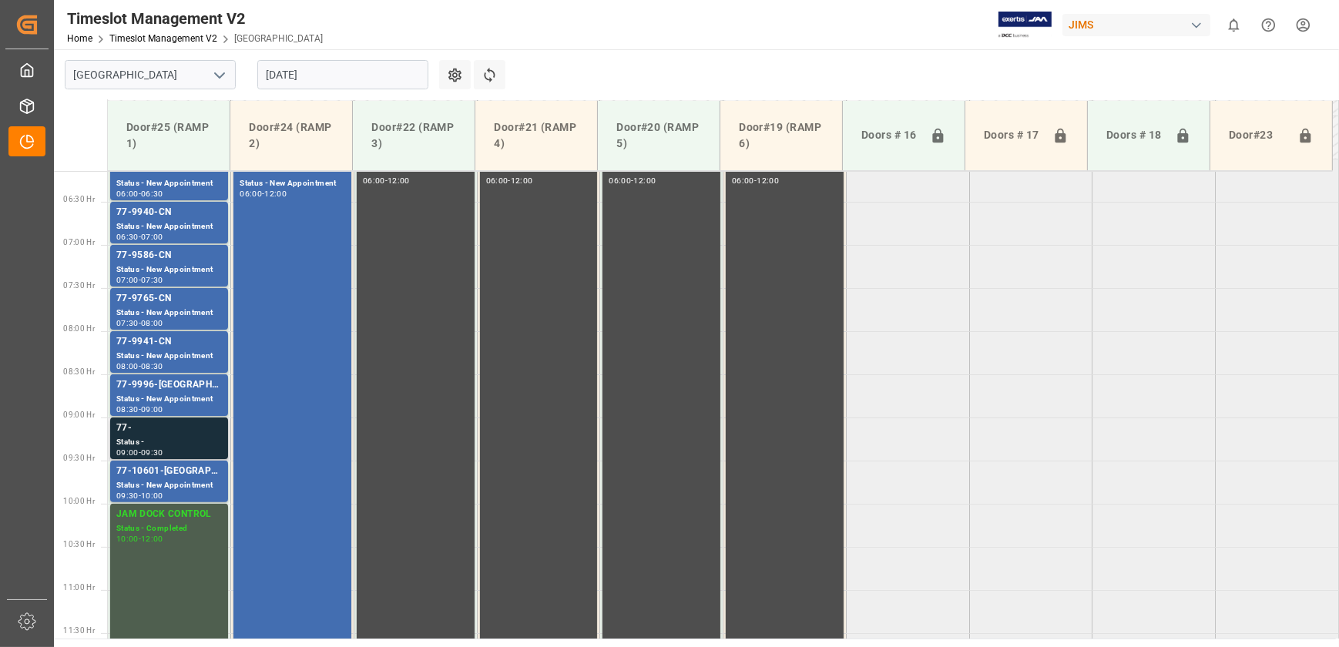
click at [193, 434] on div "77- Status - 09:00 - 09:30" at bounding box center [169, 438] width 106 height 35
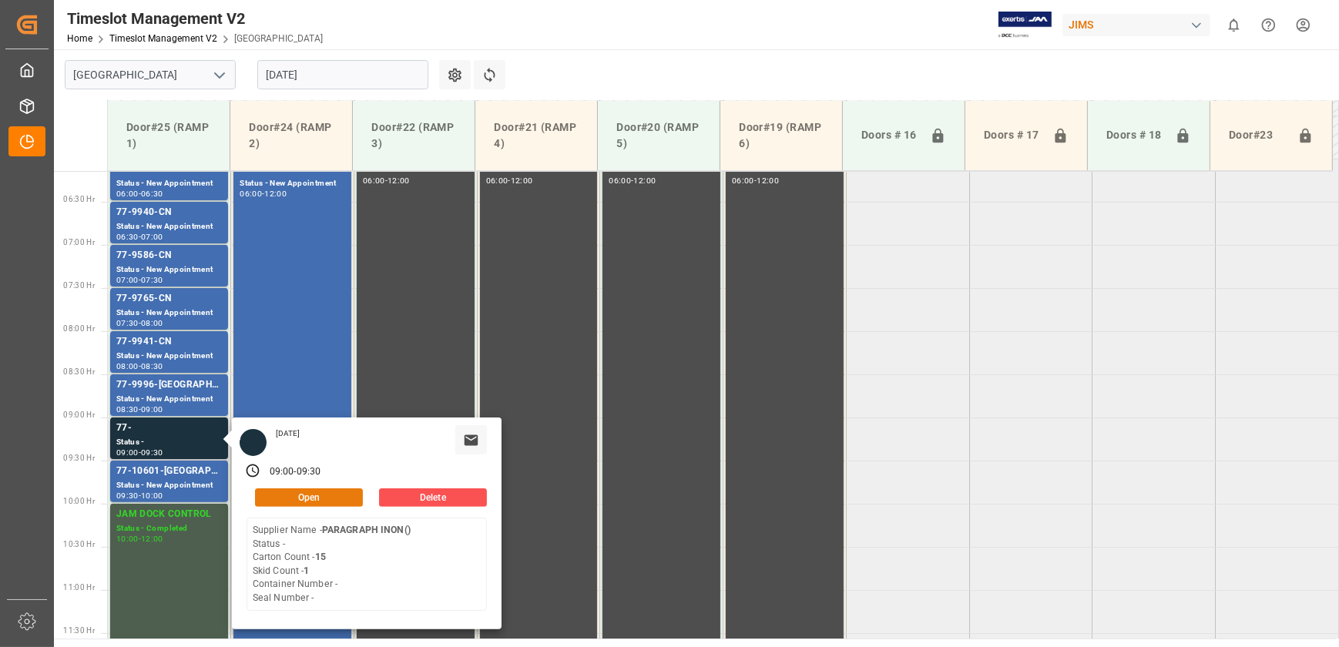
click at [291, 495] on button "Open" at bounding box center [309, 497] width 108 height 18
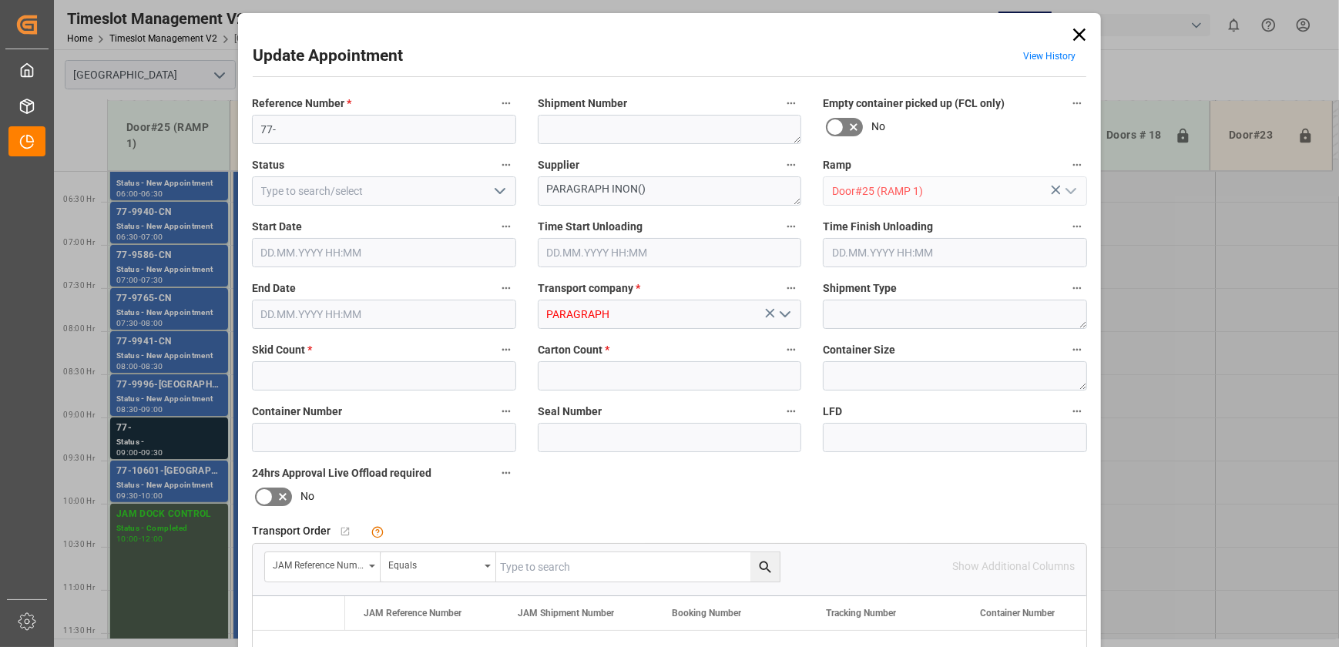
type input "1"
type input "15"
type input "[DATE] 09:00"
type input "[DATE] 09:30"
type input "[DATE] 15:59"
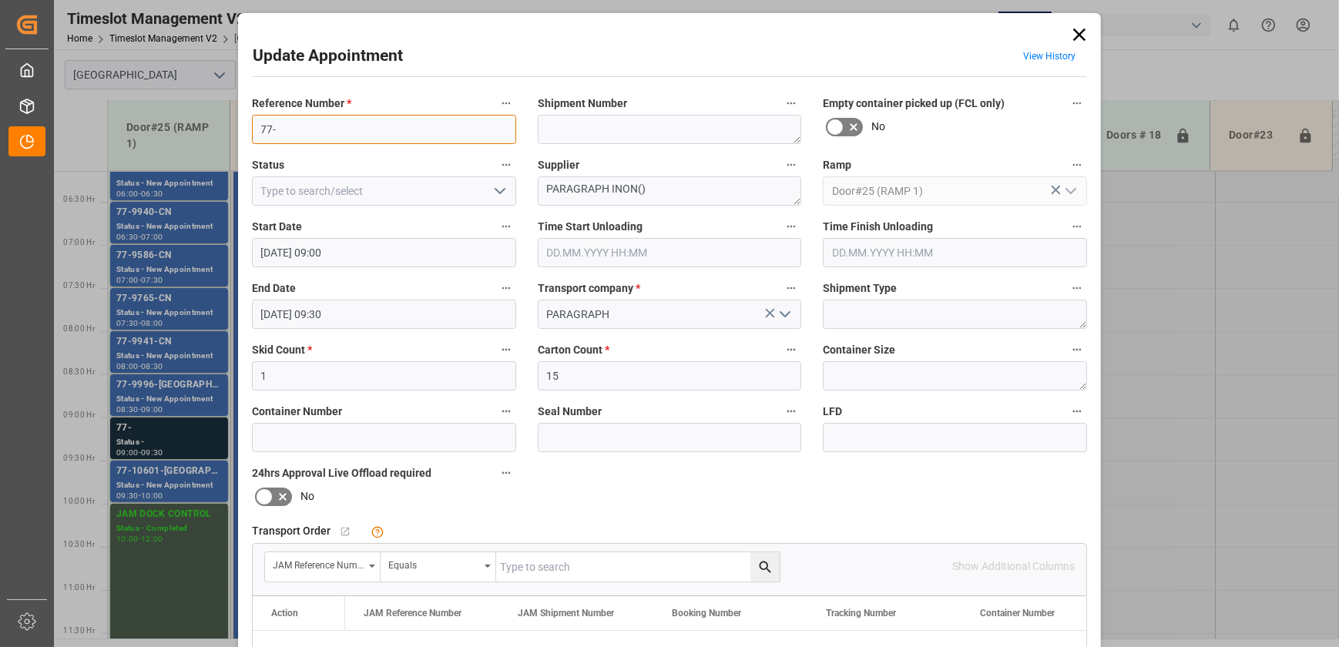
click at [361, 129] on input "77-" at bounding box center [384, 129] width 264 height 29
paste input "10687-CA"
type input "77-10687-[GEOGRAPHIC_DATA]"
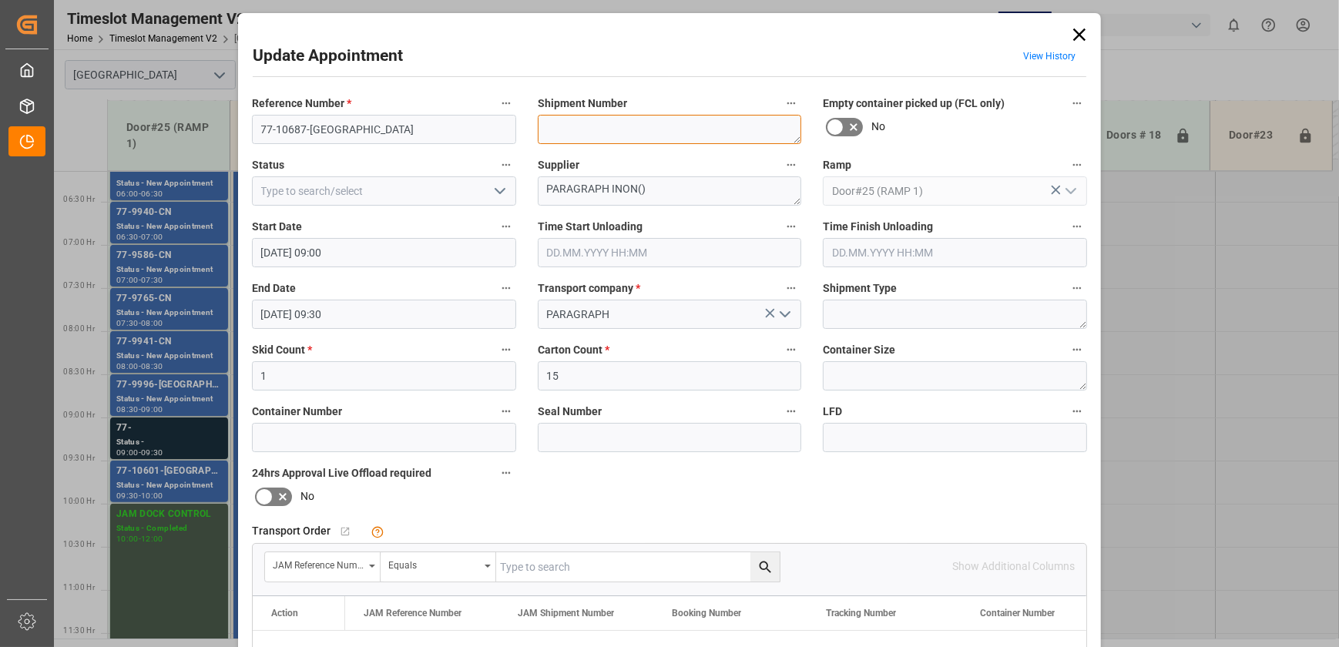
click at [608, 130] on textarea at bounding box center [670, 129] width 264 height 29
type textarea "TBD BY LOGESTICS"
click at [497, 192] on icon "open menu" at bounding box center [500, 191] width 18 height 18
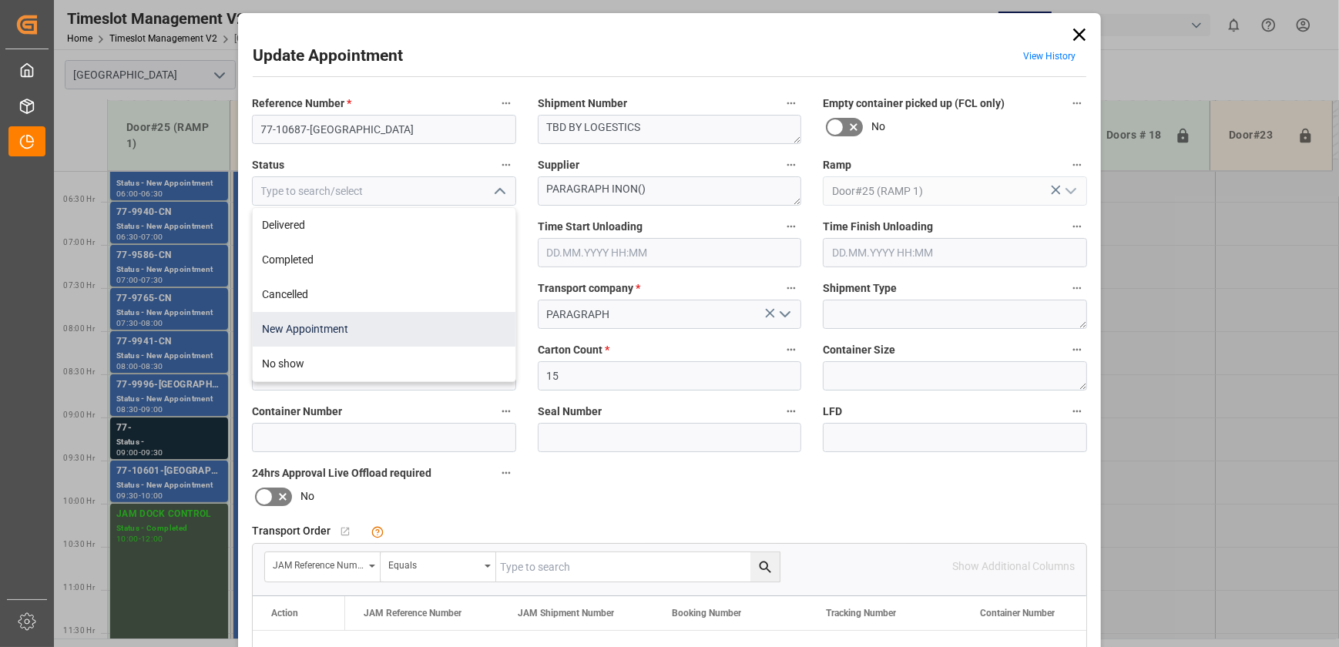
click at [385, 328] on div "New Appointment" at bounding box center [384, 329] width 263 height 35
type input "New Appointment"
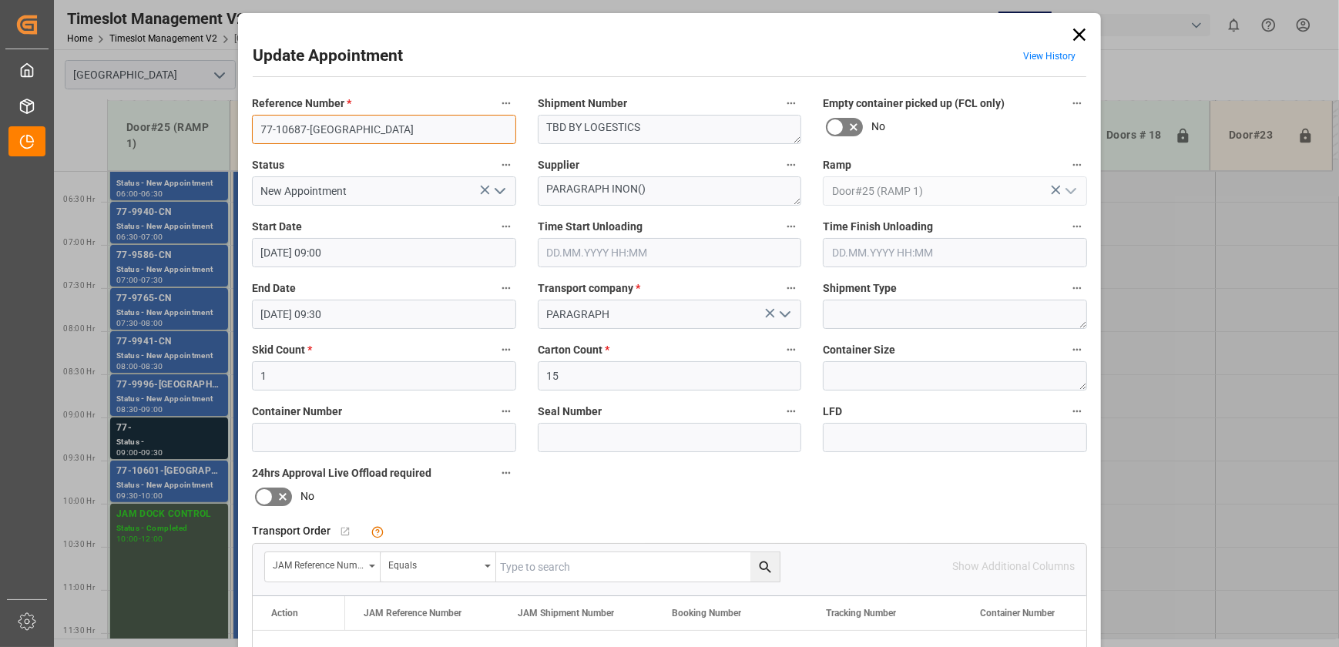
click at [426, 136] on input "77-10687-[GEOGRAPHIC_DATA]" at bounding box center [384, 129] width 264 height 29
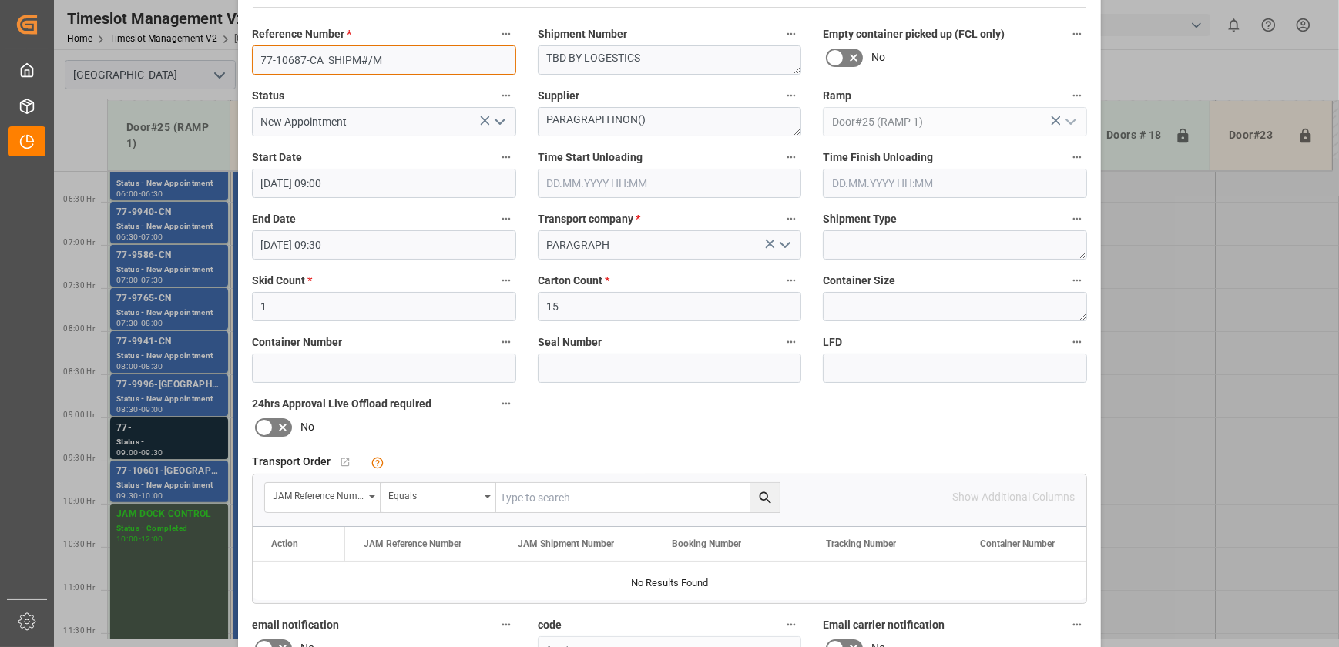
scroll to position [288, 0]
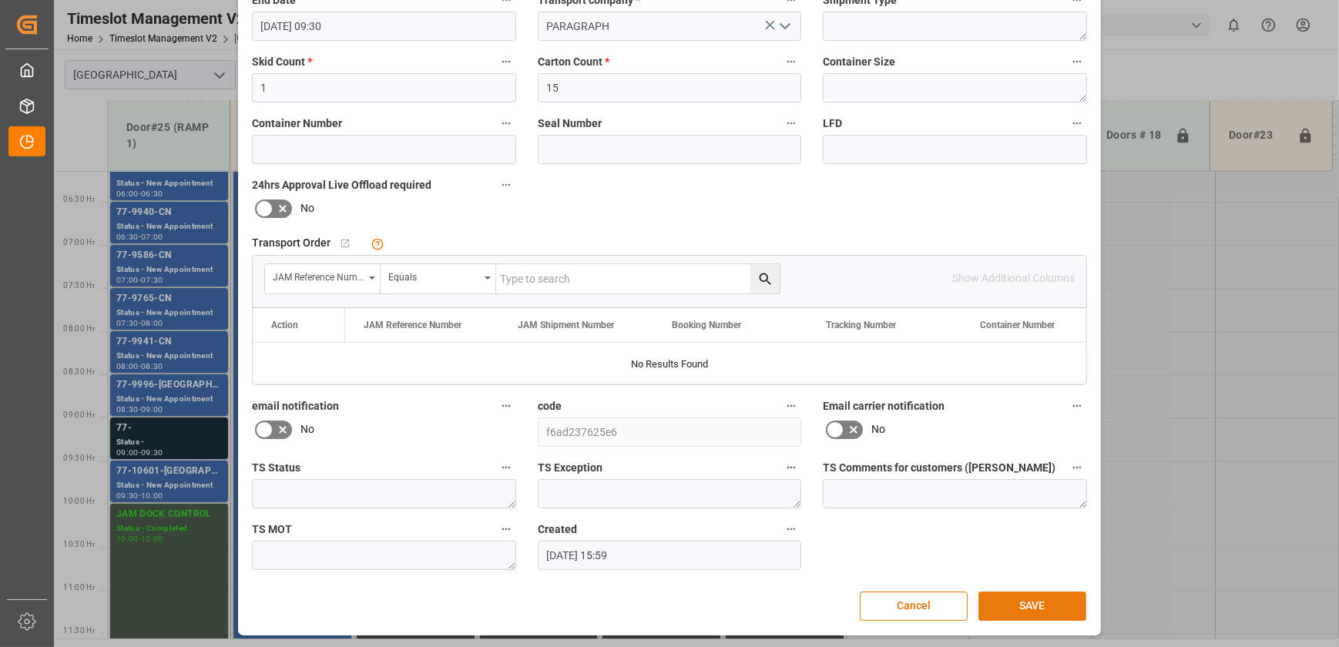
type input "77-10687-CA SHIPM#/M"
click at [1014, 598] on button "SAVE" at bounding box center [1032, 606] width 108 height 29
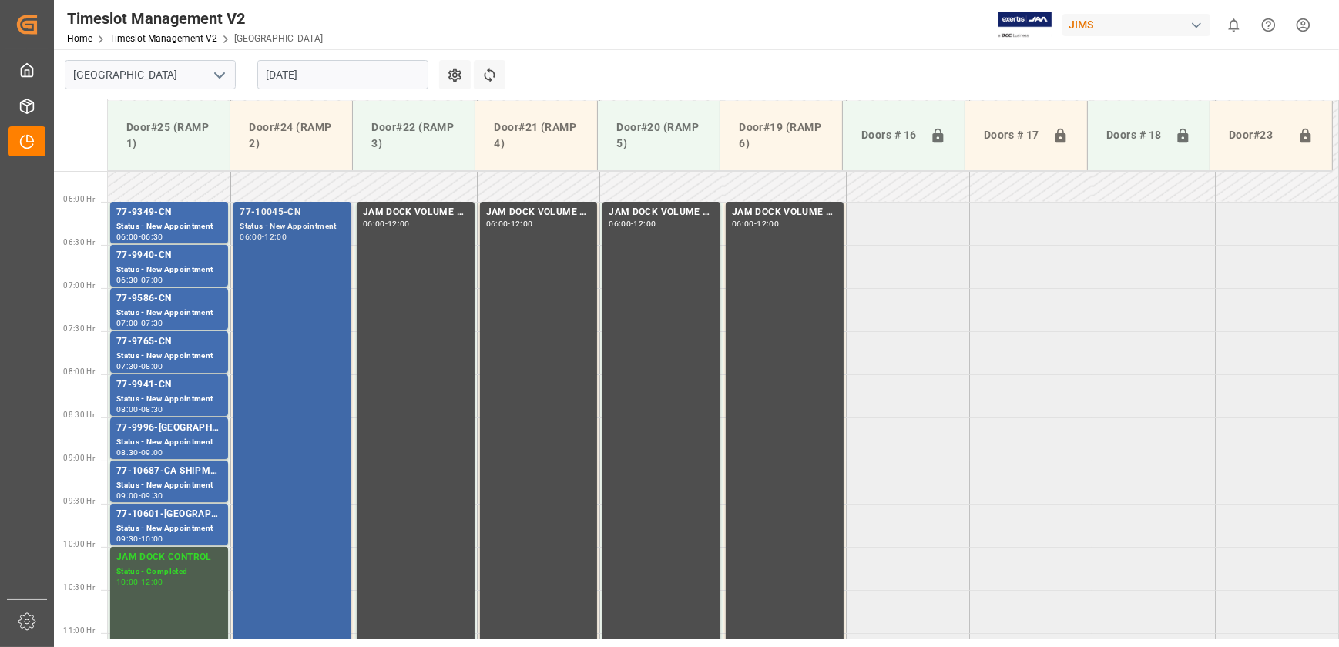
scroll to position [486, 0]
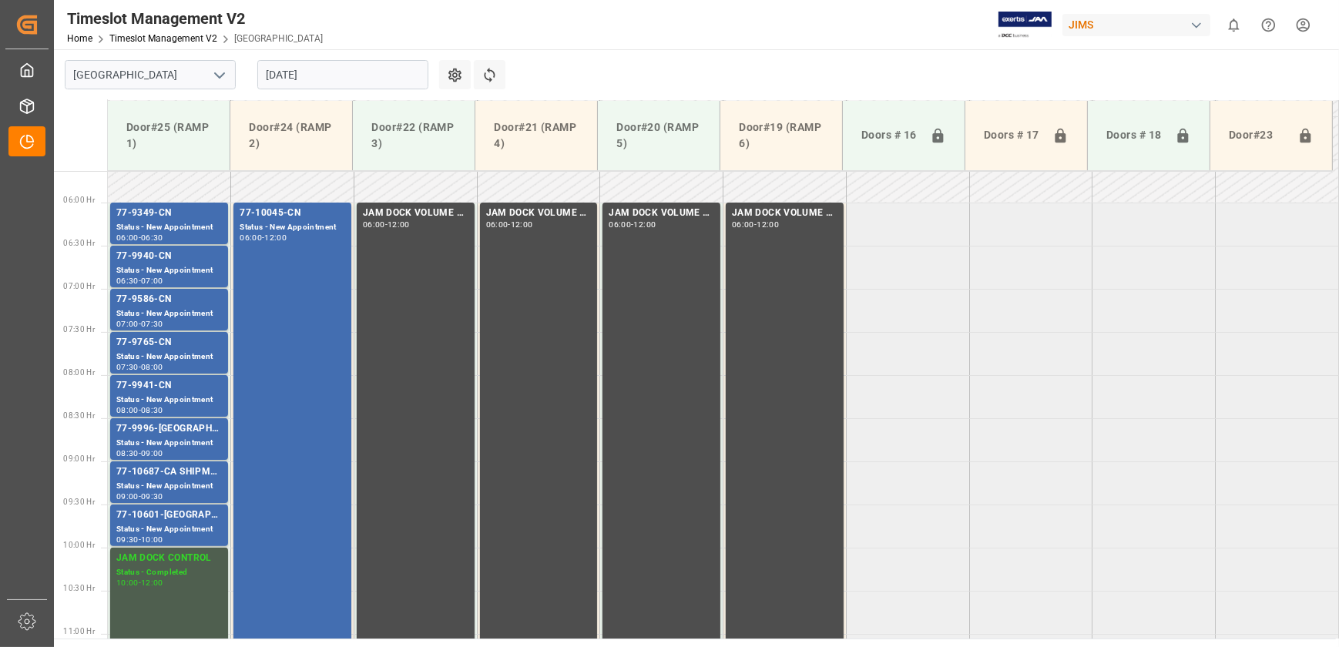
click at [299, 75] on input "[DATE]" at bounding box center [342, 74] width 171 height 29
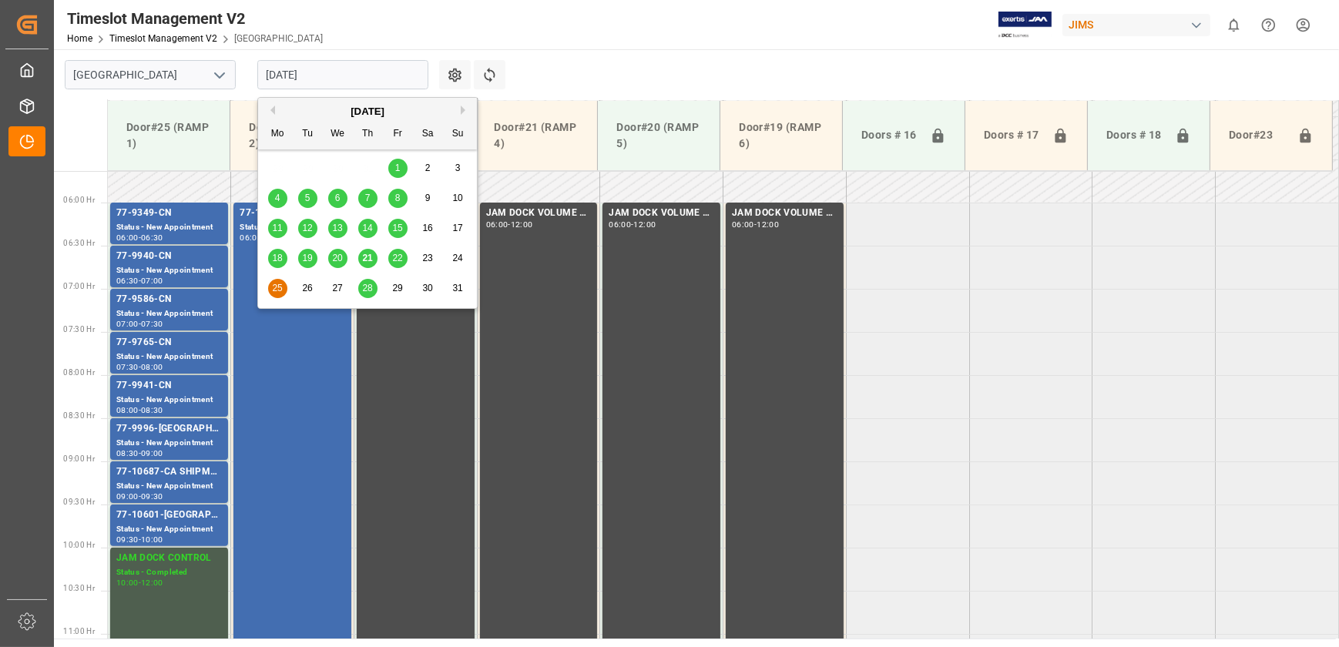
click at [398, 260] on span "22" at bounding box center [397, 258] width 10 height 11
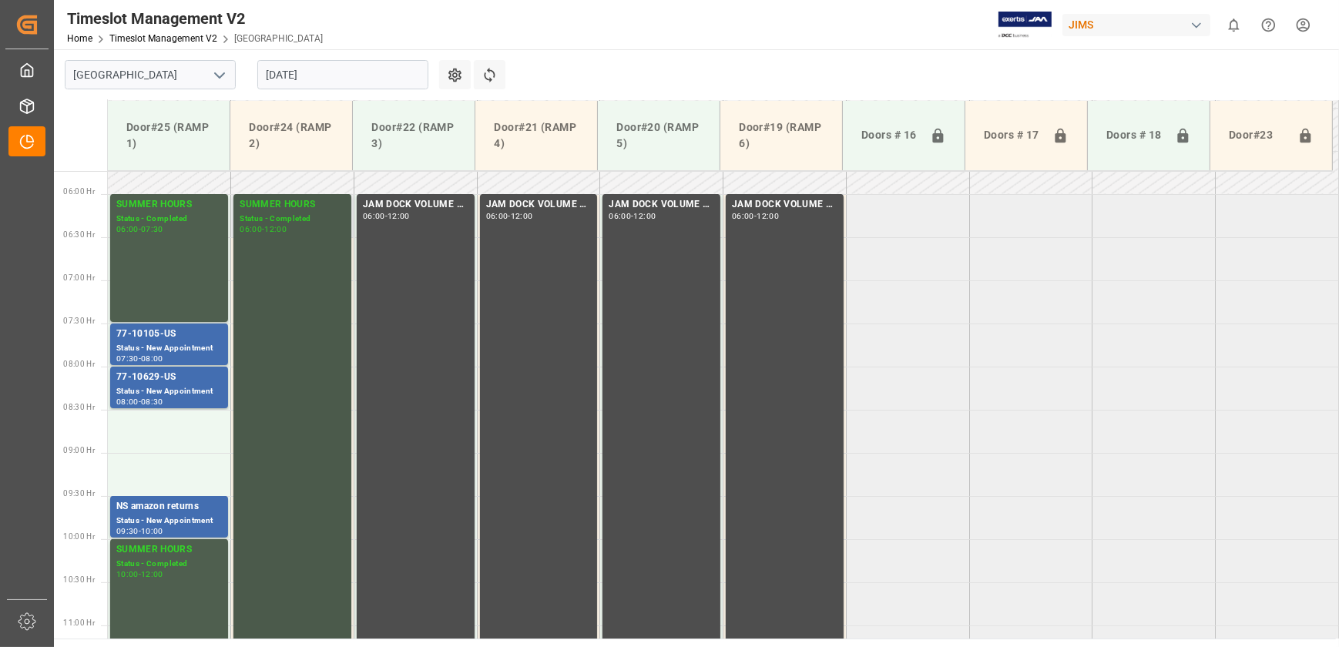
scroll to position [616, 0]
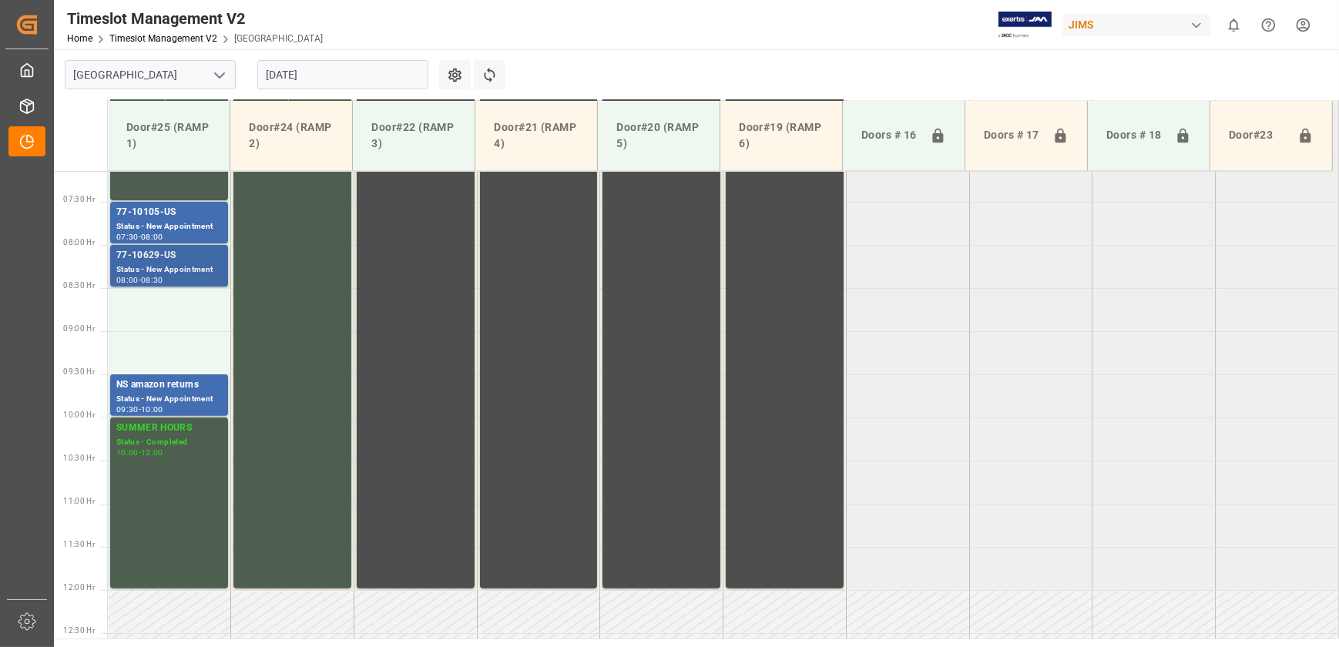
click at [192, 263] on div "Status - New Appointment" at bounding box center [169, 269] width 106 height 13
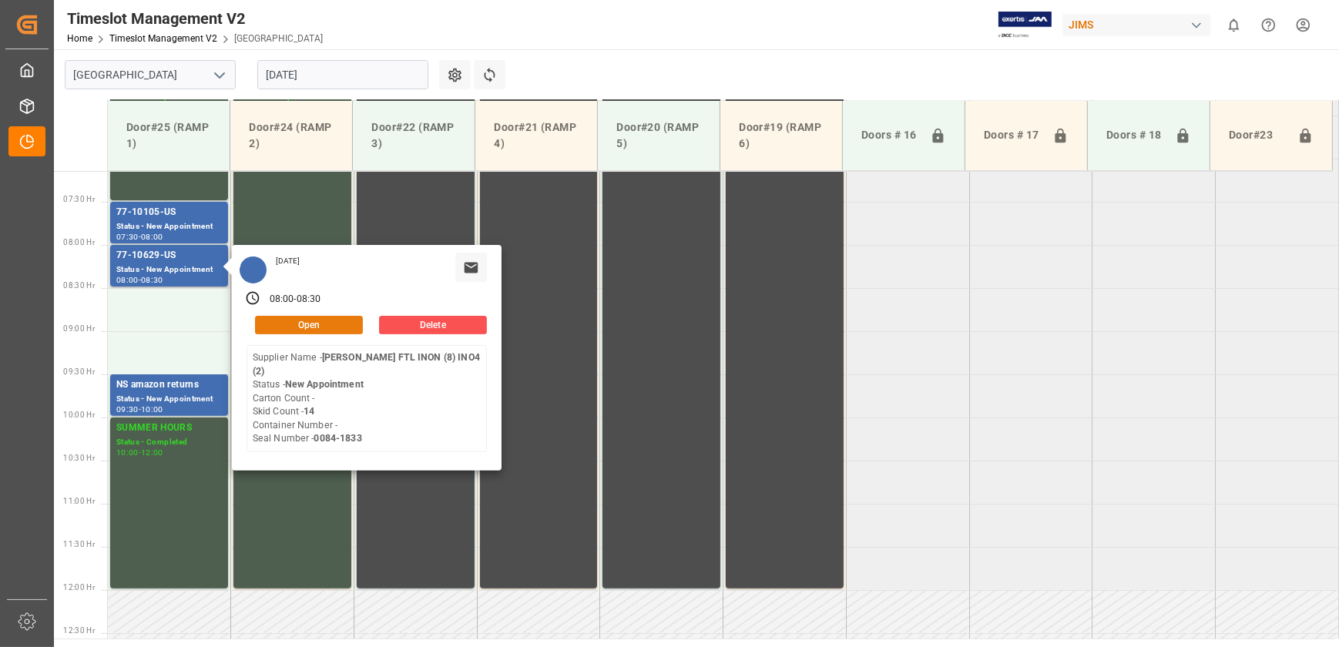
click at [320, 321] on button "Open" at bounding box center [309, 325] width 108 height 18
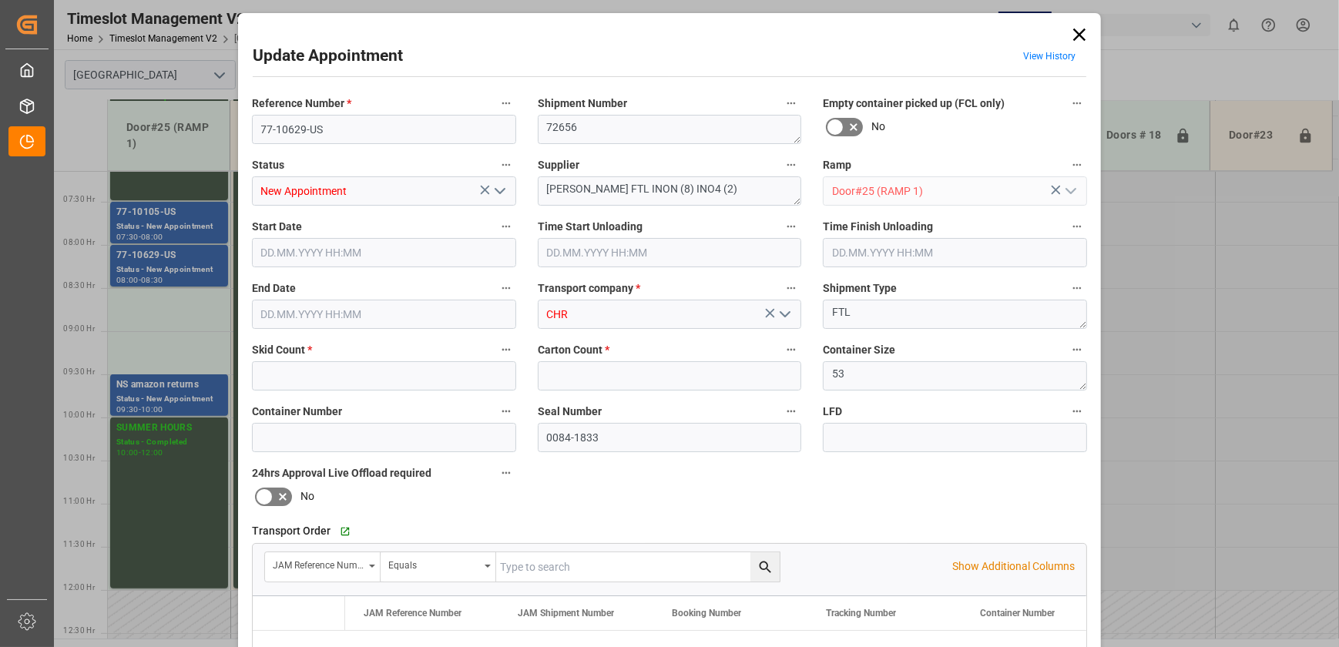
type input "14"
type input "0"
type input "[DATE] 08:00"
type input "[DATE] 08:30"
type input "[DATE] 18:01"
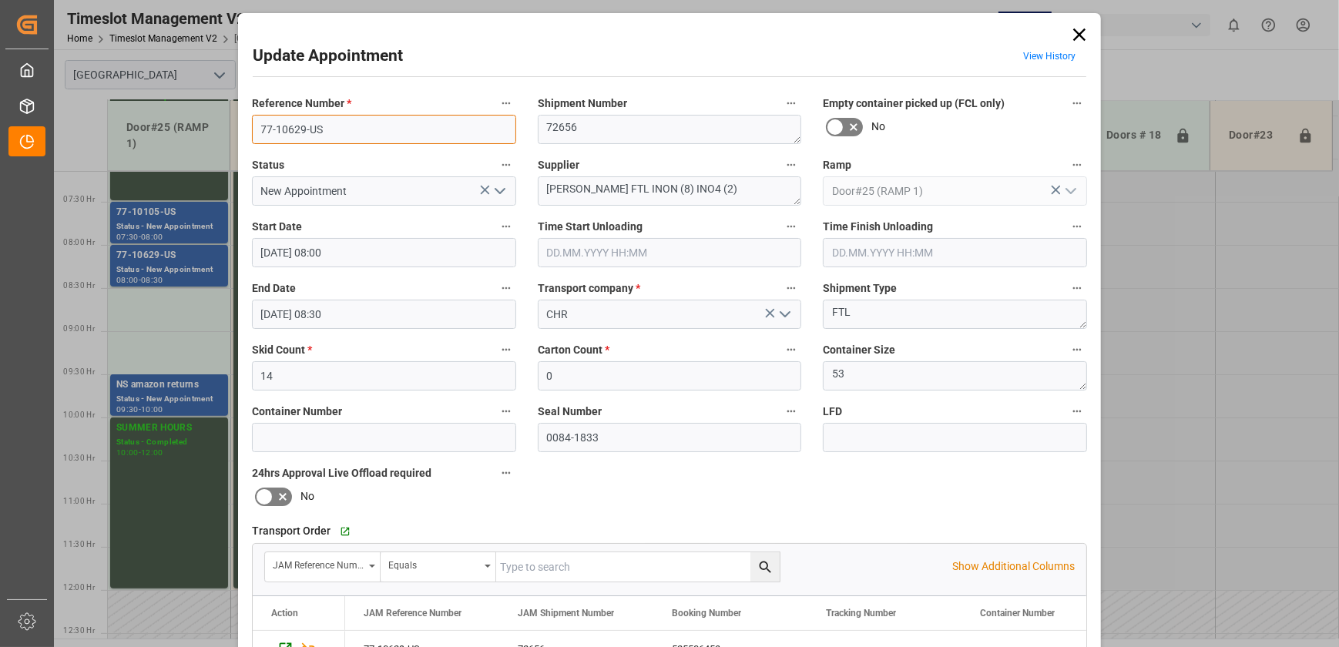
click at [364, 116] on input "77-10629-US" at bounding box center [384, 129] width 264 height 29
drag, startPoint x: 1078, startPoint y: 38, endPoint x: 1071, endPoint y: 35, distance: 8.0
click at [1076, 36] on icon at bounding box center [1079, 35] width 22 height 22
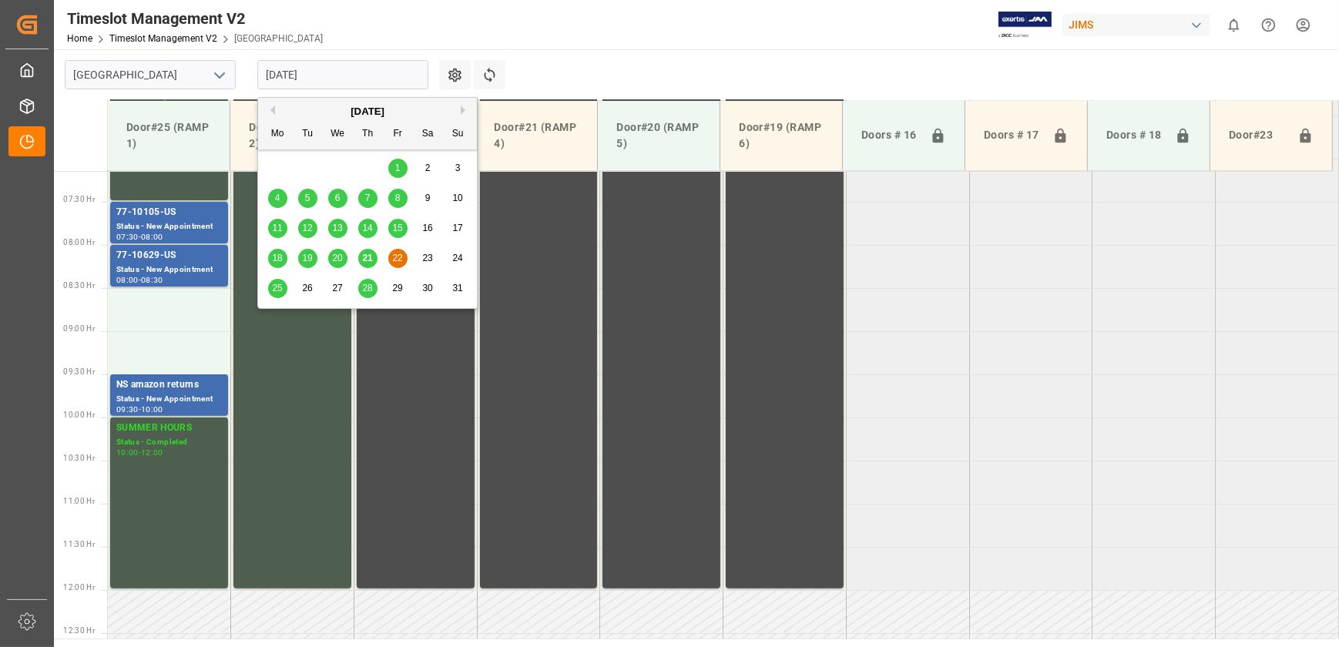
click at [370, 80] on input "[DATE]" at bounding box center [342, 74] width 171 height 29
click at [277, 285] on span "25" at bounding box center [277, 288] width 10 height 11
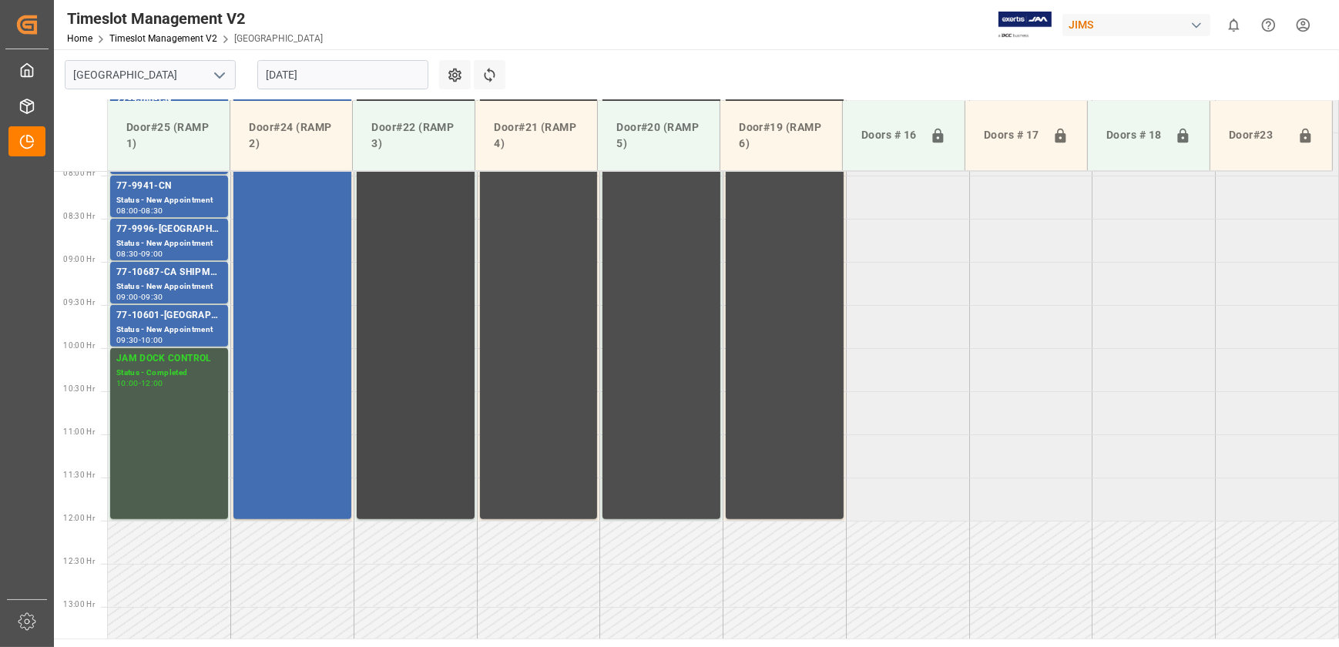
scroll to position [476, 0]
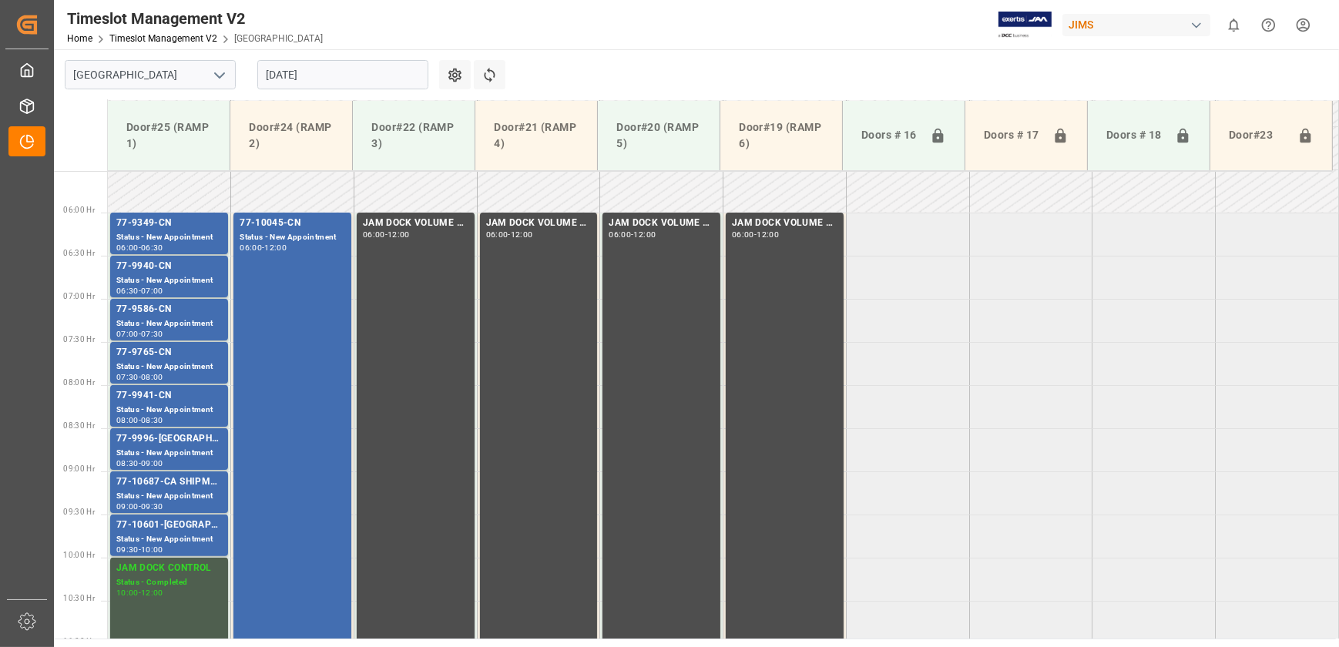
click at [336, 74] on input "[DATE]" at bounding box center [342, 74] width 171 height 29
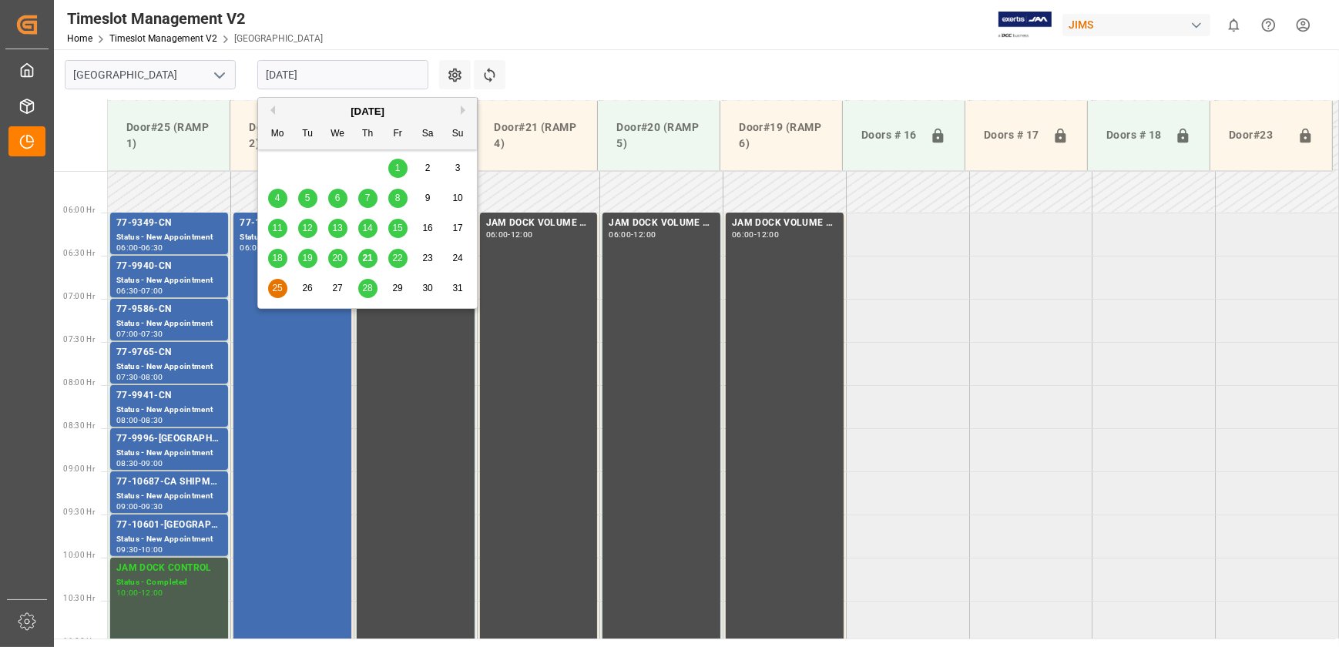
click at [280, 286] on span "25" at bounding box center [277, 288] width 10 height 11
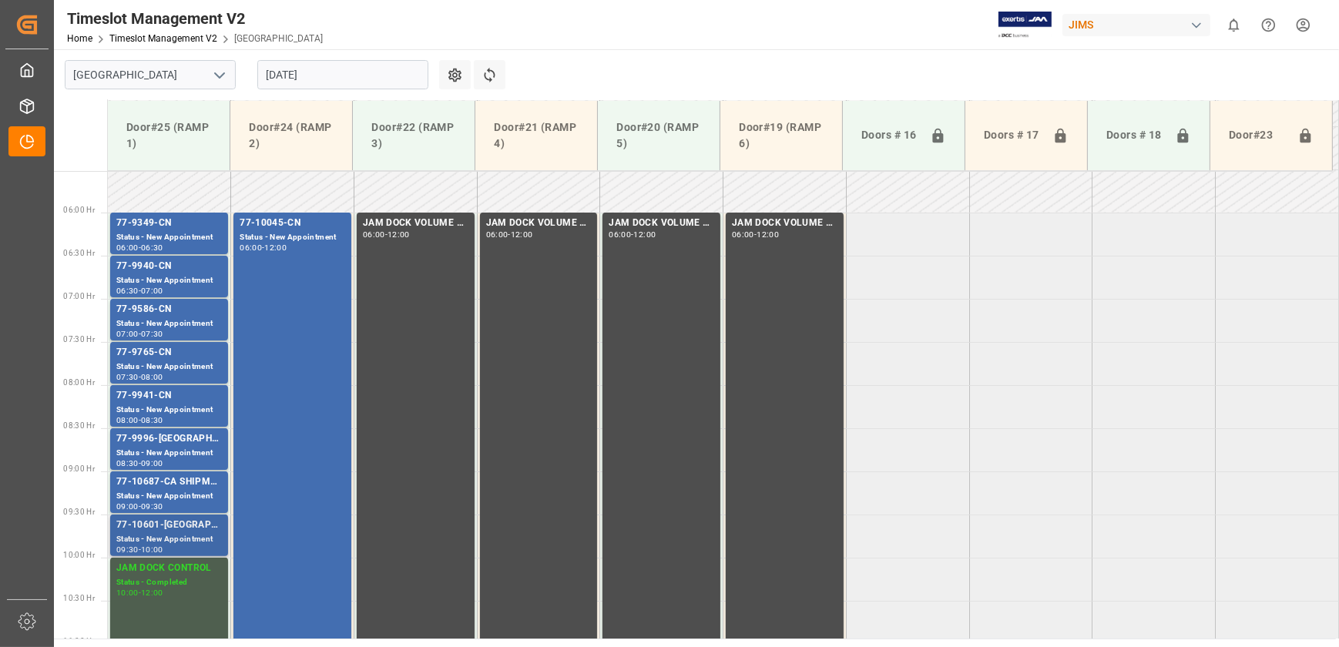
click at [169, 533] on div "Status - New Appointment" at bounding box center [169, 539] width 106 height 13
click at [192, 531] on div "77-10601-[GEOGRAPHIC_DATA]" at bounding box center [169, 525] width 106 height 15
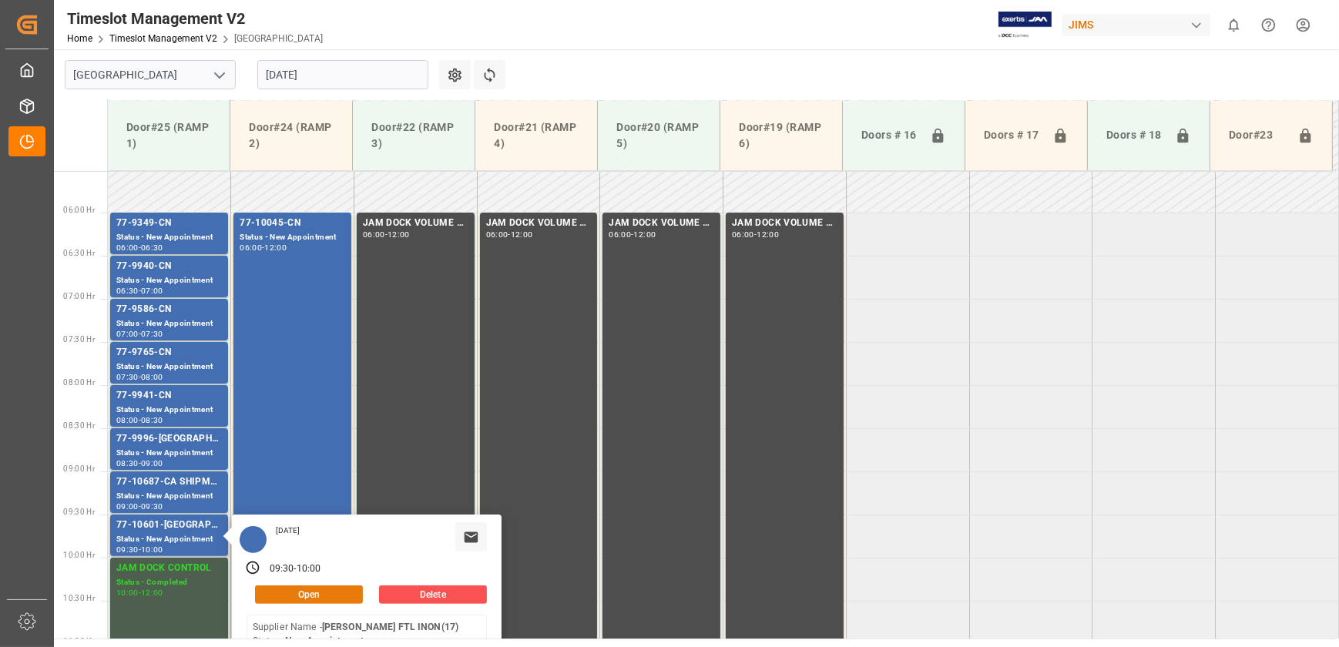
click at [297, 593] on button "Open" at bounding box center [309, 594] width 108 height 18
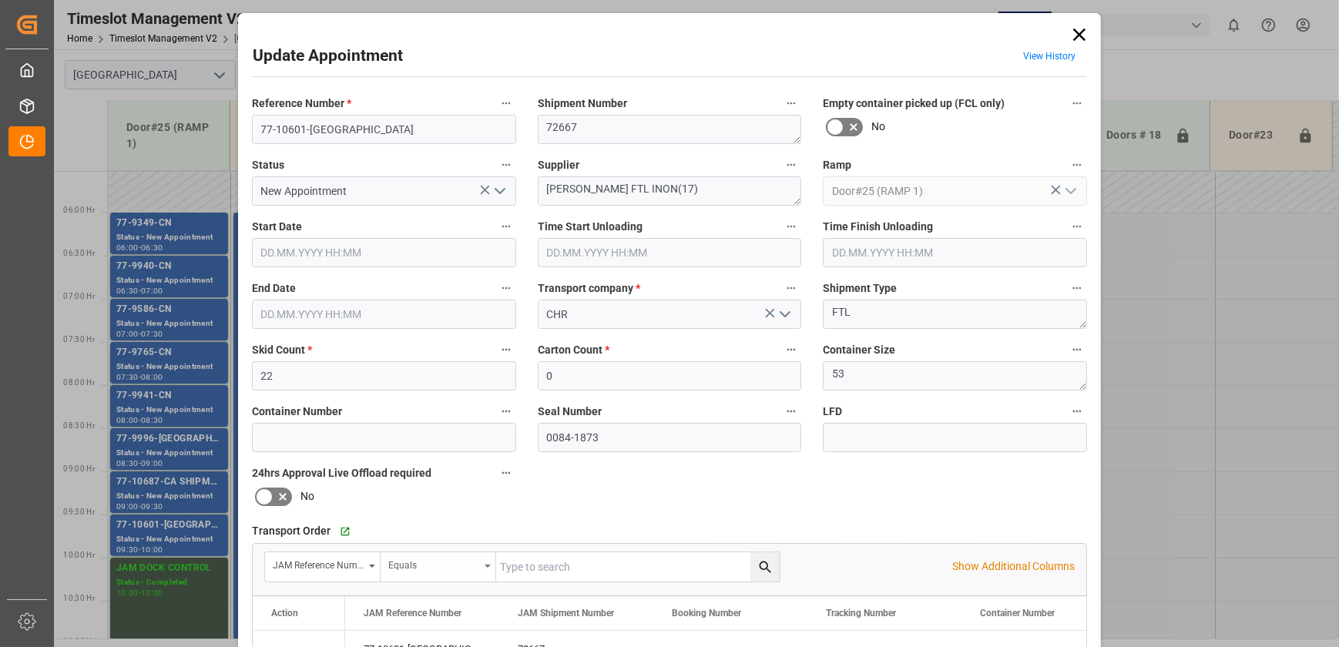
type input "[DATE] 09:30"
type input "[DATE] 10:00"
type input "[DATE] 18:00"
click at [186, 488] on div "Update Appointment View History Reference Number * 77-10601-US Shipment Number …" at bounding box center [669, 323] width 1339 height 647
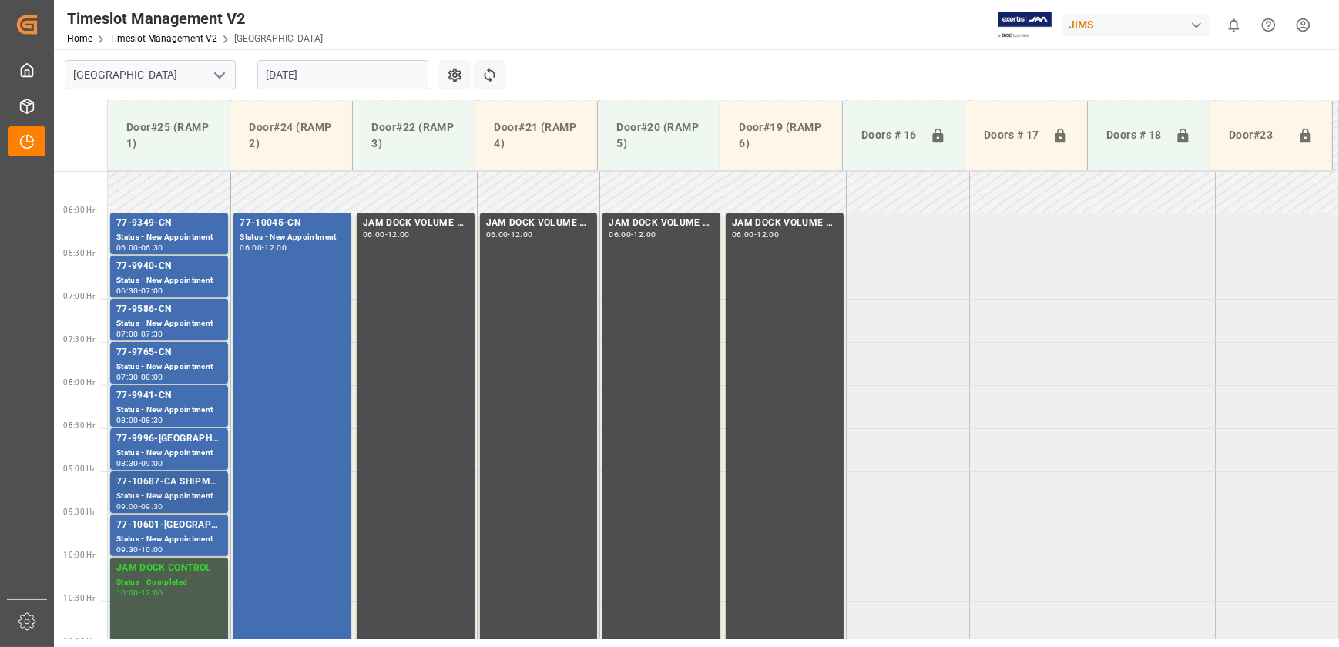
click at [179, 481] on div "77-10687-CA SHIPM#/M" at bounding box center [169, 481] width 106 height 15
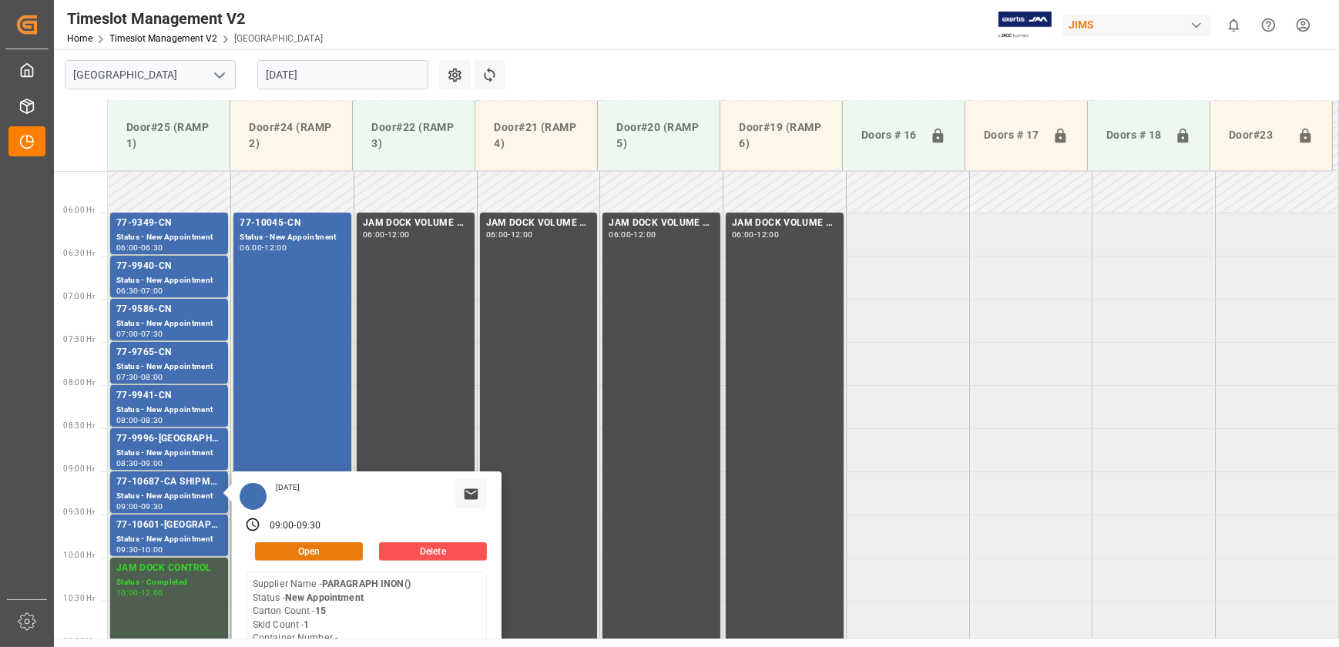
click at [314, 556] on button "Open" at bounding box center [309, 551] width 108 height 18
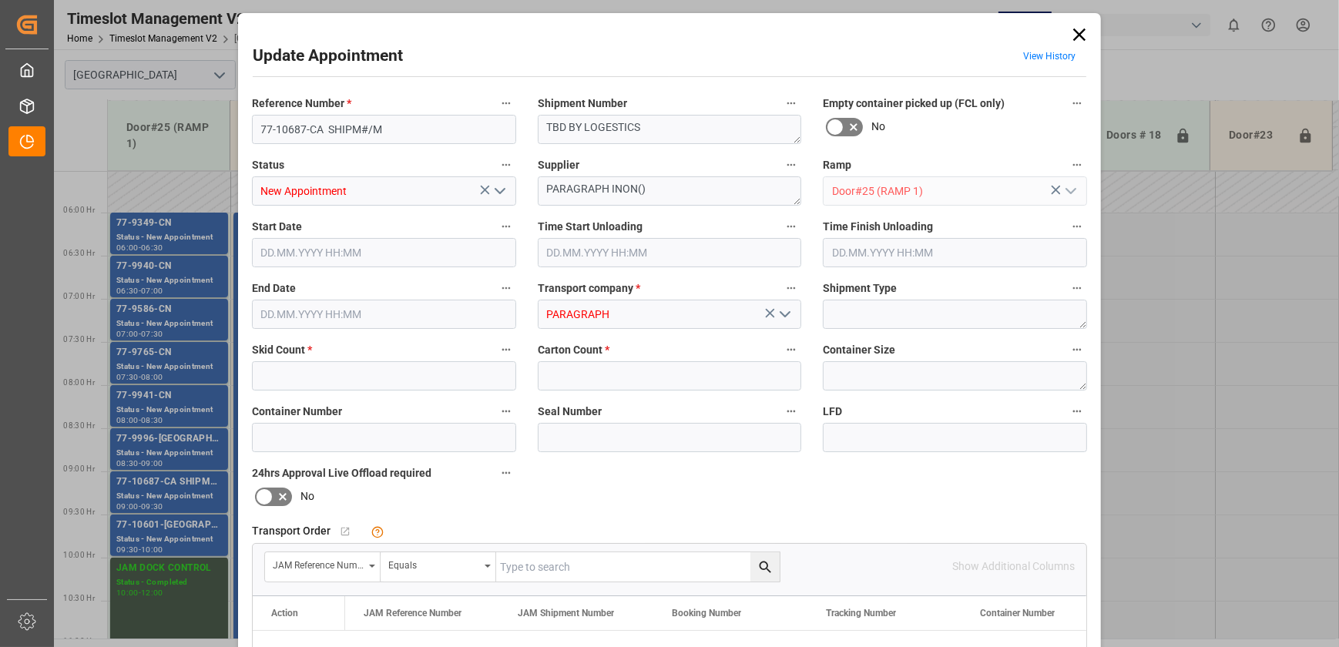
type input "1"
type input "15"
type input "[DATE] 09:00"
type input "[DATE] 09:30"
type input "[DATE] 15:59"
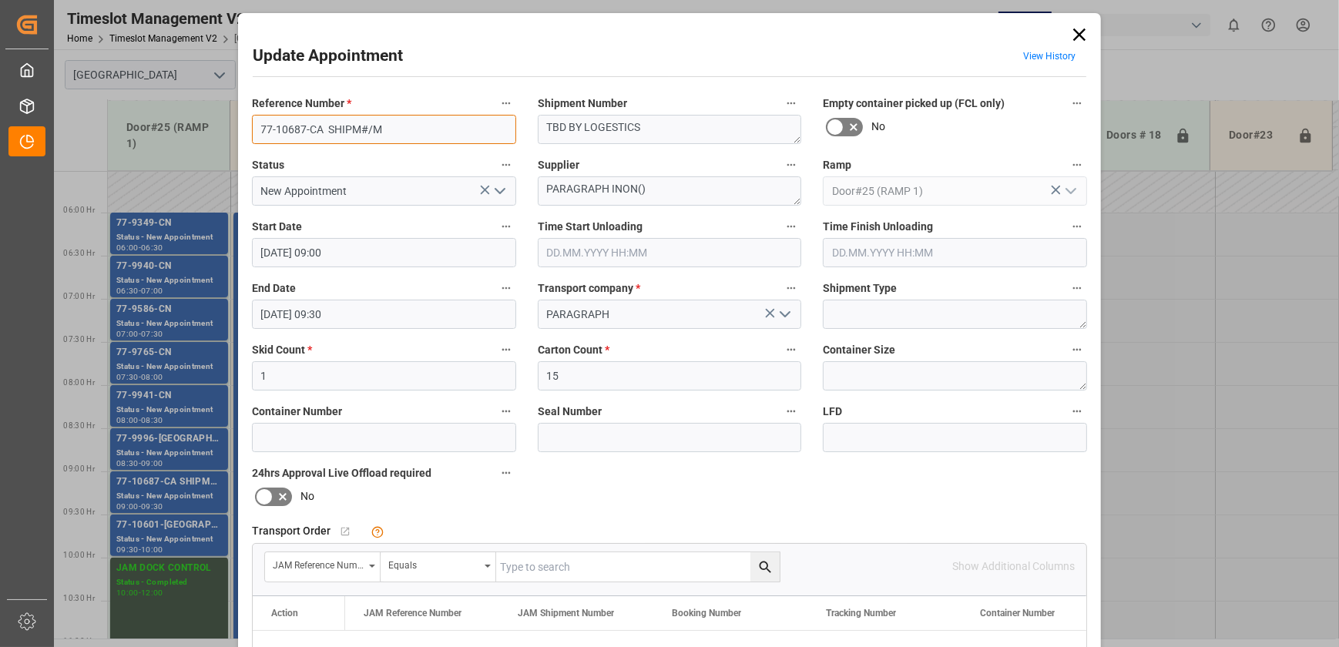
drag, startPoint x: 320, startPoint y: 129, endPoint x: 217, endPoint y: 129, distance: 103.2
click at [222, 129] on div "Update Appointment View History Reference Number * 77-10687-CA SHIPM#/M Shipmen…" at bounding box center [669, 323] width 1339 height 647
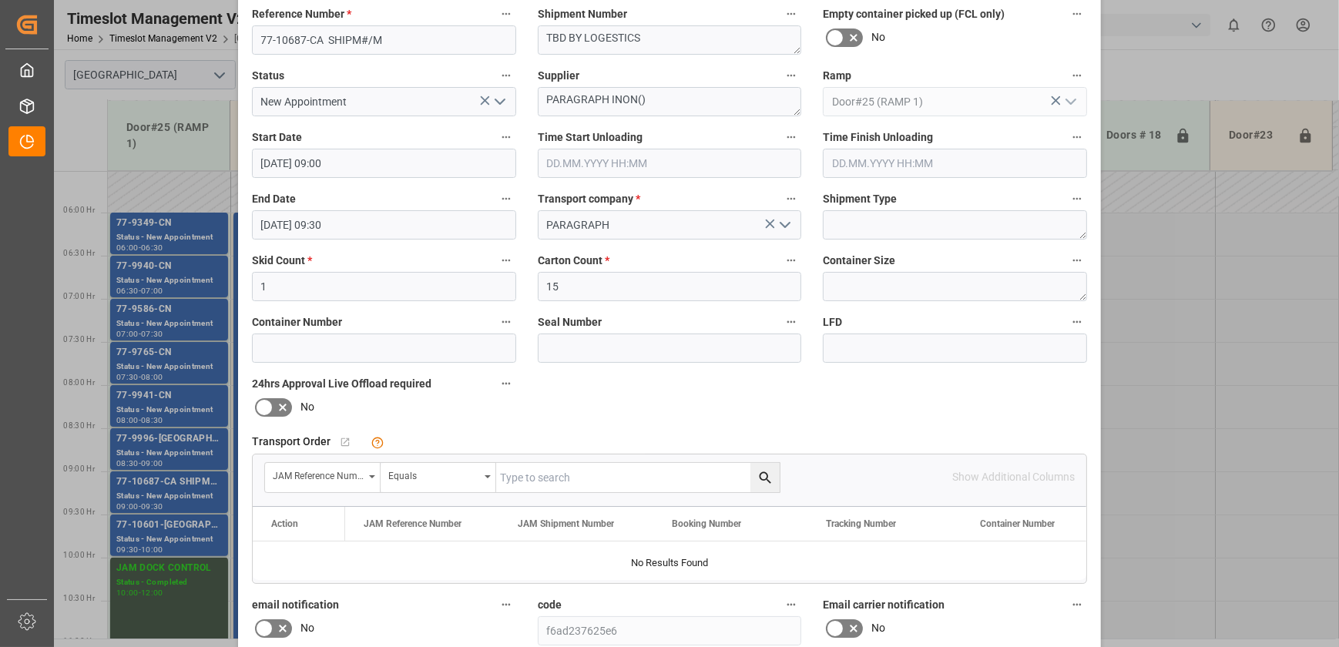
scroll to position [139, 0]
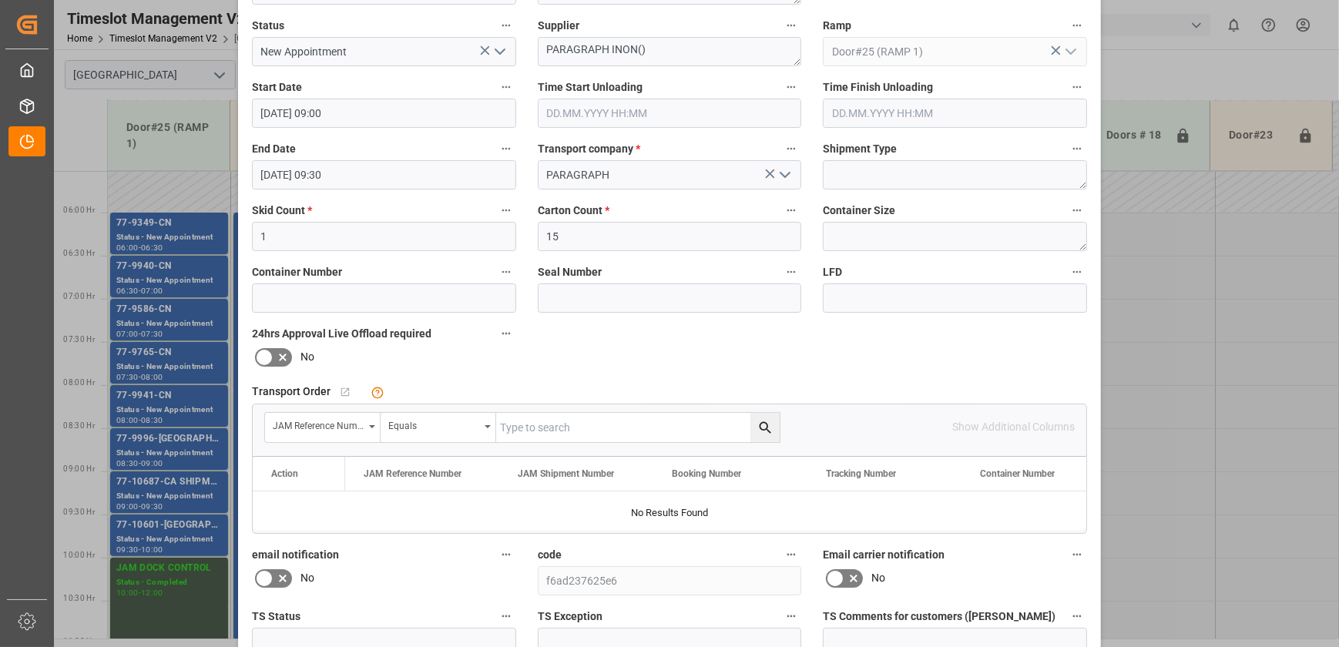
click at [140, 534] on div "Update Appointment View History Reference Number * 77-10687-CA SHIPM#/M Shipmen…" at bounding box center [669, 323] width 1339 height 647
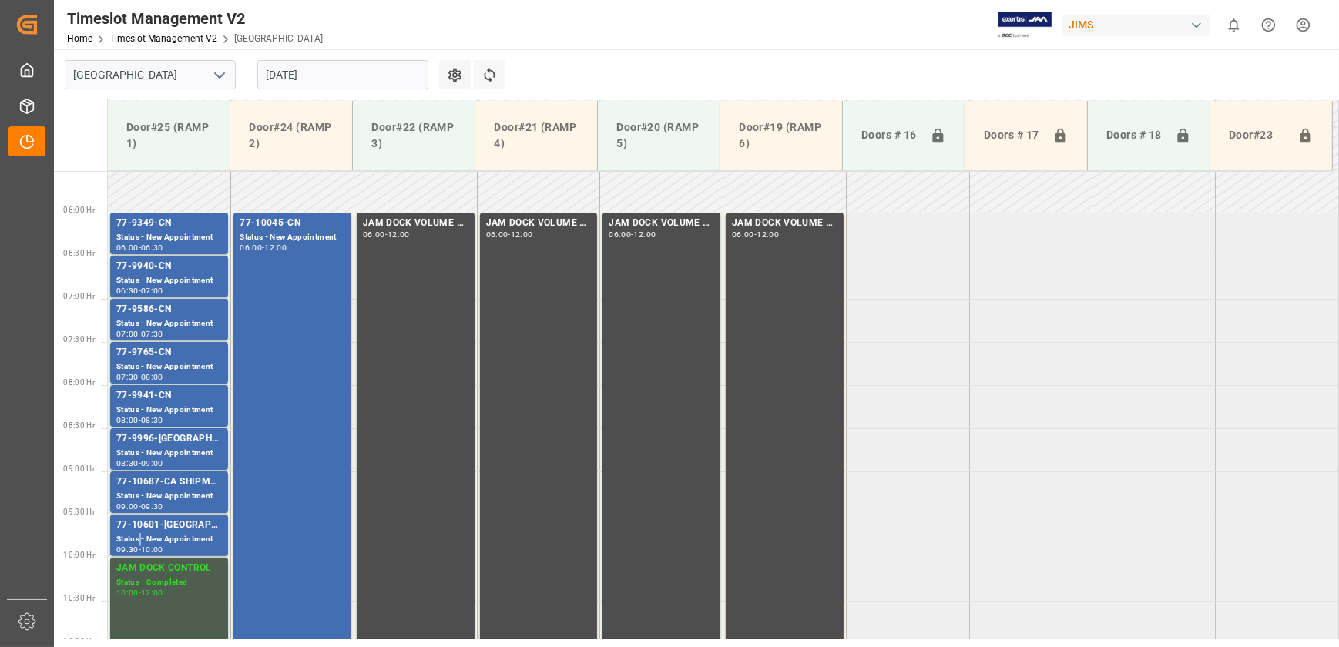
click at [140, 534] on div "Status - New Appointment" at bounding box center [169, 539] width 106 height 13
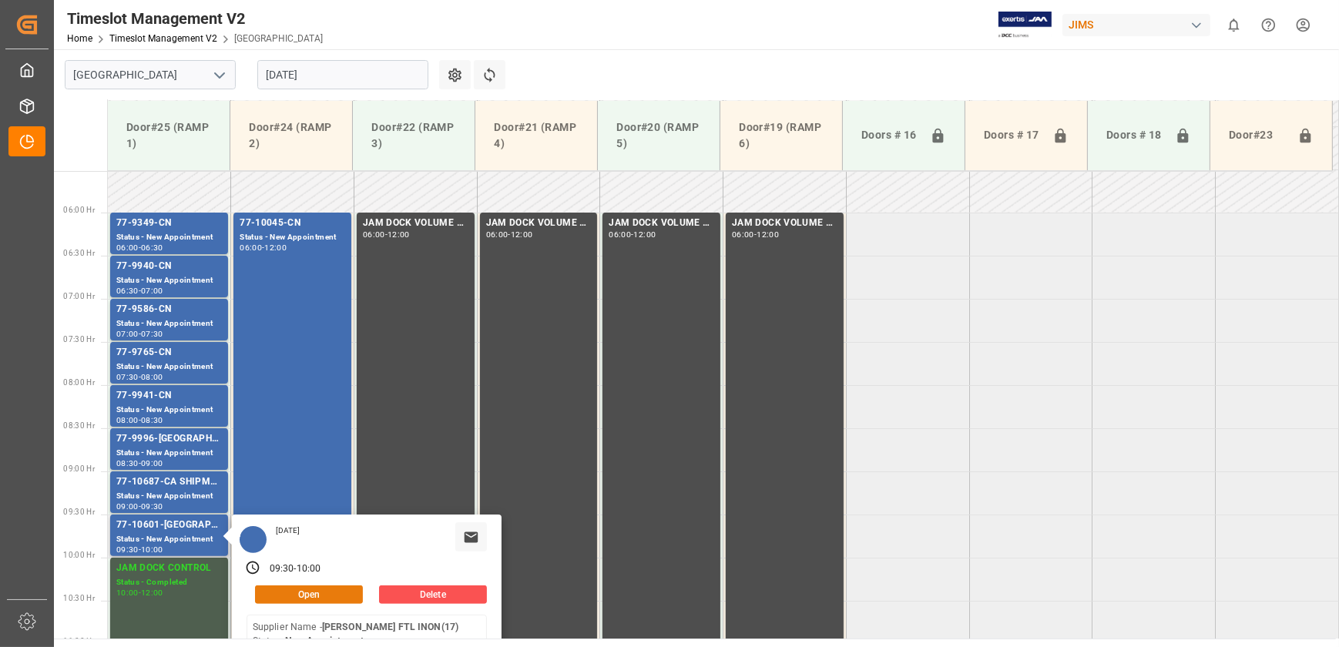
click at [345, 601] on button "Open" at bounding box center [309, 594] width 108 height 18
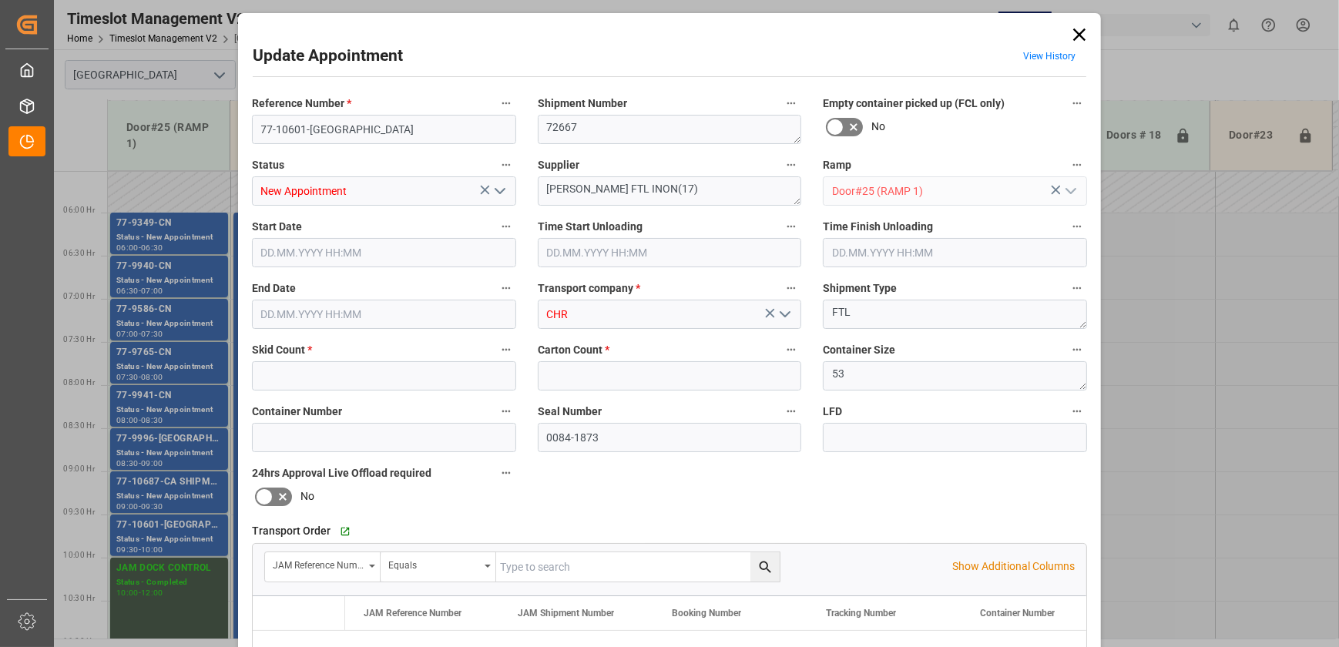
type input "22"
type input "0"
type input "[DATE] 09:30"
type input "[DATE] 10:00"
type input "[DATE] 18:00"
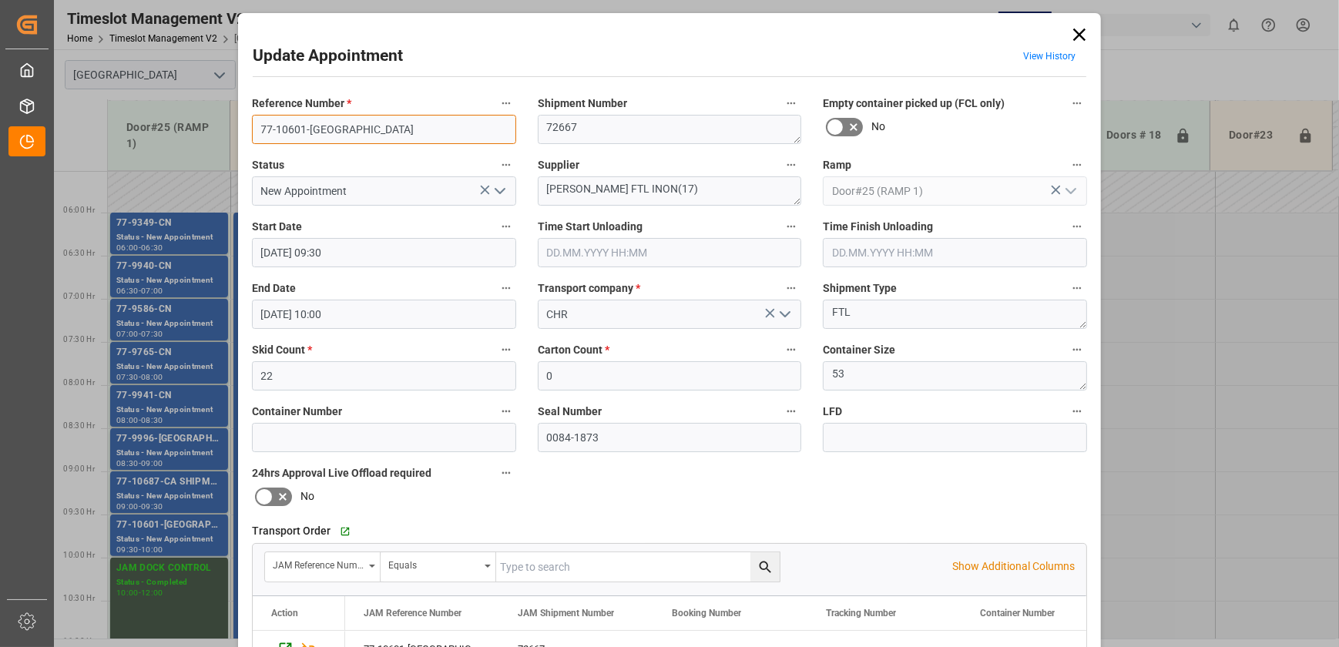
click at [353, 125] on input "77-10601-[GEOGRAPHIC_DATA]" at bounding box center [384, 129] width 264 height 29
click at [417, 123] on input "77-10601-[GEOGRAPHIC_DATA]" at bounding box center [384, 129] width 264 height 29
click at [1078, 31] on icon at bounding box center [1079, 35] width 22 height 22
